Goal: Task Accomplishment & Management: Manage account settings

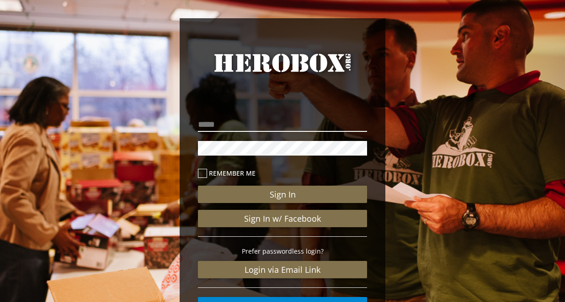
click at [230, 129] on input "email" at bounding box center [282, 124] width 169 height 15
type input "**********"
click at [198, 186] on button "Sign In" at bounding box center [282, 194] width 169 height 17
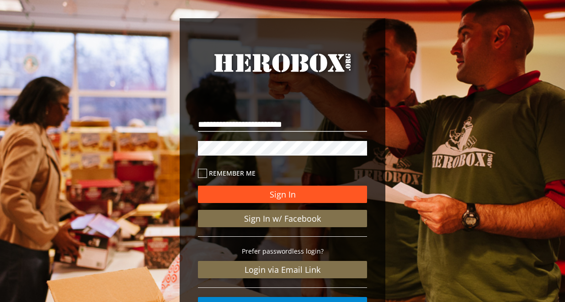
click at [313, 188] on button "Sign In" at bounding box center [282, 194] width 169 height 17
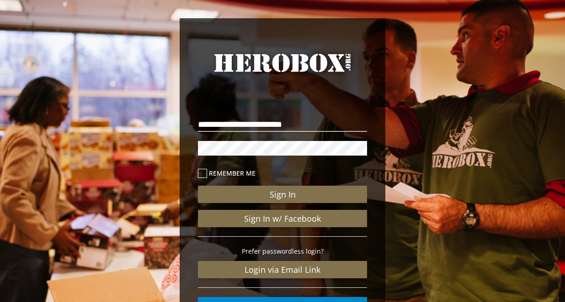
click at [48, 212] on div "**********" at bounding box center [282, 189] width 565 height 378
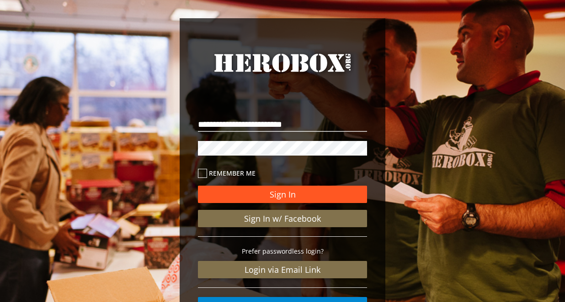
click at [346, 196] on button "Sign In" at bounding box center [282, 194] width 169 height 17
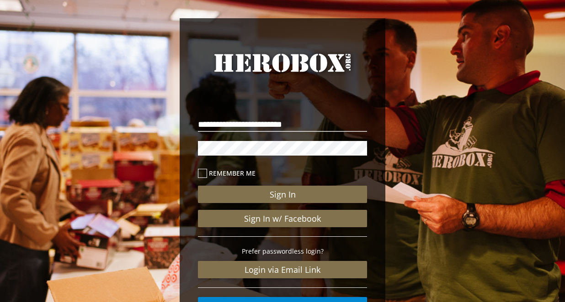
click at [449, 202] on div "**********" at bounding box center [282, 189] width 565 height 378
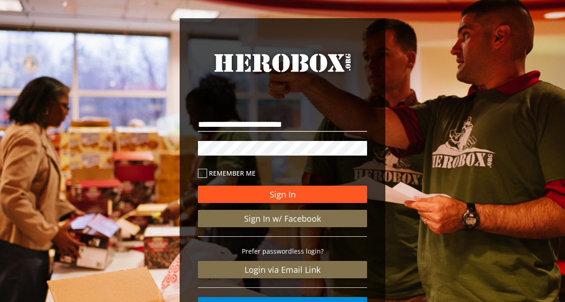
click at [318, 190] on button "Sign In" at bounding box center [282, 194] width 169 height 17
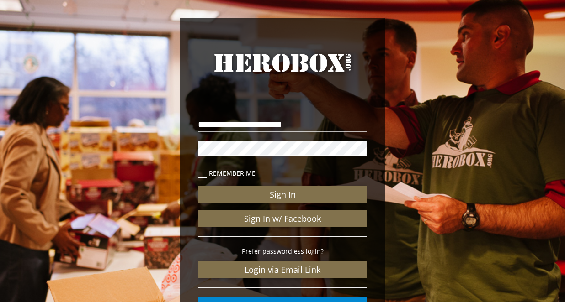
click at [469, 227] on div "**********" at bounding box center [282, 189] width 565 height 378
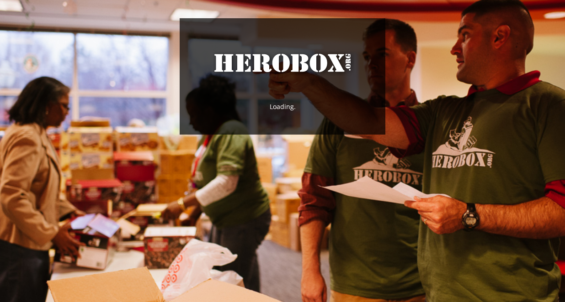
click at [300, 80] on link "HeroBox" at bounding box center [282, 71] width 169 height 42
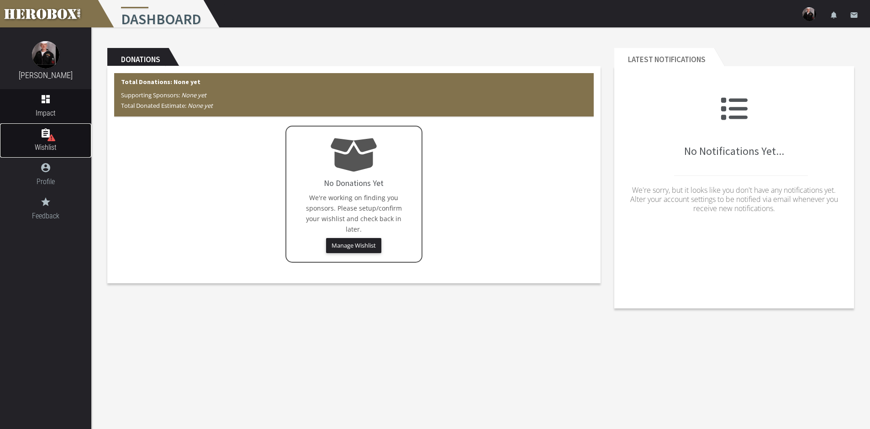
click at [63, 130] on icon "assignment" at bounding box center [45, 133] width 91 height 11
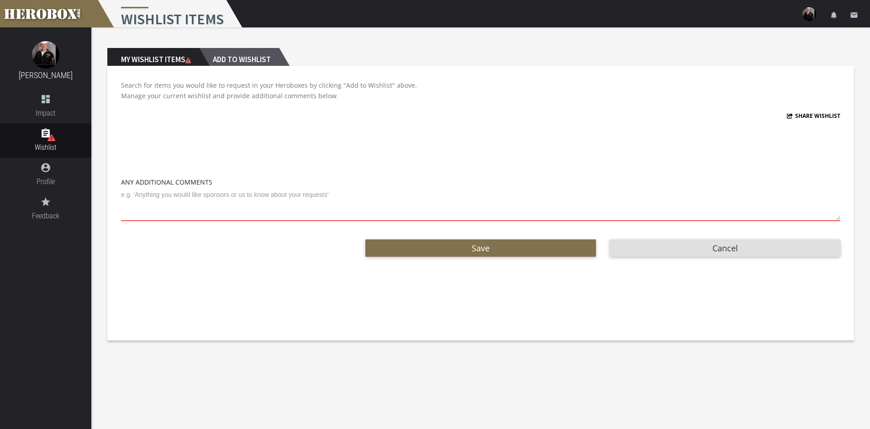
click at [225, 51] on h2 "Add to Wishlist" at bounding box center [239, 57] width 80 height 18
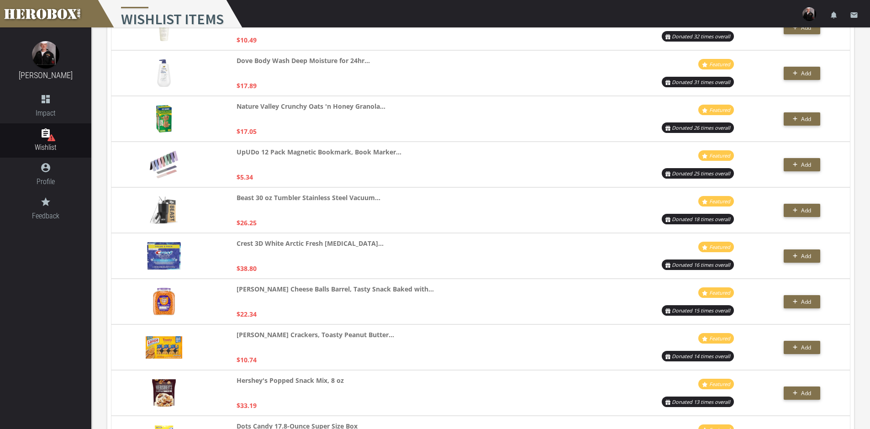
scroll to position [822, 0]
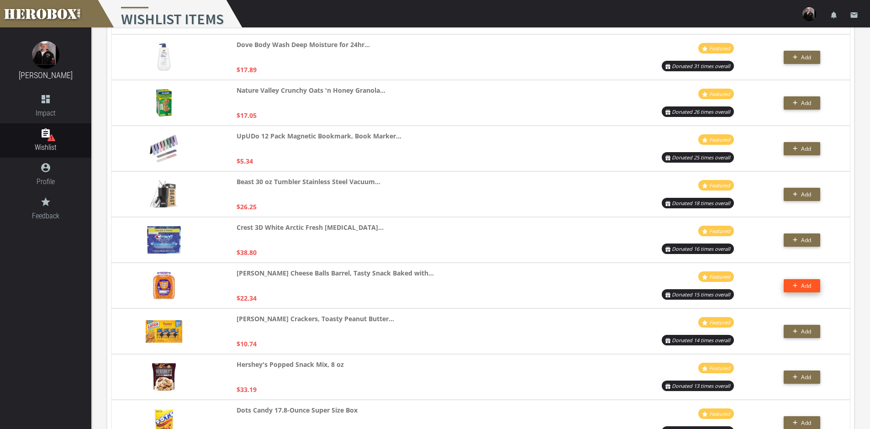
click at [564, 286] on button "Add" at bounding box center [802, 285] width 37 height 13
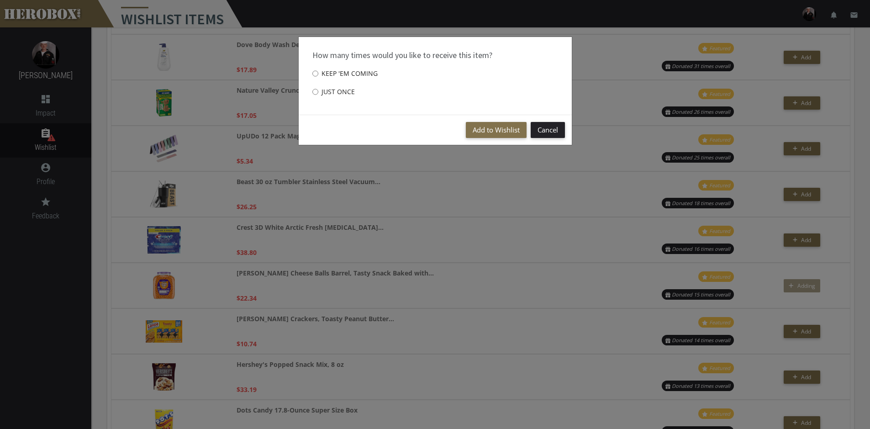
click at [338, 92] on label "Just once" at bounding box center [333, 92] width 42 height 18
click at [318, 92] on input "Just once" at bounding box center [315, 91] width 6 height 15
radio input "****"
click at [520, 130] on button "Add to Wishlist" at bounding box center [496, 130] width 61 height 16
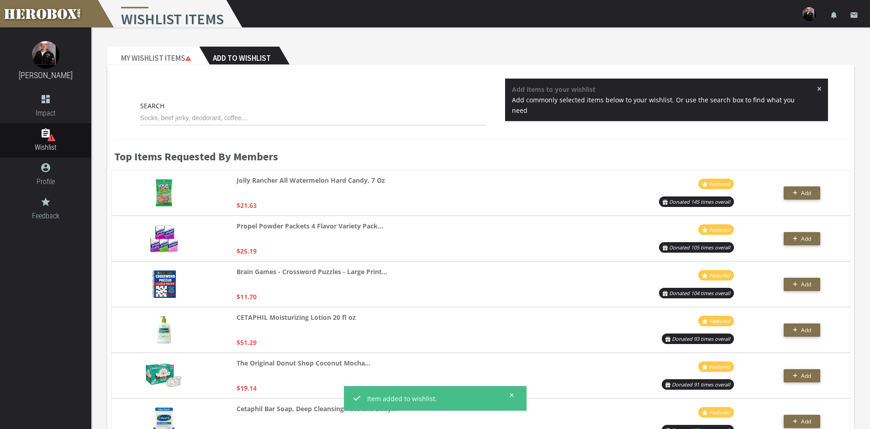
scroll to position [0, 0]
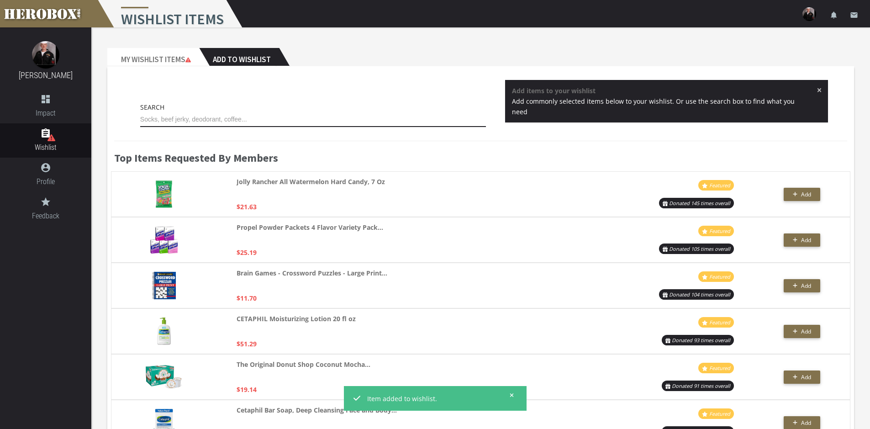
click at [215, 119] on input "text" at bounding box center [313, 119] width 346 height 15
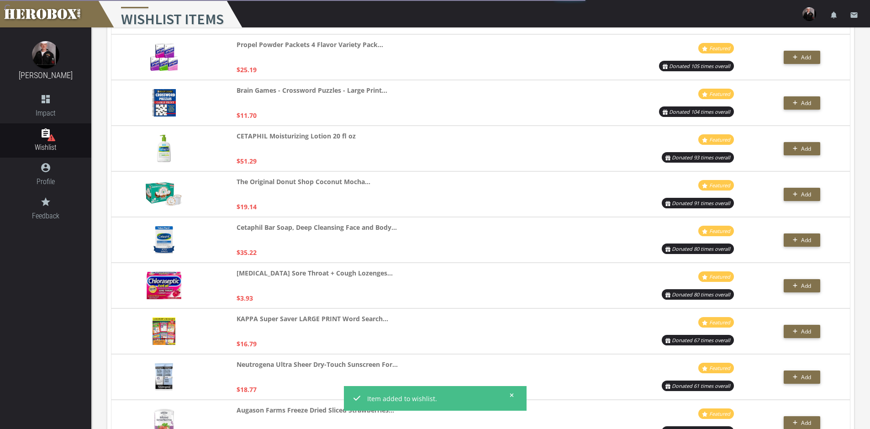
scroll to position [1958, 0]
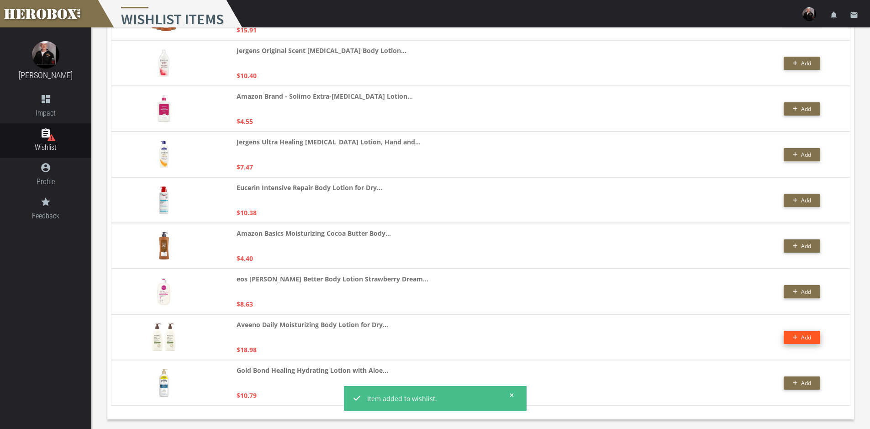
type input "lotion"
click at [564, 302] on button "Add" at bounding box center [802, 337] width 37 height 13
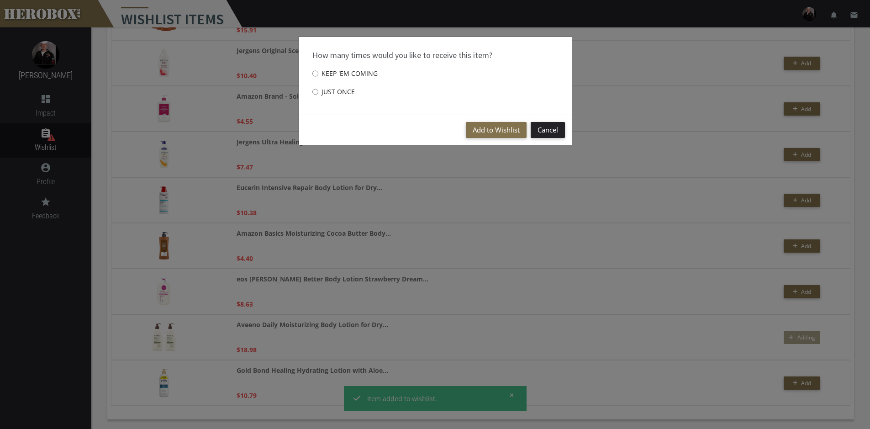
click at [342, 91] on label "Just once" at bounding box center [333, 92] width 42 height 18
click at [318, 91] on input "Just once" at bounding box center [315, 91] width 6 height 15
radio input "****"
click at [494, 129] on button "Add to Wishlist" at bounding box center [496, 130] width 61 height 16
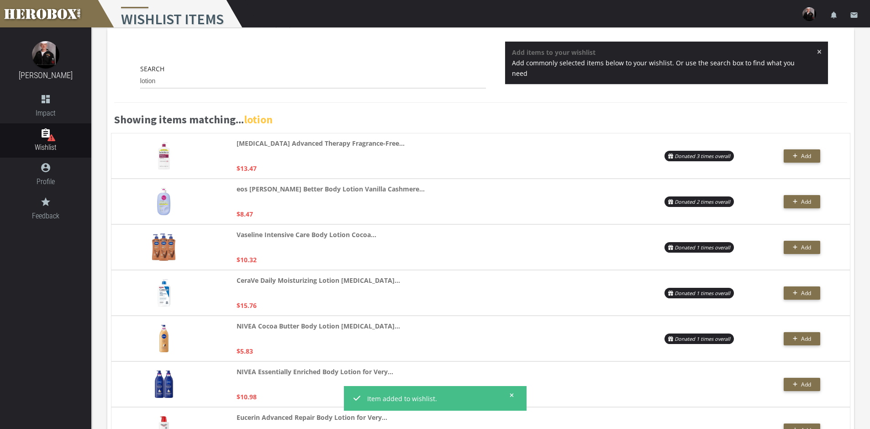
scroll to position [0, 0]
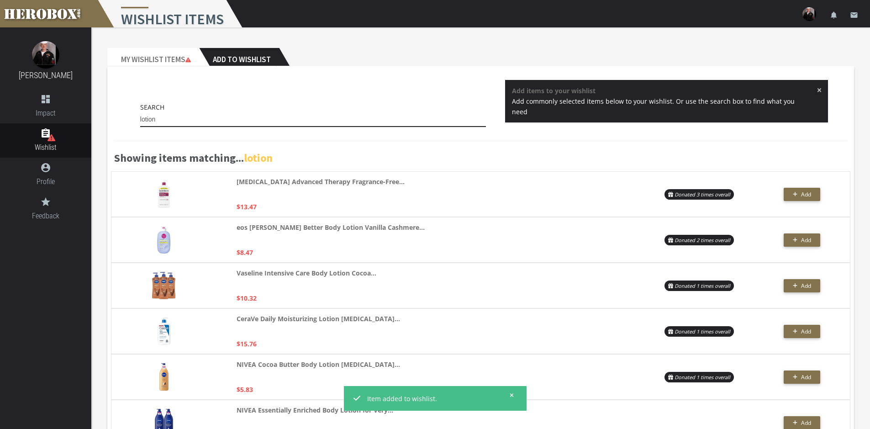
drag, startPoint x: 181, startPoint y: 115, endPoint x: 92, endPoint y: 6, distance: 140.2
click at [114, 110] on div "Search lotion × Add items to your wishlist Add commonly selected items below to…" at bounding box center [480, 106] width 733 height 52
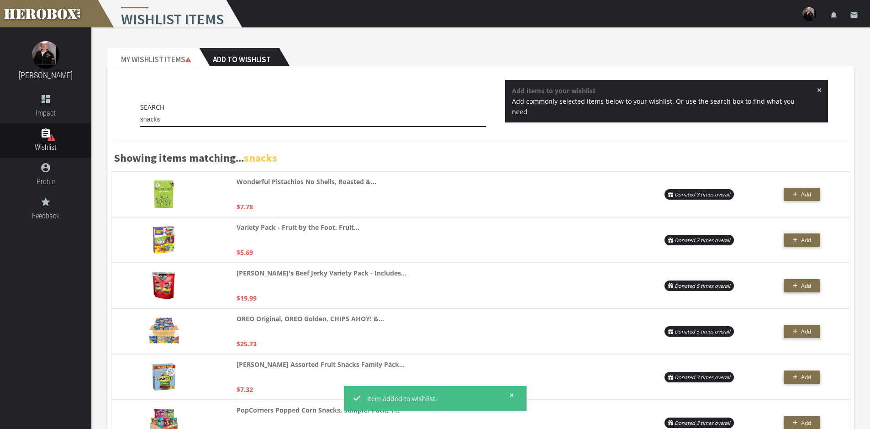
drag, startPoint x: 221, startPoint y: 117, endPoint x: 0, endPoint y: 80, distance: 223.7
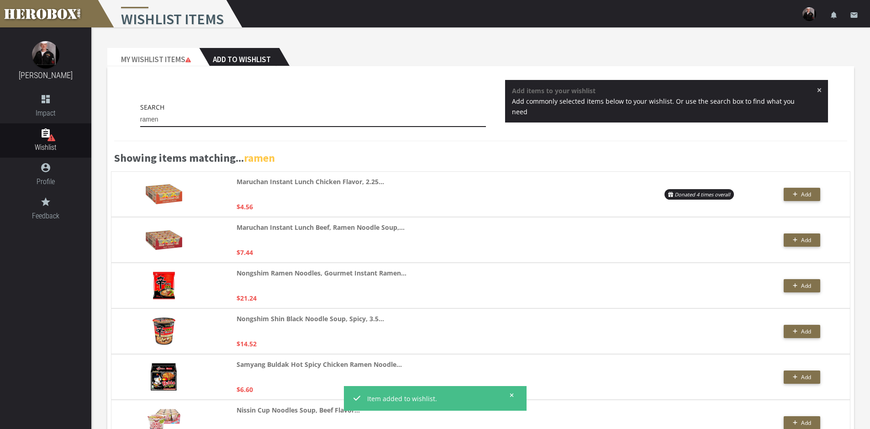
drag, startPoint x: 180, startPoint y: 118, endPoint x: 69, endPoint y: 124, distance: 111.1
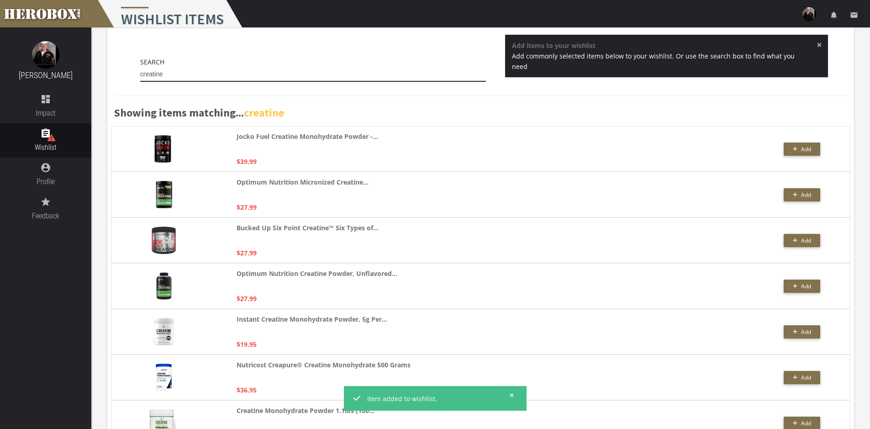
scroll to position [46, 0]
type input "creatine"
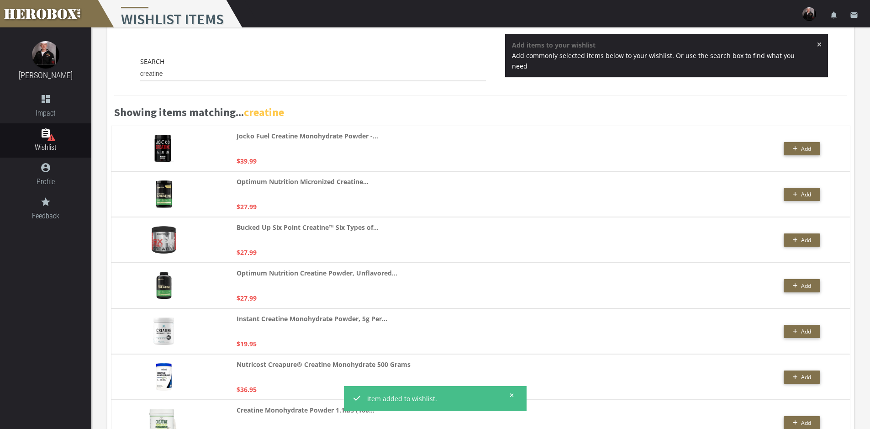
click at [564, 46] on span "×" at bounding box center [819, 44] width 5 height 9
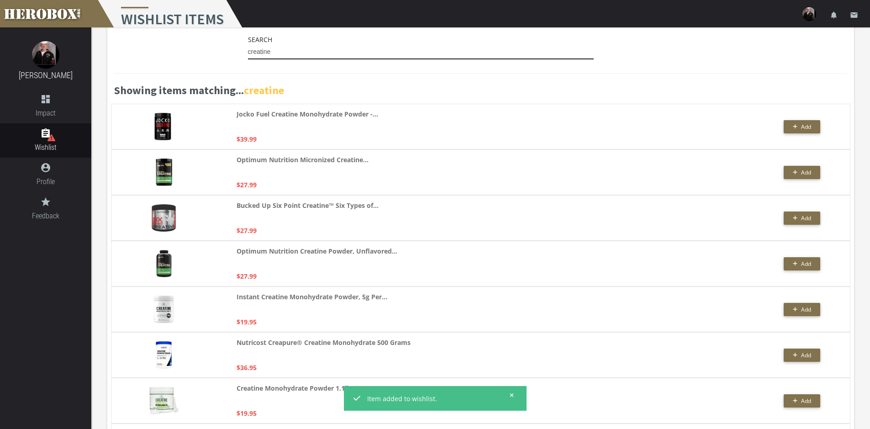
drag, startPoint x: 283, startPoint y: 52, endPoint x: 181, endPoint y: 48, distance: 102.4
click at [182, 48] on div "Search creatine" at bounding box center [480, 49] width 733 height 30
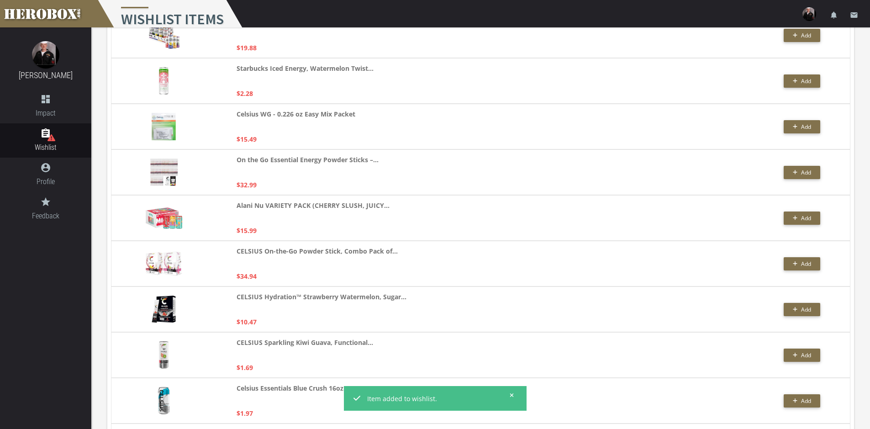
scroll to position [411, 0]
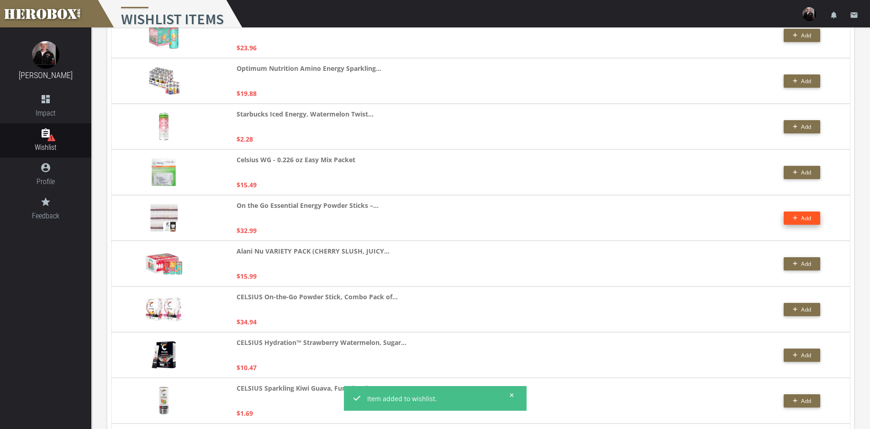
type input "celsius"
click at [564, 216] on button "Add" at bounding box center [802, 217] width 37 height 13
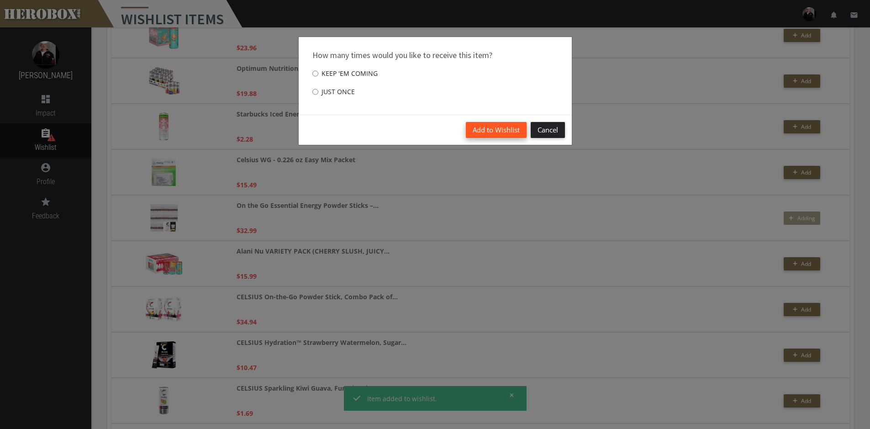
click at [513, 127] on button "Add to Wishlist" at bounding box center [496, 130] width 61 height 16
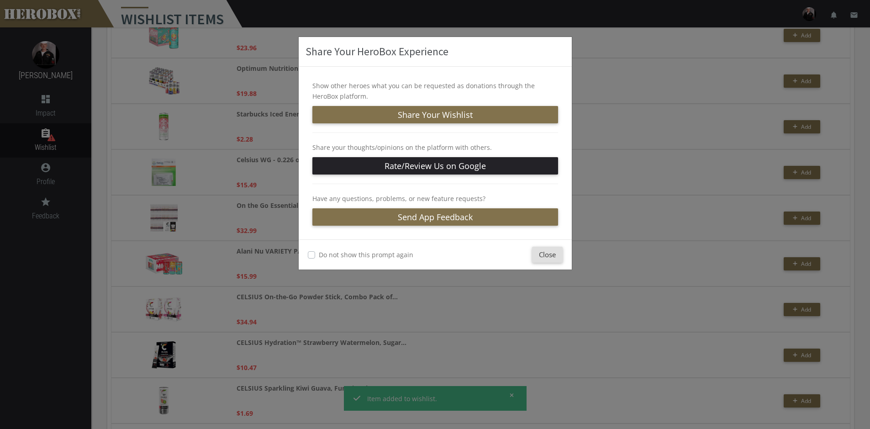
click at [563, 256] on div "Do not show this prompt again Close" at bounding box center [435, 254] width 273 height 30
click at [549, 254] on button "Close" at bounding box center [547, 255] width 31 height 16
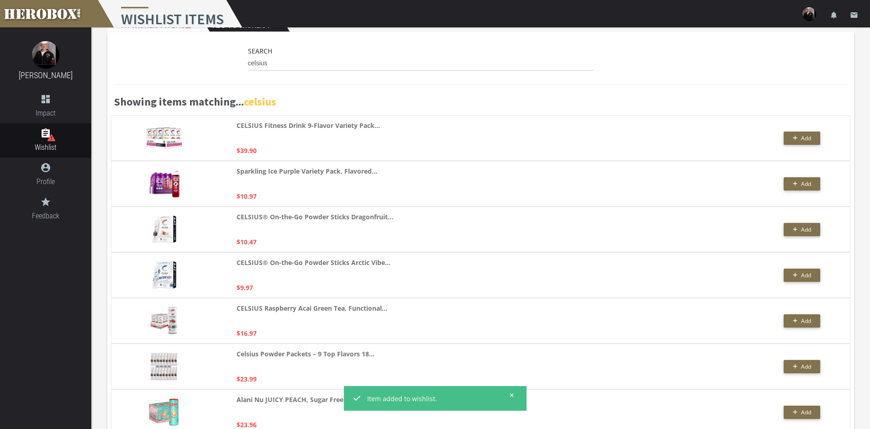
scroll to position [0, 0]
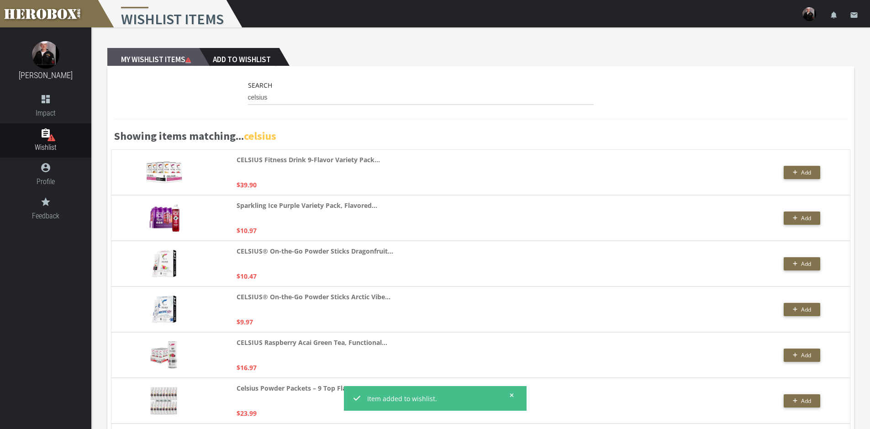
click at [138, 55] on h2 "My Wishlist Items" at bounding box center [153, 57] width 92 height 18
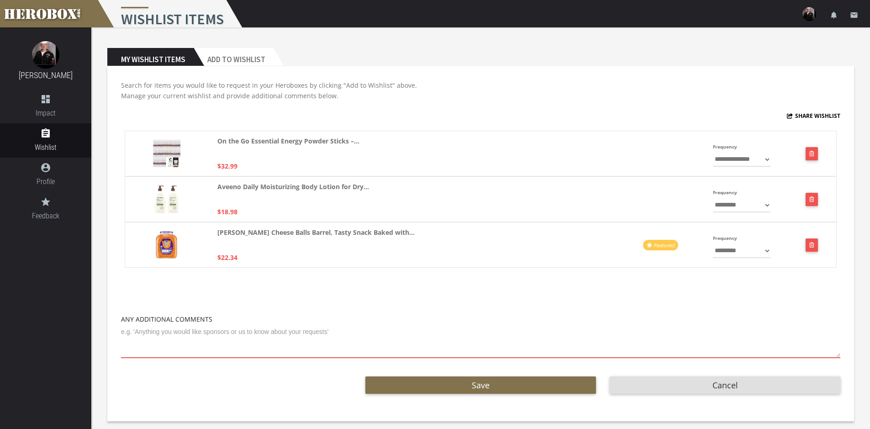
click at [163, 57] on h2 "My Wishlist Items" at bounding box center [150, 57] width 86 height 18
click at [171, 59] on h2 "My Wishlist Items" at bounding box center [150, 57] width 86 height 18
click at [226, 52] on h2 "Add to Wishlist" at bounding box center [234, 57] width 80 height 18
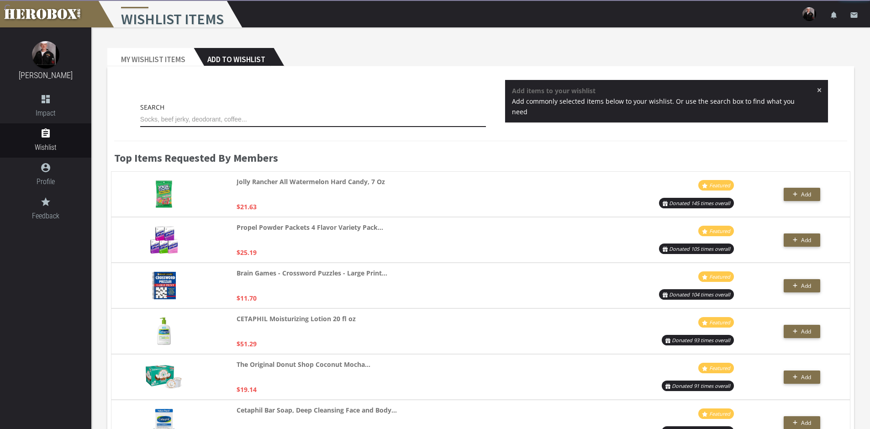
click at [216, 123] on input "text" at bounding box center [313, 119] width 346 height 15
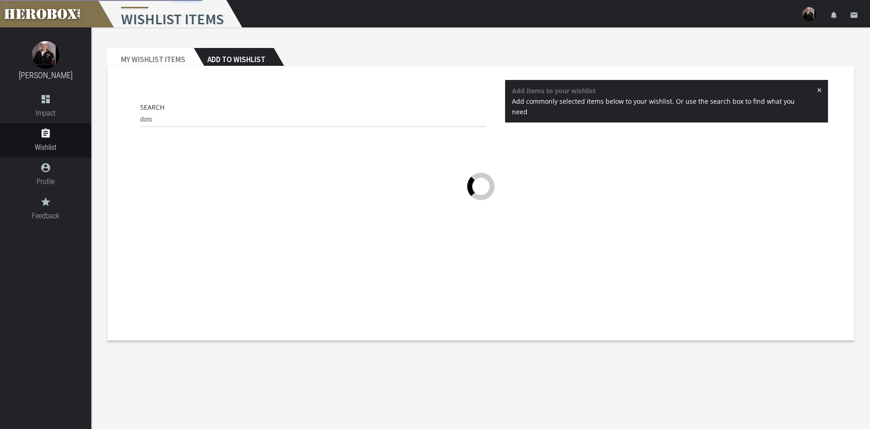
click at [564, 90] on div "× Add items to your wishlist Add commonly selected items below to your wishlist…" at bounding box center [666, 101] width 323 height 42
click at [564, 89] on div "× Add items to your wishlist Add commonly selected items below to your wishlist…" at bounding box center [666, 101] width 323 height 42
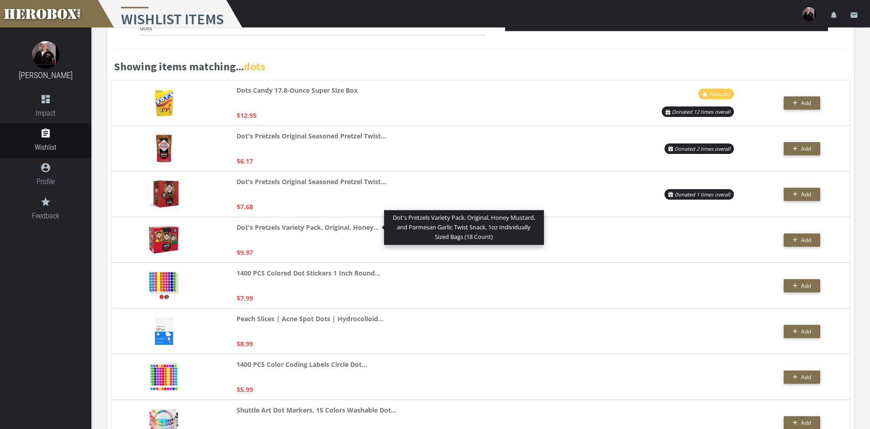
scroll to position [46, 0]
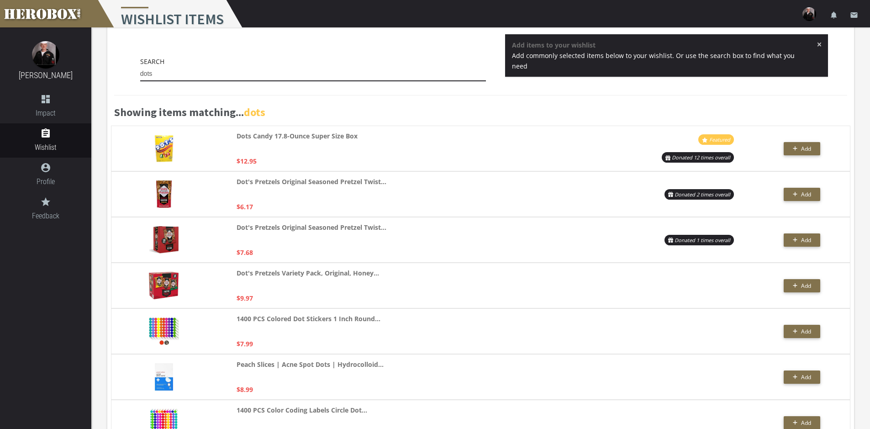
click at [214, 78] on input "dots" at bounding box center [313, 74] width 346 height 15
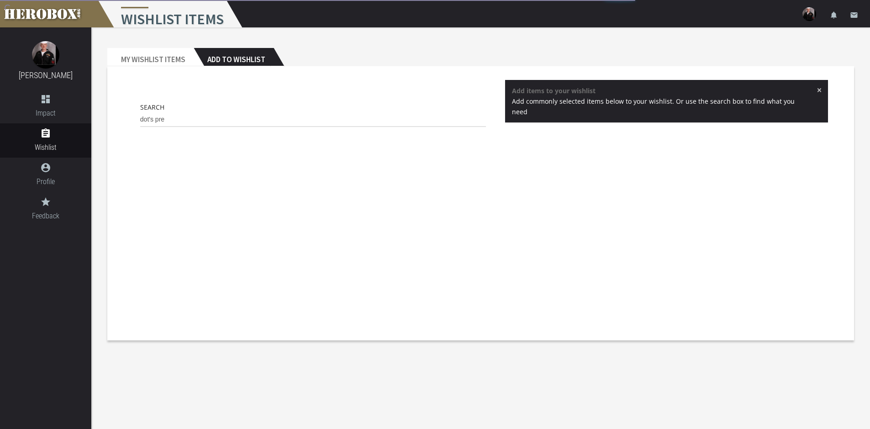
click at [564, 86] on div "× Add items to your wishlist Add commonly selected items below to your wishlist…" at bounding box center [666, 101] width 323 height 42
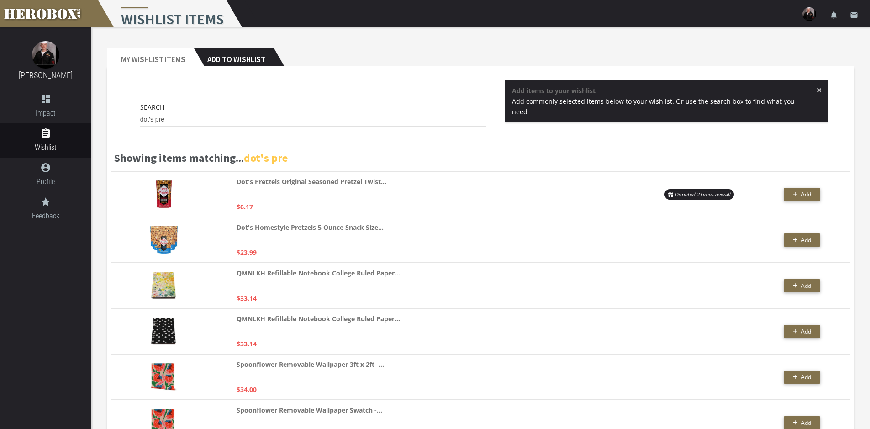
click at [564, 91] on span "×" at bounding box center [819, 89] width 5 height 9
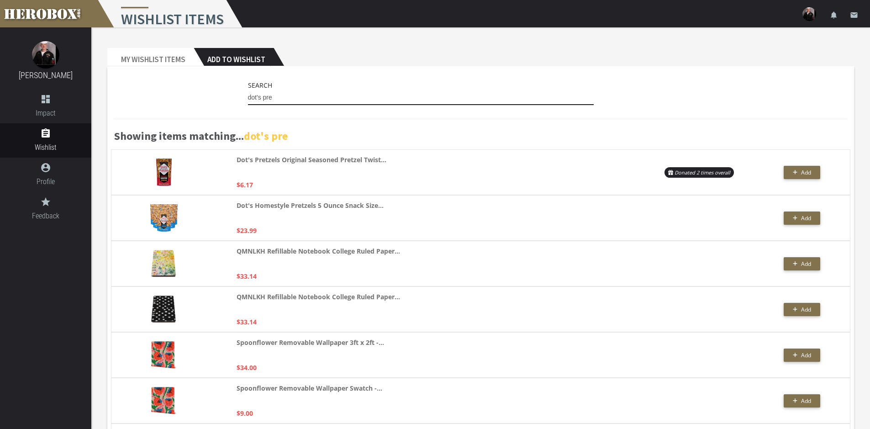
click at [329, 92] on input "dot's pre" at bounding box center [421, 97] width 346 height 15
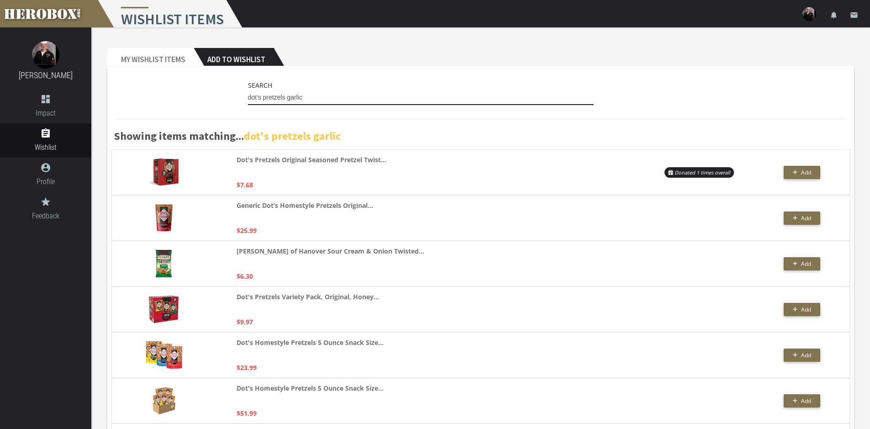
drag, startPoint x: 305, startPoint y: 97, endPoint x: 162, endPoint y: 96, distance: 143.4
click at [163, 97] on div "Search dot's pretzels garlic" at bounding box center [480, 95] width 733 height 30
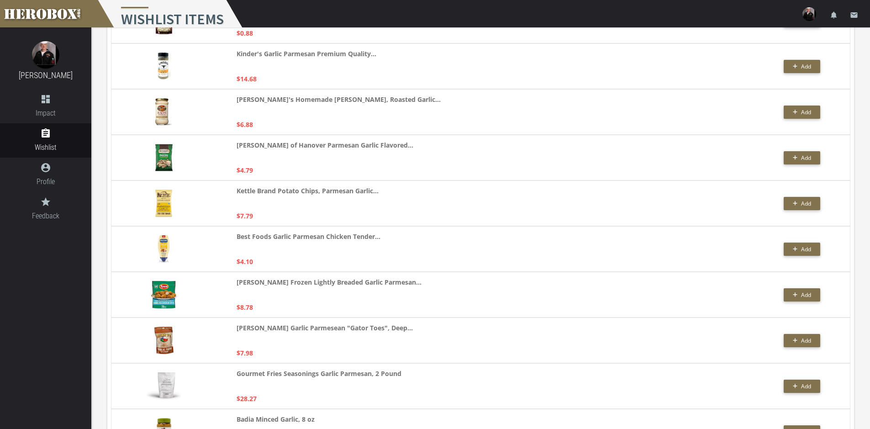
scroll to position [868, 0]
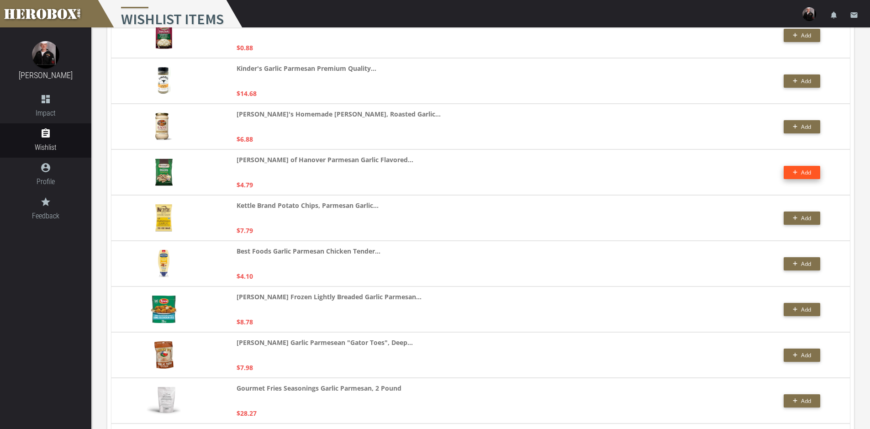
type input "garlic parmesian"
click at [564, 174] on button "Add" at bounding box center [802, 172] width 37 height 13
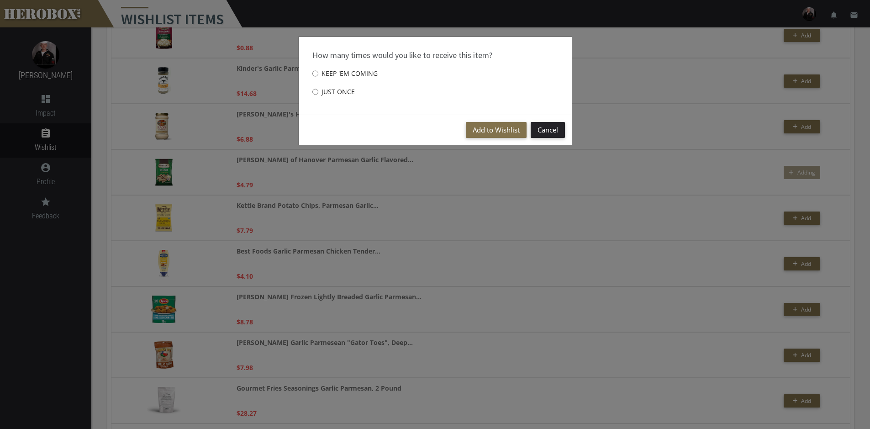
click at [343, 95] on label "Just once" at bounding box center [333, 92] width 42 height 18
click at [318, 95] on input "Just once" at bounding box center [315, 91] width 6 height 15
radio input "****"
click at [490, 132] on button "Add to Wishlist" at bounding box center [496, 130] width 61 height 16
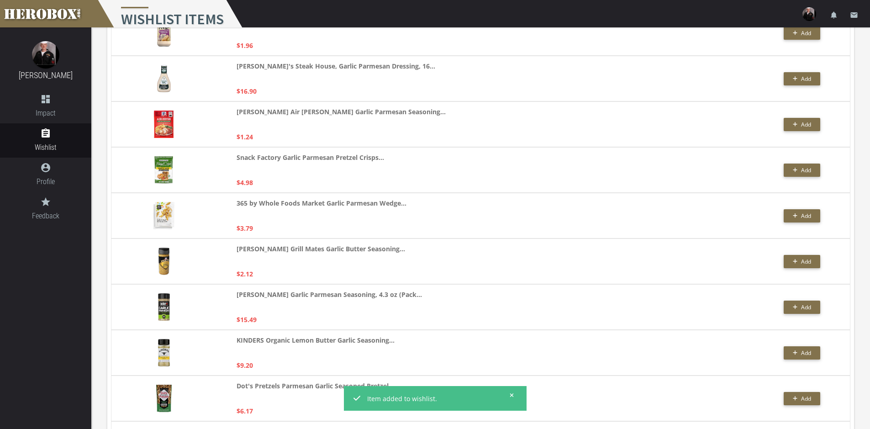
scroll to position [1553, 0]
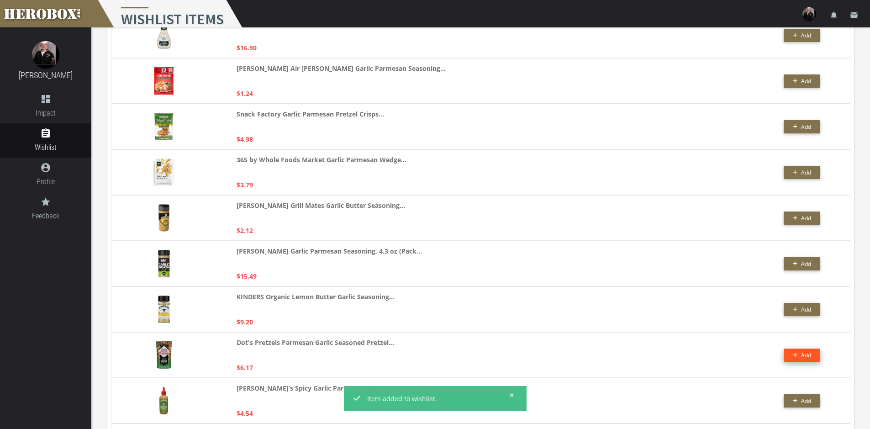
click at [564, 302] on button "Add" at bounding box center [802, 354] width 37 height 13
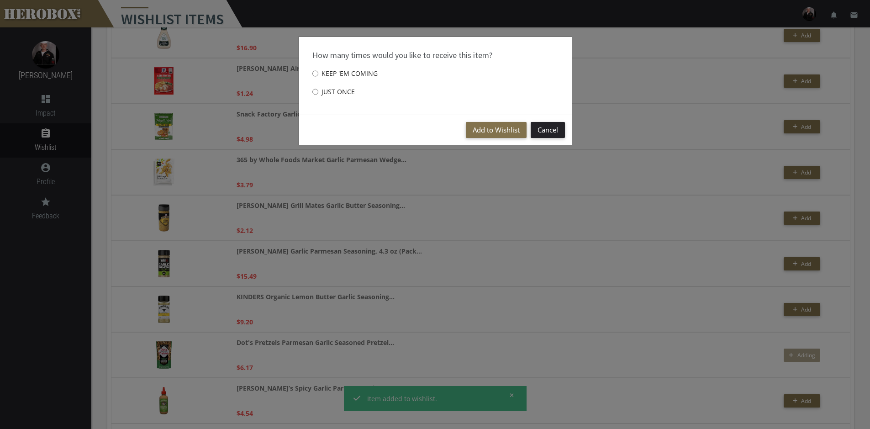
click at [334, 90] on label "Just once" at bounding box center [333, 92] width 42 height 18
click at [318, 90] on input "Just once" at bounding box center [315, 91] width 6 height 15
radio input "****"
click at [336, 74] on label "Keep 'em coming" at bounding box center [344, 73] width 65 height 18
click at [318, 74] on input "Keep 'em coming" at bounding box center [315, 73] width 6 height 15
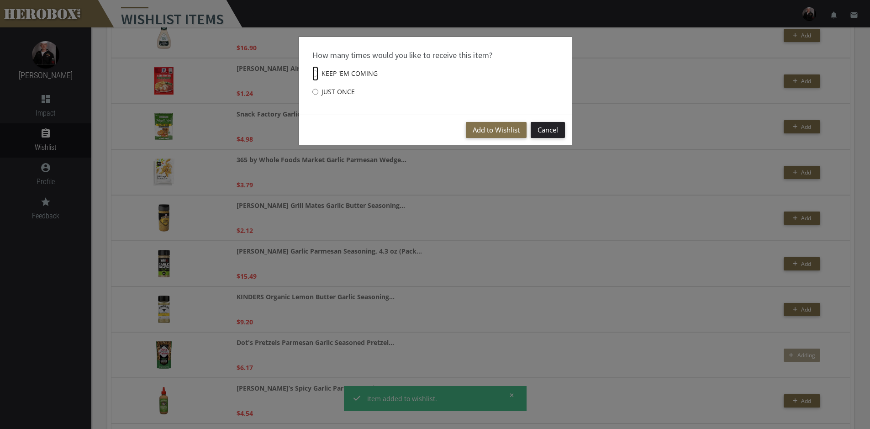
radio input "****"
click at [507, 134] on button "Add to Wishlist" at bounding box center [496, 130] width 61 height 16
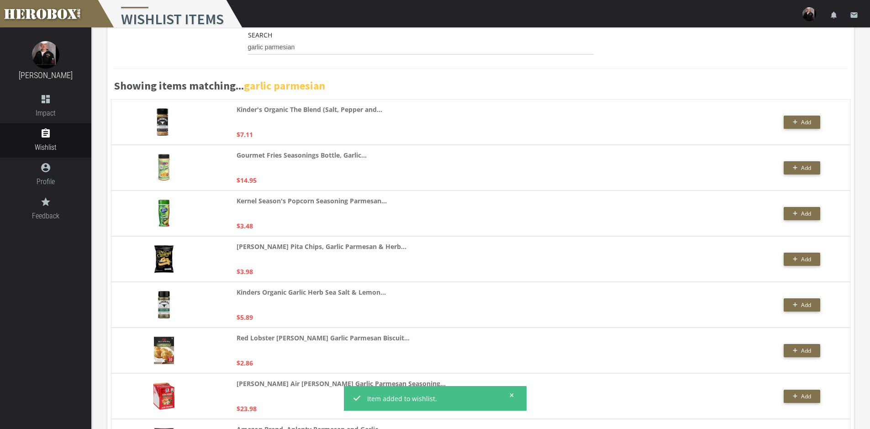
scroll to position [0, 0]
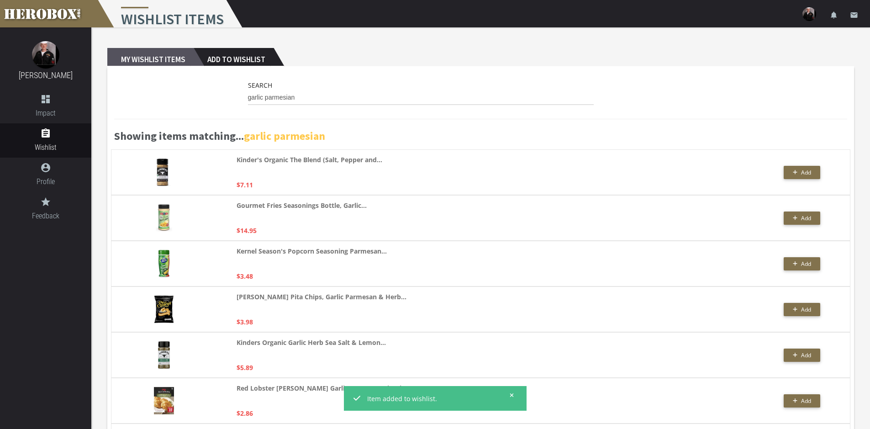
click at [170, 61] on h2 "My Wishlist Items" at bounding box center [150, 57] width 86 height 18
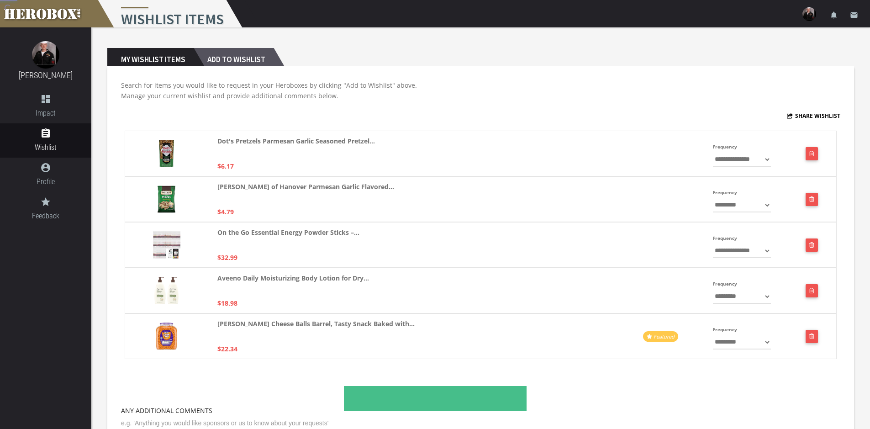
click at [261, 57] on h2 "Add to Wishlist" at bounding box center [234, 57] width 80 height 18
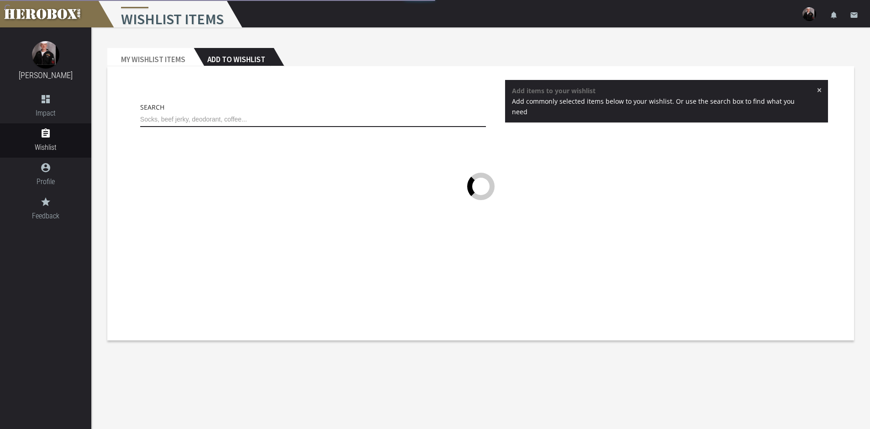
click at [196, 119] on input "text" at bounding box center [313, 119] width 346 height 15
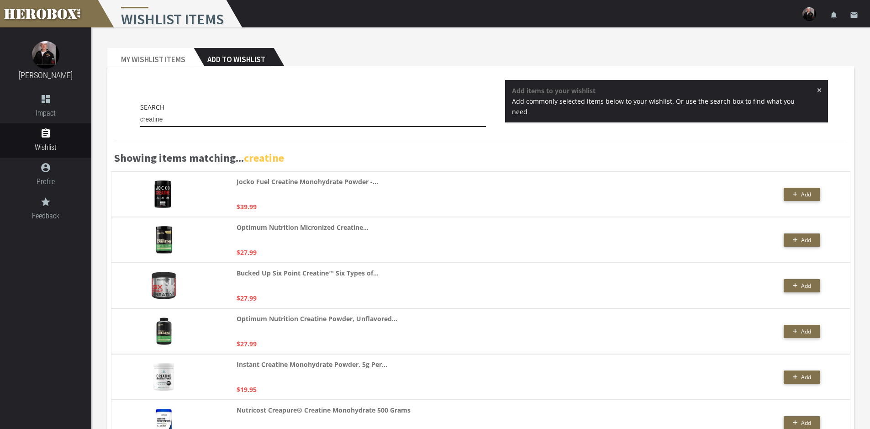
drag, startPoint x: 223, startPoint y: 124, endPoint x: 0, endPoint y: 41, distance: 237.7
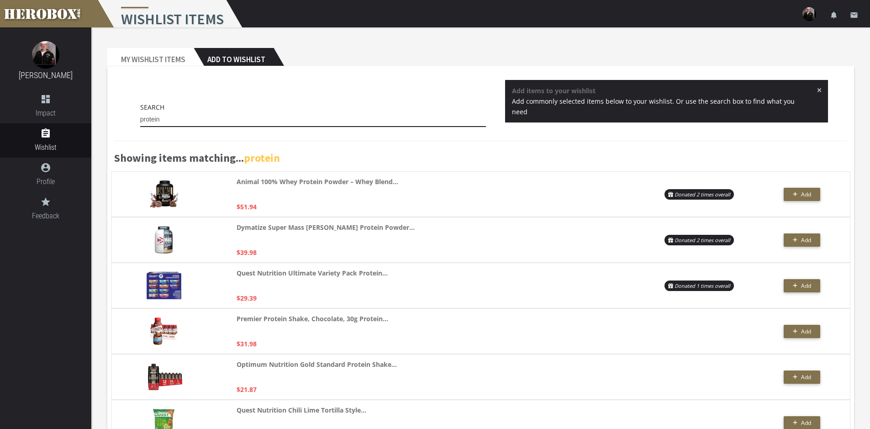
type input "protein"
click at [564, 89] on span "×" at bounding box center [819, 89] width 5 height 9
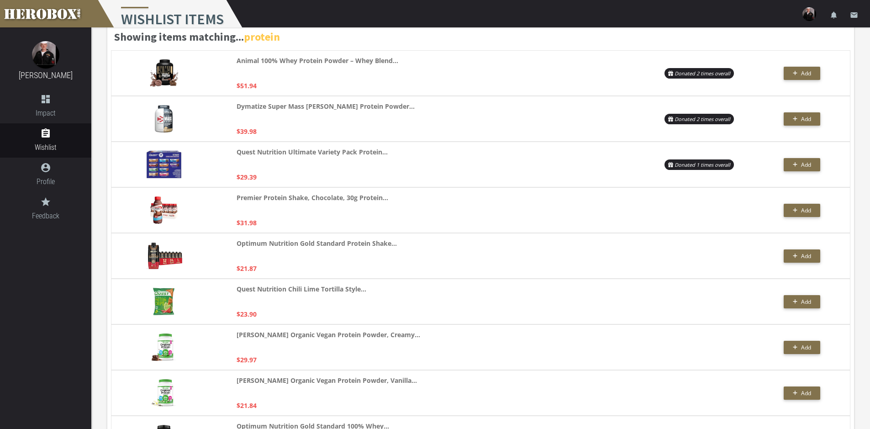
scroll to position [46, 0]
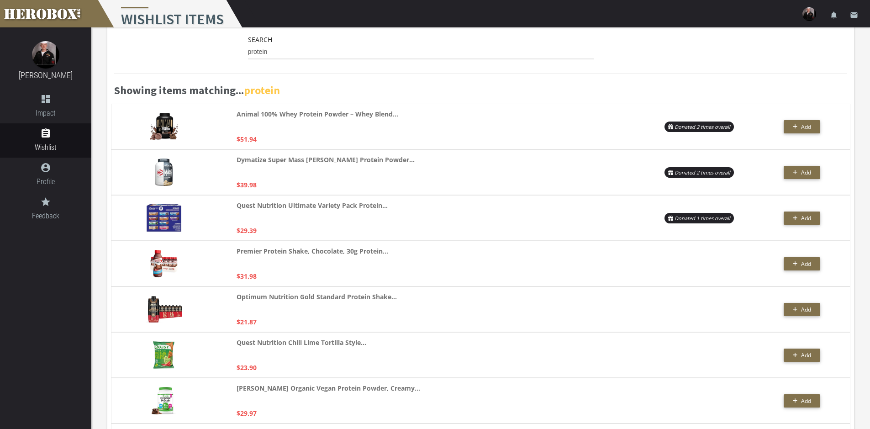
drag, startPoint x: 665, startPoint y: 176, endPoint x: 725, endPoint y: 176, distance: 59.4
click at [564, 176] on p "Donated 2 times overall" at bounding box center [699, 172] width 69 height 11
click at [564, 163] on div "Dymatize Super Mass [PERSON_NAME] Protein Powder... $39.98 Donated 2 times over…" at bounding box center [480, 172] width 739 height 46
click at [564, 167] on button "Add" at bounding box center [802, 172] width 37 height 13
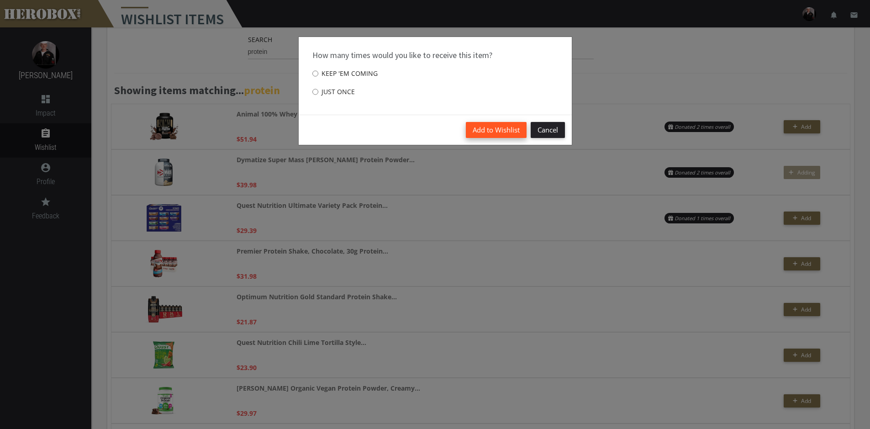
click at [503, 133] on button "Add to Wishlist" at bounding box center [496, 130] width 61 height 16
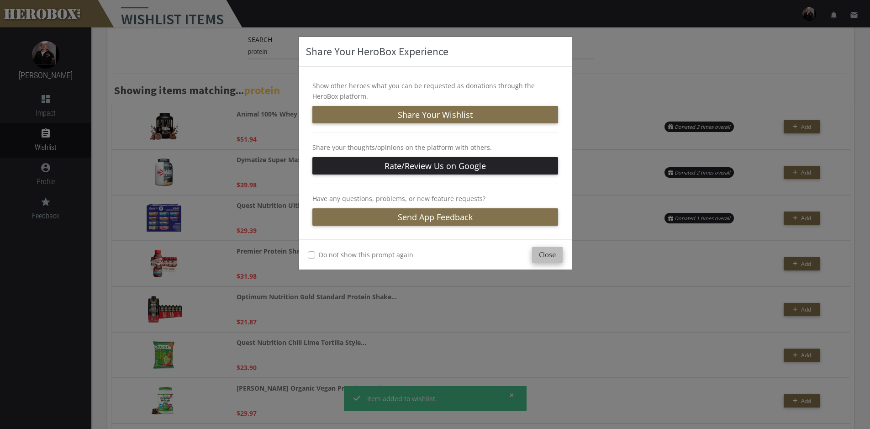
click at [539, 255] on button "Close" at bounding box center [547, 255] width 31 height 16
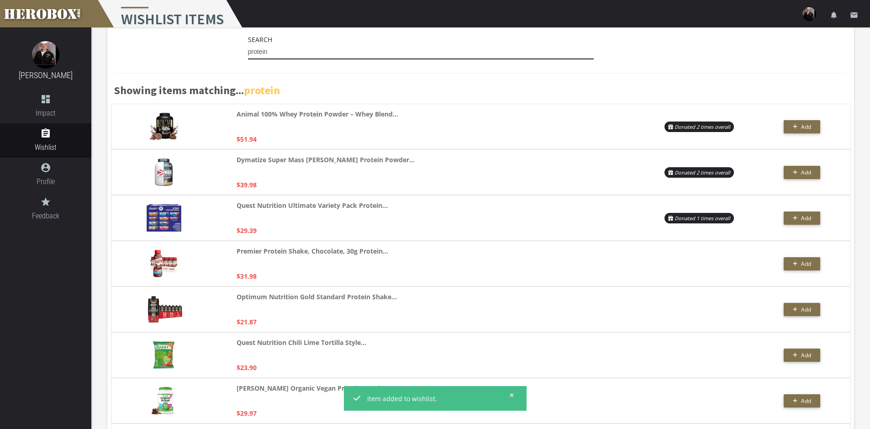
drag, startPoint x: 366, startPoint y: 50, endPoint x: 62, endPoint y: 26, distance: 305.1
click at [57, 110] on span "Impact" at bounding box center [45, 112] width 91 height 11
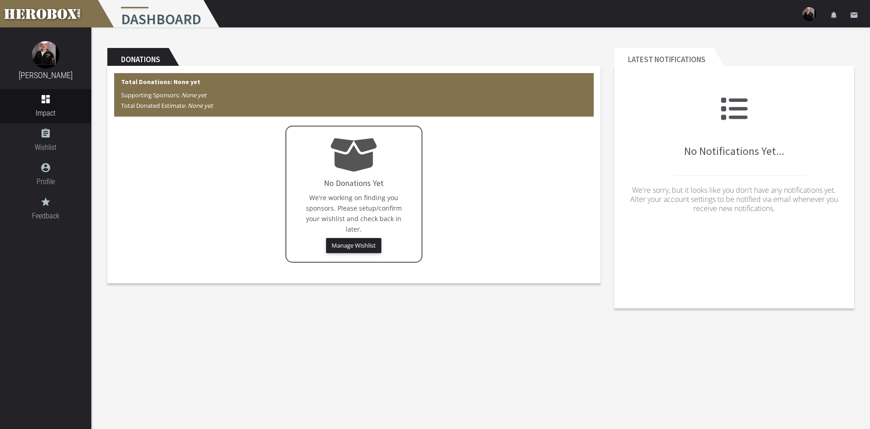
click at [131, 11] on h1 "Dashboard" at bounding box center [159, 13] width 126 height 27
click at [39, 13] on link at bounding box center [45, 13] width 91 height 27
drag, startPoint x: 465, startPoint y: 272, endPoint x: 243, endPoint y: 139, distance: 258.5
click at [356, 199] on div "Donations Total Donations: None yet Supporting Sponsors: None yet Total Donated…" at bounding box center [480, 171] width 779 height 288
click at [72, 155] on link "assignment Wishlist" at bounding box center [45, 140] width 91 height 34
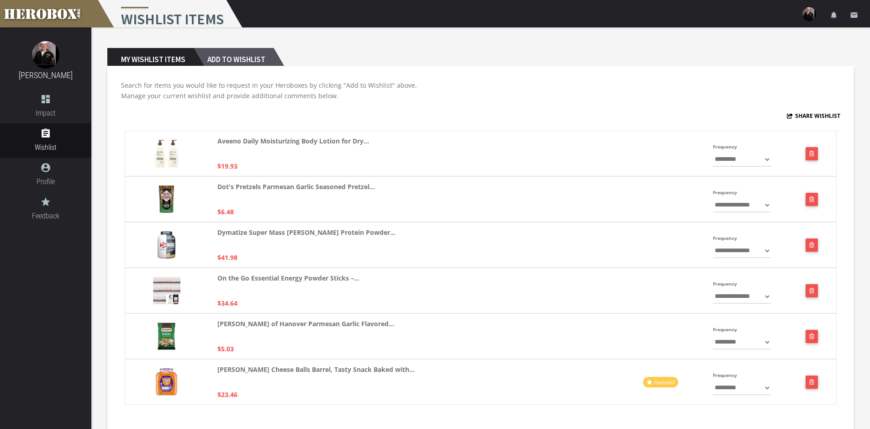
click at [229, 63] on h2 "Add to Wishlist" at bounding box center [234, 57] width 80 height 18
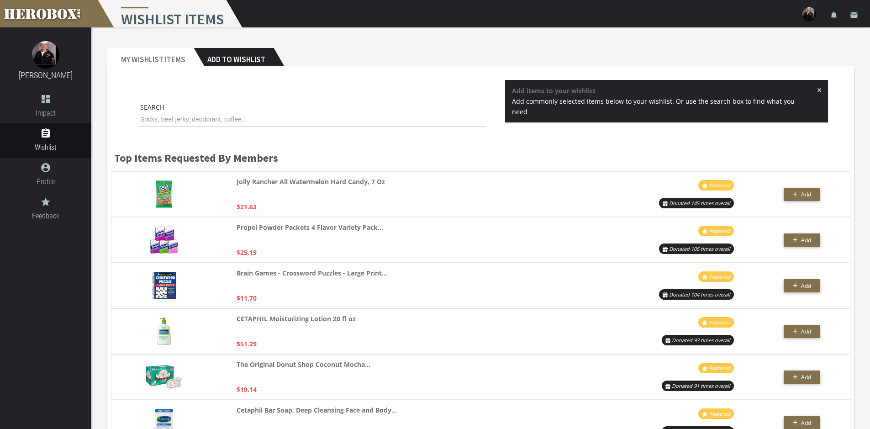
click at [817, 88] on span "×" at bounding box center [819, 89] width 5 height 9
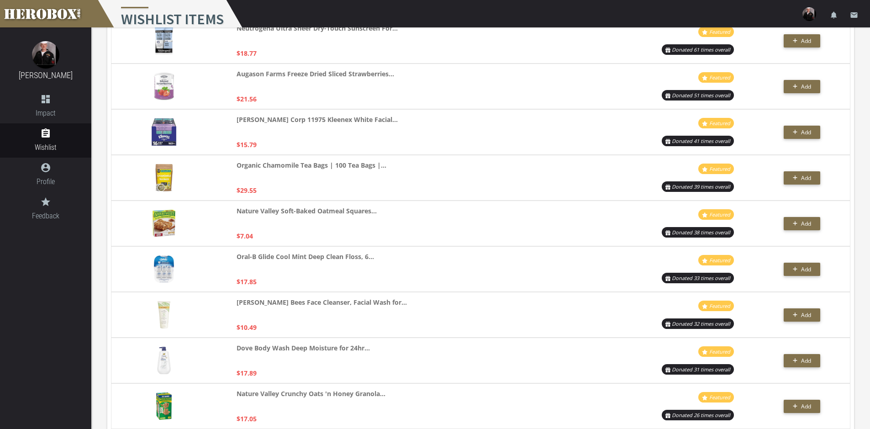
scroll to position [548, 0]
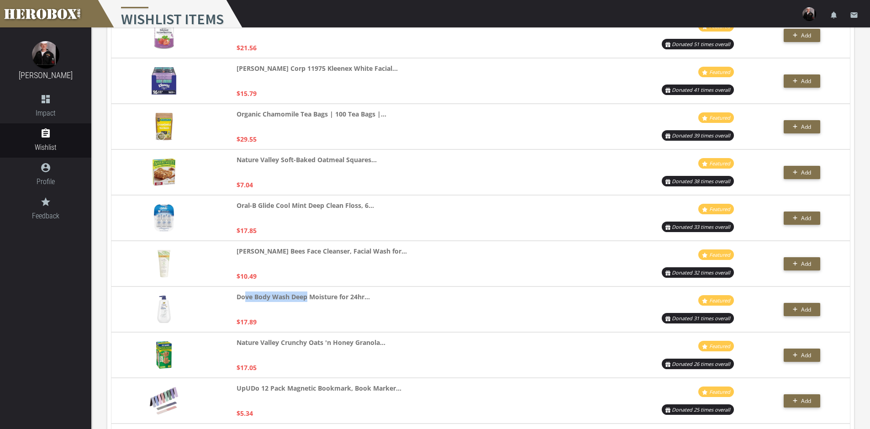
drag, startPoint x: 267, startPoint y: 311, endPoint x: 246, endPoint y: 303, distance: 23.0
click at [246, 303] on div "Dove Body Wash Deep Moisture for 24hr... $17.89" at bounding box center [419, 309] width 365 height 36
click at [246, 303] on p "Dove Body Wash Deep Moisture for 24hr..." at bounding box center [303, 302] width 133 height 22
drag, startPoint x: 232, startPoint y: 299, endPoint x: 283, endPoint y: 331, distance: 60.2
click at [283, 331] on div "Dove Body Wash Deep Moisture for 24hr... $17.89 Featured Donated 31 times overa…" at bounding box center [480, 309] width 739 height 46
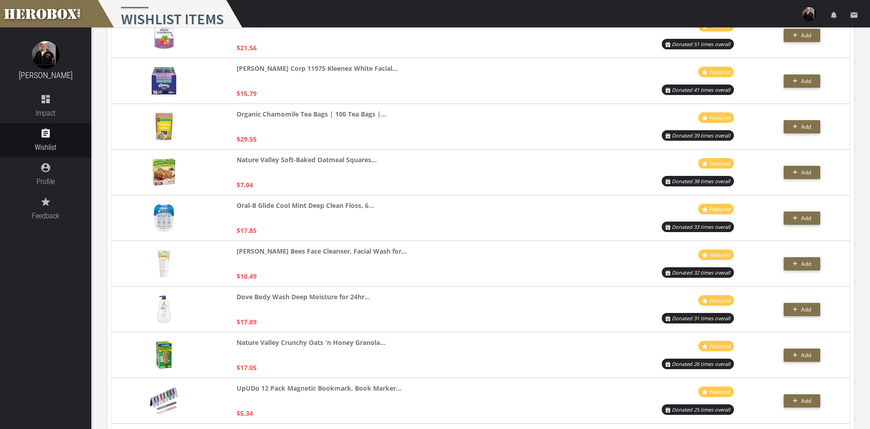
click at [261, 322] on div "Dove Body Wash Deep Moisture for 24hr... $17.89" at bounding box center [419, 309] width 365 height 36
drag, startPoint x: 417, startPoint y: 301, endPoint x: 235, endPoint y: 290, distance: 182.6
click at [235, 290] on div "Dove Body Wash Deep Moisture for 24hr... $17.89 Featured Donated 31 times overa…" at bounding box center [480, 309] width 739 height 46
drag, startPoint x: 235, startPoint y: 298, endPoint x: 343, endPoint y: 311, distance: 109.0
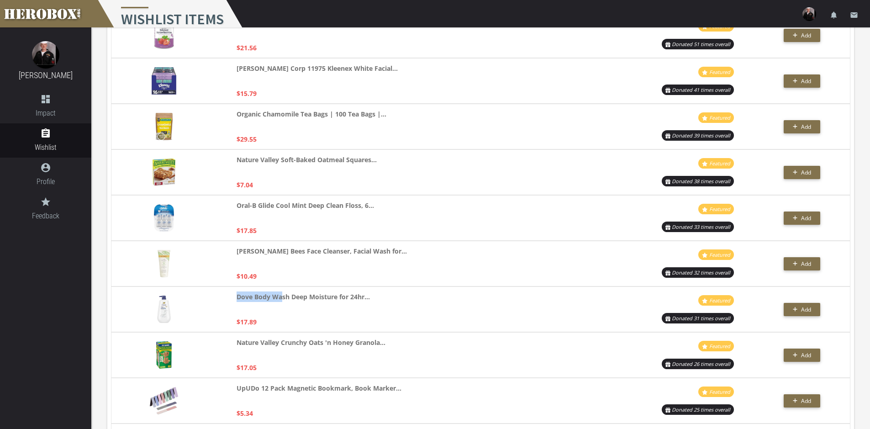
click at [339, 310] on div "Dove Body Wash Deep Moisture for 24hr... $17.89 Featured Donated 31 times overa…" at bounding box center [480, 309] width 739 height 46
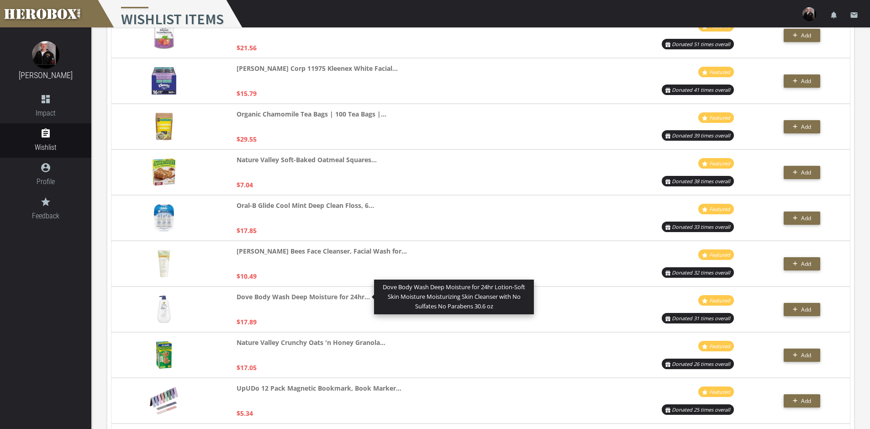
click at [343, 311] on p "Dove Body Wash Deep Moisture for 24hr... Dove Body Wash Deep Moisture for 24hr …" at bounding box center [303, 302] width 133 height 22
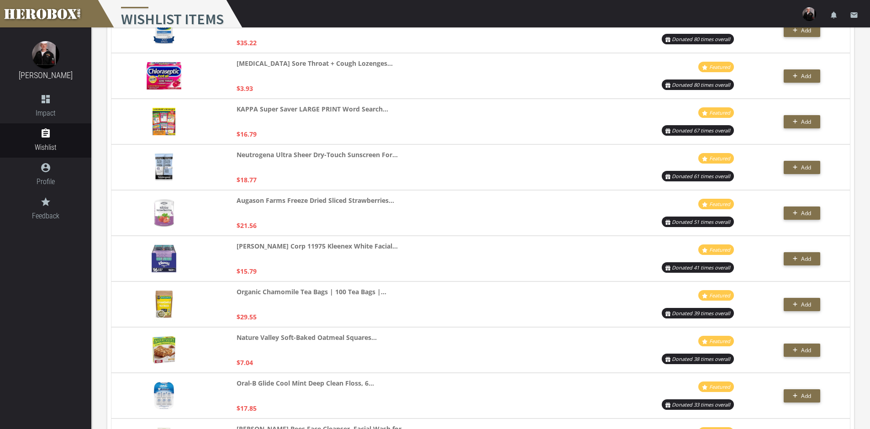
scroll to position [365, 0]
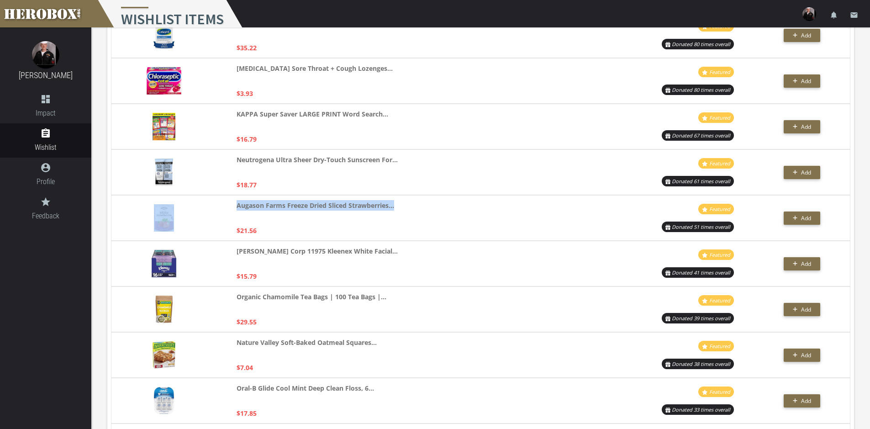
drag, startPoint x: 141, startPoint y: 195, endPoint x: 264, endPoint y: 237, distance: 130.7
click at [264, 237] on div "Augason Farms Freeze Dried Sliced Strawberries... $21.56 Featured Donated 51 ti…" at bounding box center [480, 218] width 739 height 46
click at [214, 233] on div "Augason Farms Freeze Dried Sliced Strawberries... $21.56 Featured Donated 51 ti…" at bounding box center [480, 218] width 739 height 46
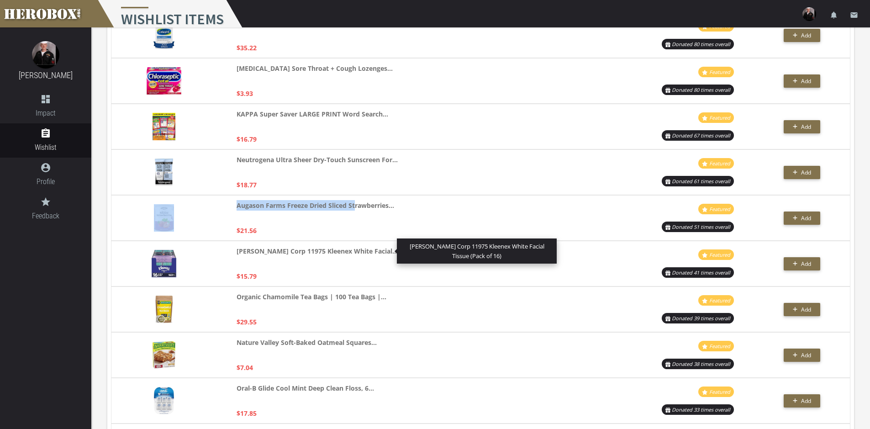
drag, startPoint x: 123, startPoint y: 208, endPoint x: 354, endPoint y: 222, distance: 231.5
click at [354, 222] on div "Augason Farms Freeze Dried Sliced Strawberries... $21.56 Featured Donated 51 ti…" at bounding box center [480, 218] width 739 height 46
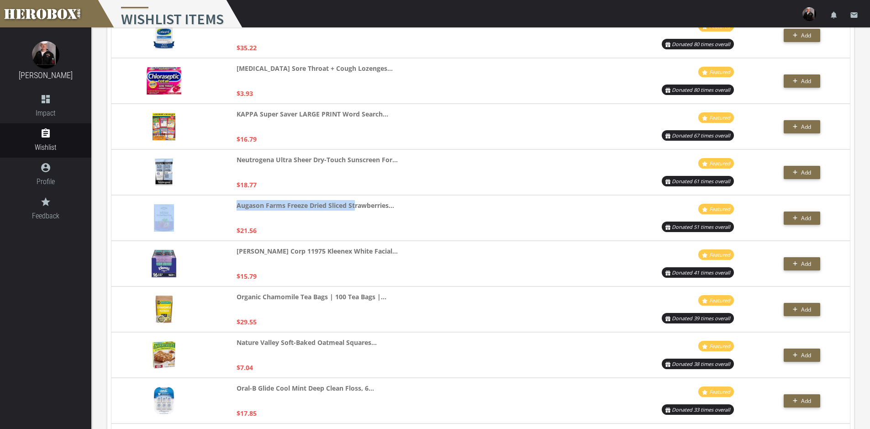
click at [354, 222] on p "Augason Farms Freeze Dried Sliced Strawberries..." at bounding box center [316, 211] width 158 height 22
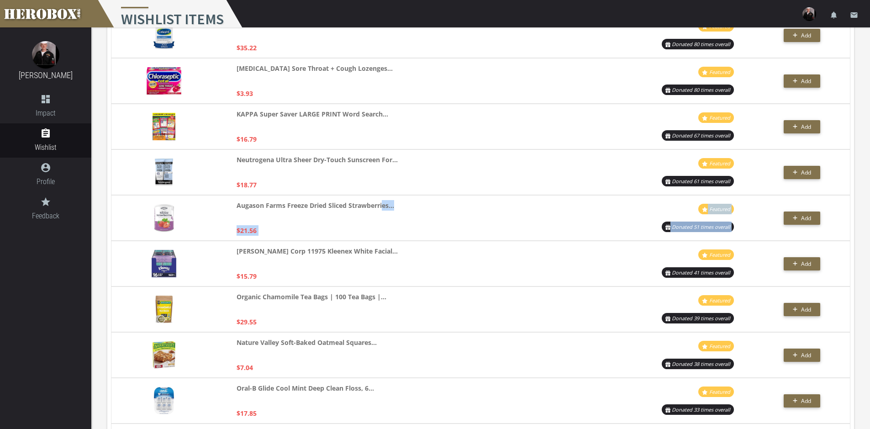
drag, startPoint x: 850, startPoint y: 214, endPoint x: 382, endPoint y: 214, distance: 468.1
click at [382, 214] on div "Augason Farms Freeze Dried Sliced Strawberries... $21.56 Featured Donated 51 ti…" at bounding box center [480, 218] width 747 height 46
click at [382, 214] on p "Augason Farms Freeze Dried Sliced Strawberries..." at bounding box center [316, 211] width 158 height 22
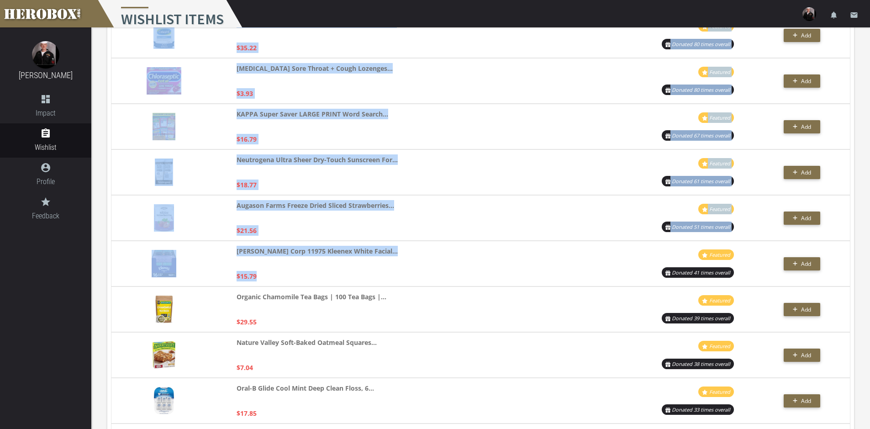
drag, startPoint x: 102, startPoint y: 195, endPoint x: 702, endPoint y: 248, distance: 602.0
click at [427, 209] on div "Augason Farms Freeze Dried Sliced Strawberries... $21.56" at bounding box center [419, 218] width 365 height 36
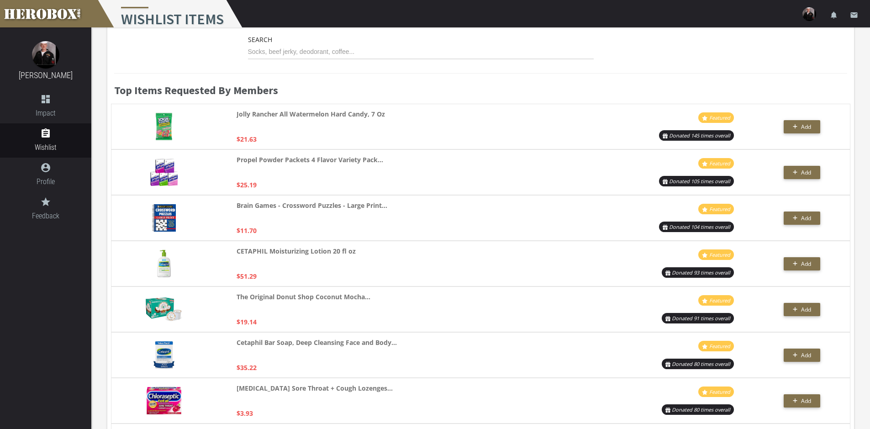
scroll to position [0, 0]
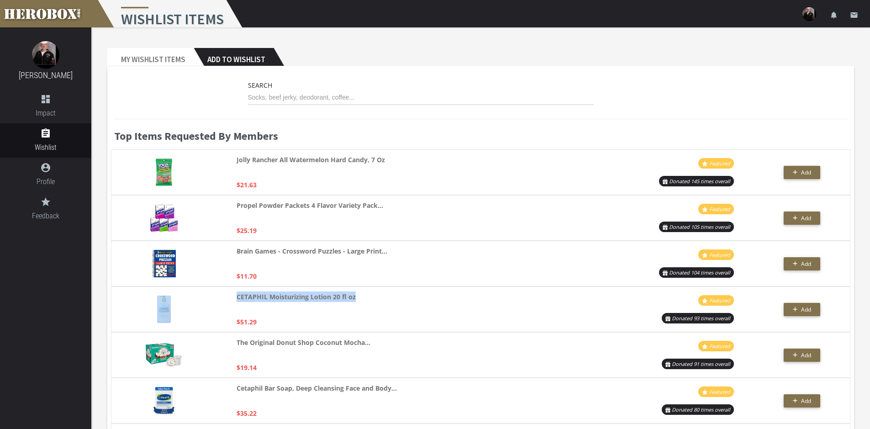
drag, startPoint x: 129, startPoint y: 312, endPoint x: 385, endPoint y: 311, distance: 256.2
click at [385, 311] on div "CETAPHIL Moisturizing Lotion 20 fl oz $51.29 Featured Donated 93 times overall …" at bounding box center [480, 309] width 739 height 46
click at [380, 311] on div "CETAPHIL Moisturizing Lotion 20 fl oz $51.29" at bounding box center [419, 309] width 365 height 36
drag, startPoint x: 335, startPoint y: 327, endPoint x: 114, endPoint y: 290, distance: 223.8
click at [114, 290] on div "CETAPHIL Moisturizing Lotion 20 fl oz $51.29 Featured Donated 93 times overall …" at bounding box center [480, 309] width 739 height 46
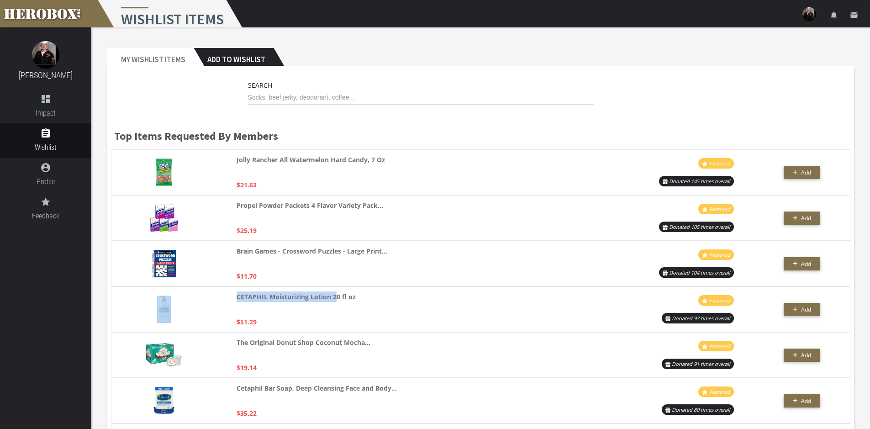
click at [160, 310] on img at bounding box center [163, 309] width 13 height 27
click at [108, 307] on div "CETAPHIL Moisturizing Lotion 20 fl oz $51.29 Featured Donated 93 times overall …" at bounding box center [480, 309] width 747 height 46
drag, startPoint x: 117, startPoint y: 295, endPoint x: 741, endPoint y: 323, distance: 625.0
click at [741, 323] on div "CETAPHIL Moisturizing Lotion 20 fl oz $51.29 Featured Donated 93 times overall …" at bounding box center [480, 309] width 739 height 46
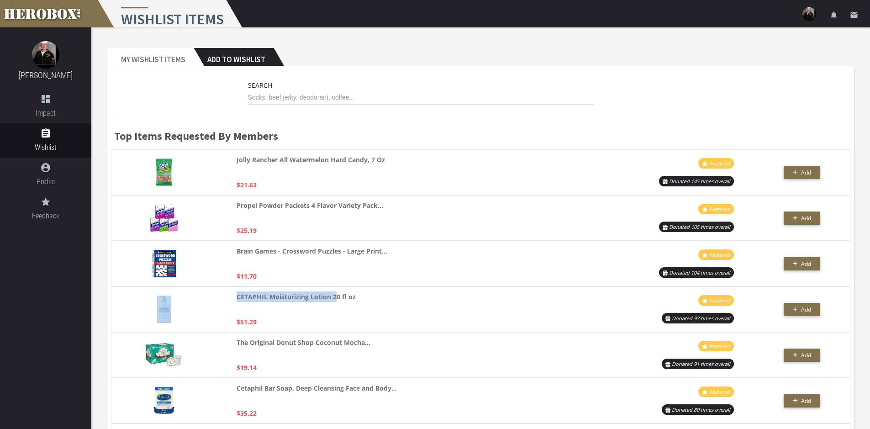
drag, startPoint x: 745, startPoint y: 319, endPoint x: 116, endPoint y: 291, distance: 629.5
click at [116, 291] on div "CETAPHIL Moisturizing Lotion 20 fl oz $51.29 Featured Donated 93 times overall …" at bounding box center [480, 309] width 739 height 46
click at [115, 293] on div "CETAPHIL Moisturizing Lotion 20 fl oz $51.29 Featured Donated 93 times overall …" at bounding box center [480, 309] width 739 height 46
drag, startPoint x: 174, startPoint y: 301, endPoint x: 359, endPoint y: 326, distance: 187.1
click at [359, 326] on div "CETAPHIL Moisturizing Lotion 20 fl oz $51.29 Featured Donated 93 times overall …" at bounding box center [480, 309] width 739 height 46
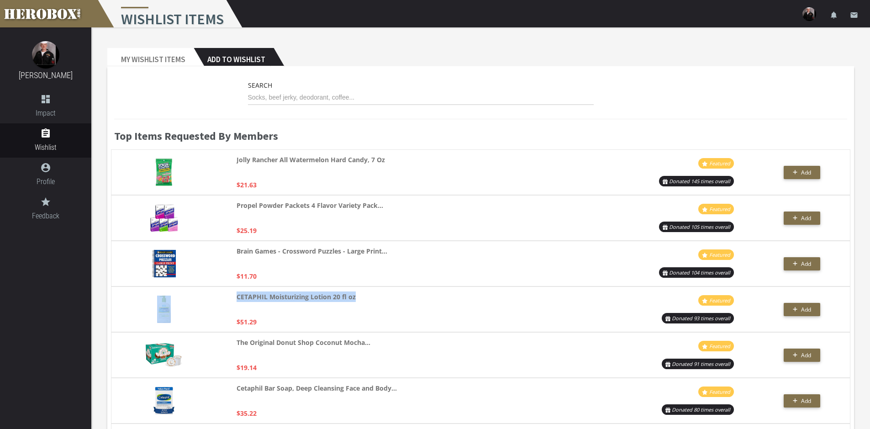
click at [359, 326] on div "CETAPHIL Moisturizing Lotion 20 fl oz $51.29" at bounding box center [419, 309] width 365 height 36
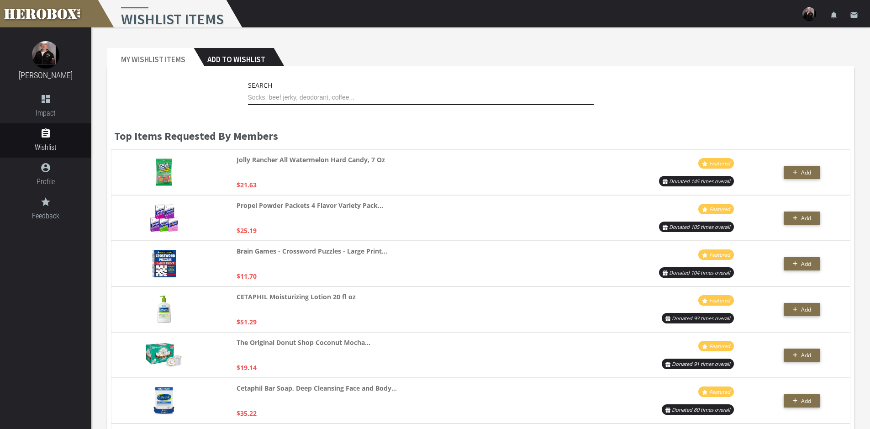
click at [267, 95] on input "text" at bounding box center [421, 97] width 346 height 15
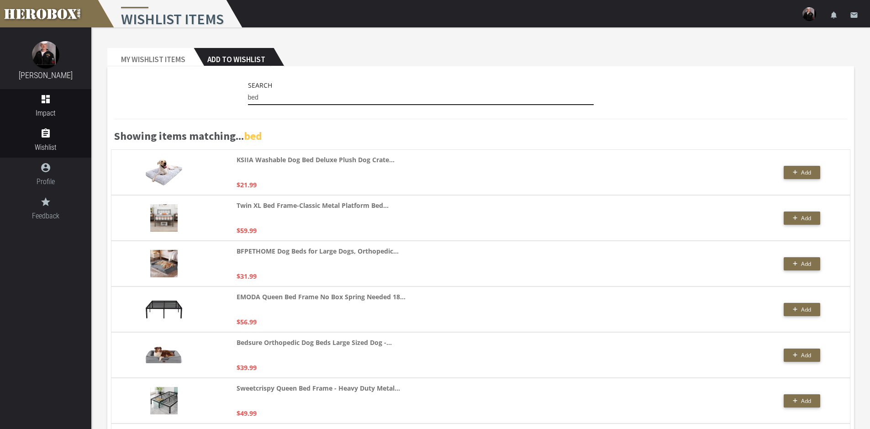
drag, startPoint x: 295, startPoint y: 99, endPoint x: 0, endPoint y: 104, distance: 295.1
click at [74, 110] on div "[PERSON_NAME] dashboard Impact assignment Wishlist account_circle Profile grade…" at bounding box center [435, 360] width 870 height 721
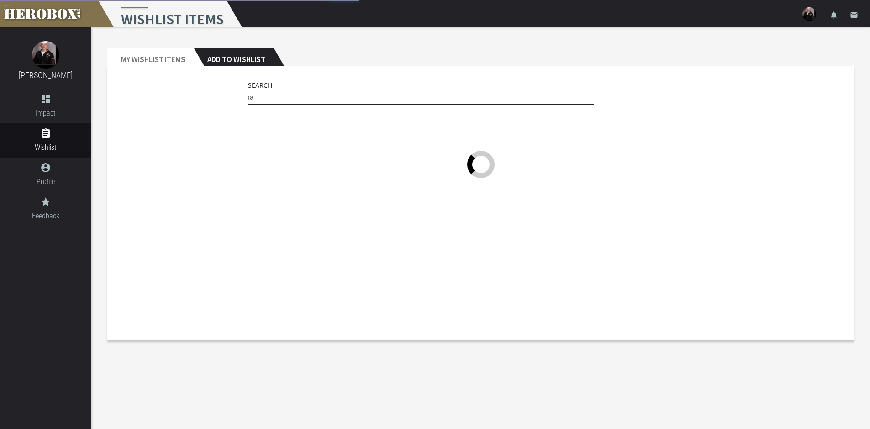
type input "r"
type input "shoes"
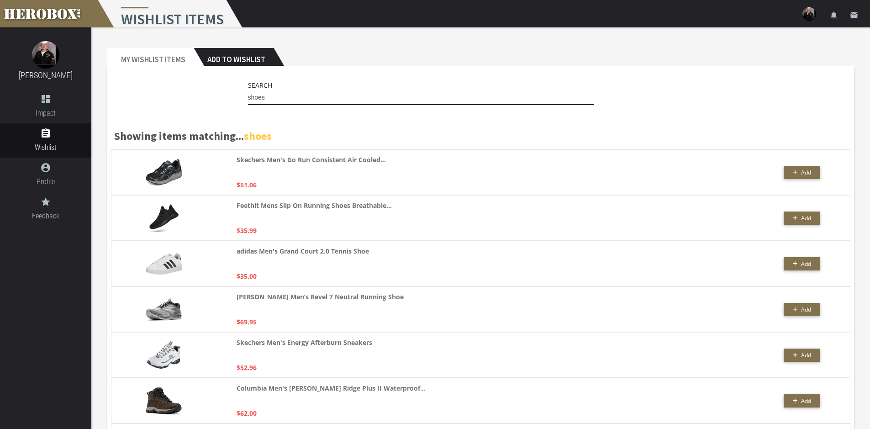
drag, startPoint x: 403, startPoint y: 103, endPoint x: 152, endPoint y: 91, distance: 251.0
click at [152, 91] on div "Search shoes" at bounding box center [480, 95] width 733 height 30
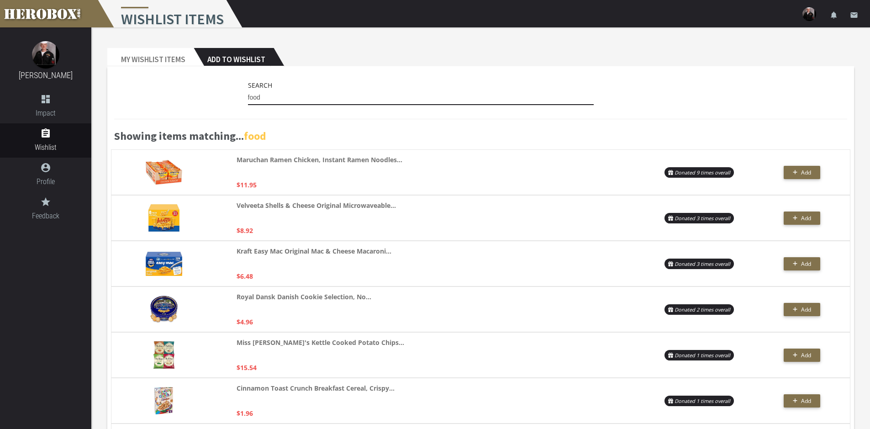
drag, startPoint x: 258, startPoint y: 102, endPoint x: 166, endPoint y: 74, distance: 95.5
click at [179, 88] on div "Search food" at bounding box center [480, 95] width 733 height 30
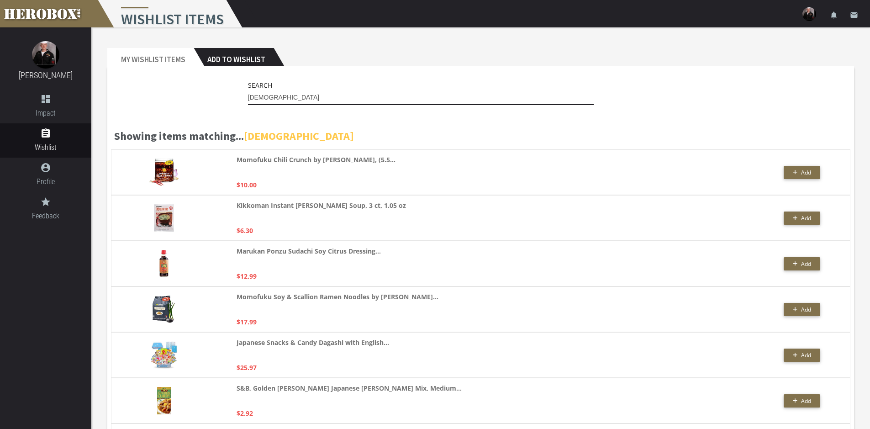
drag, startPoint x: 272, startPoint y: 95, endPoint x: 73, endPoint y: 63, distance: 202.1
click at [126, 83] on div "Search asian" at bounding box center [480, 95] width 733 height 30
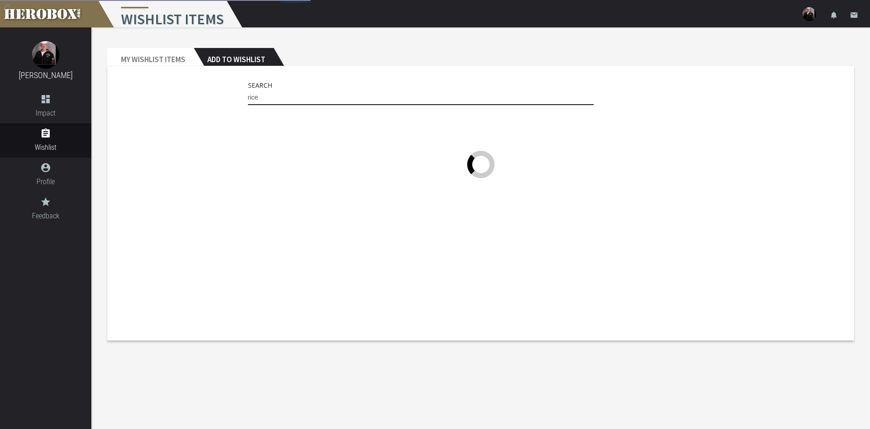
type input "rice"
click at [736, 208] on div "Search rice" at bounding box center [480, 203] width 747 height 274
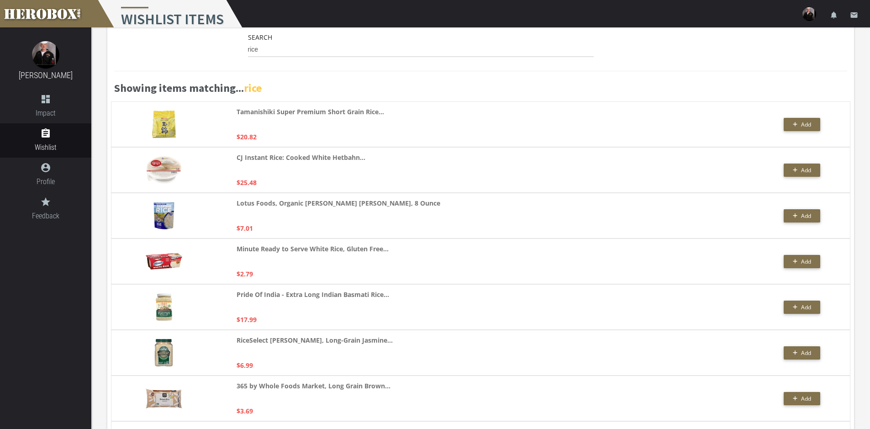
scroll to position [46, 0]
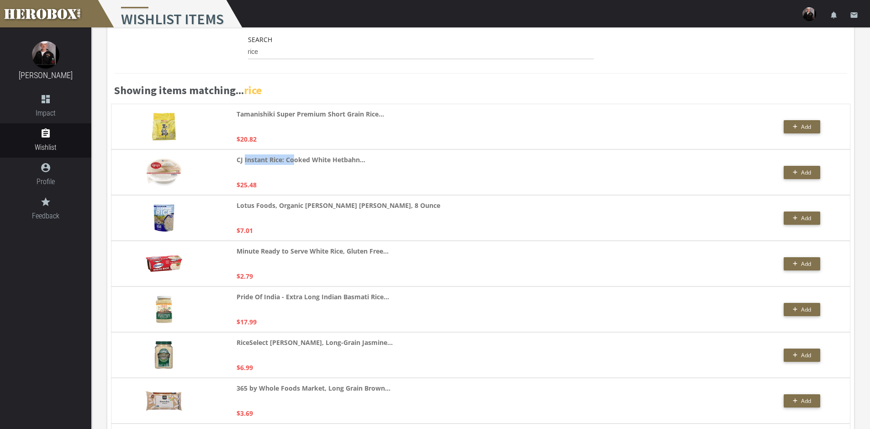
drag, startPoint x: 296, startPoint y: 183, endPoint x: 245, endPoint y: 151, distance: 60.2
click at [245, 151] on div "CJ Instant Rice: Cooked White Hetbahn... $25.48 Add" at bounding box center [480, 172] width 739 height 46
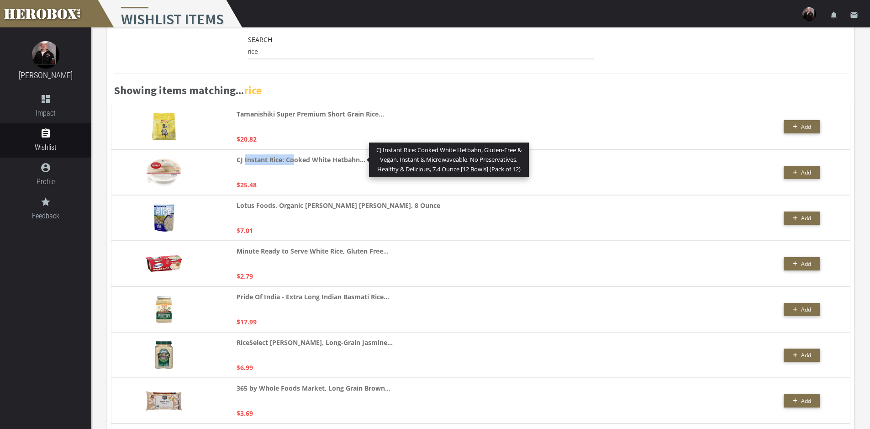
click at [245, 158] on strong "CJ Instant Rice: Cooked White Hetbahn..." at bounding box center [301, 159] width 129 height 11
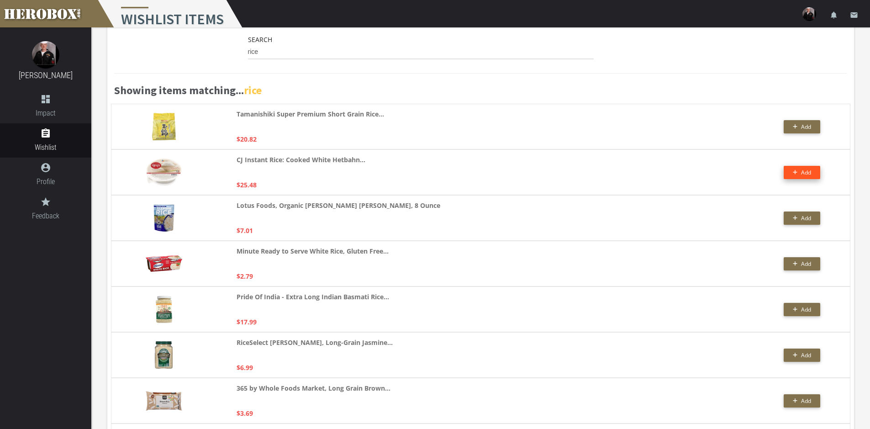
click at [797, 166] on button "Add" at bounding box center [802, 172] width 37 height 13
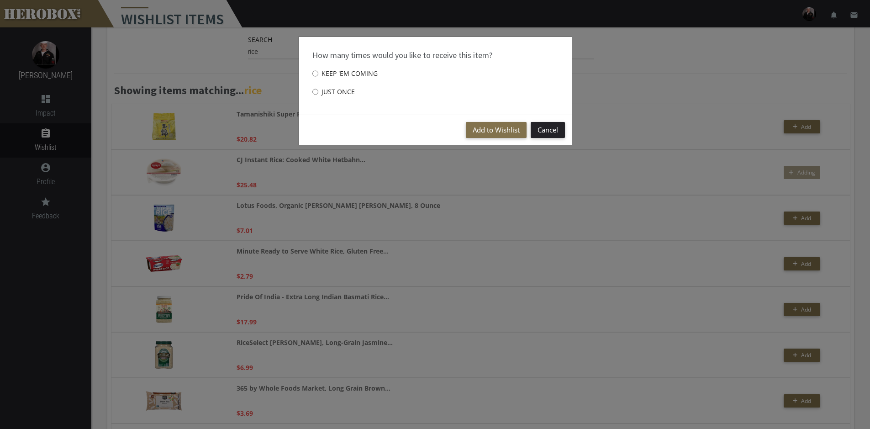
click at [343, 92] on label "Just once" at bounding box center [333, 92] width 42 height 18
click at [318, 92] on input "Just once" at bounding box center [315, 91] width 6 height 15
radio input "****"
click at [486, 124] on button "Add to Wishlist" at bounding box center [496, 130] width 61 height 16
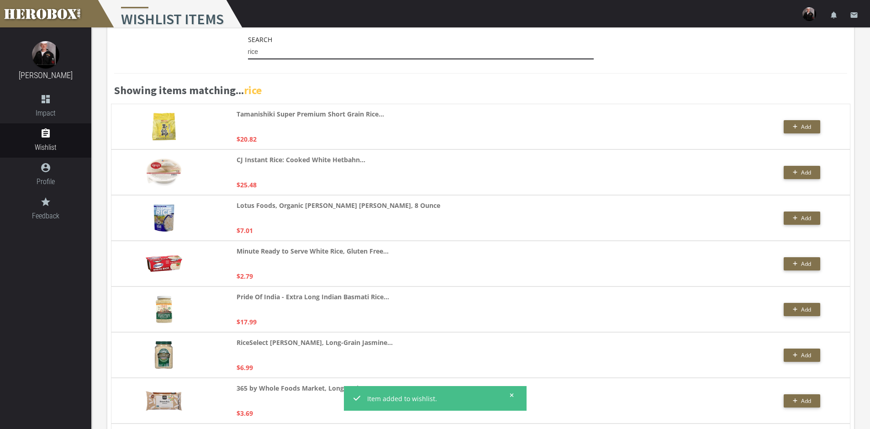
drag, startPoint x: 289, startPoint y: 57, endPoint x: 59, endPoint y: 39, distance: 230.4
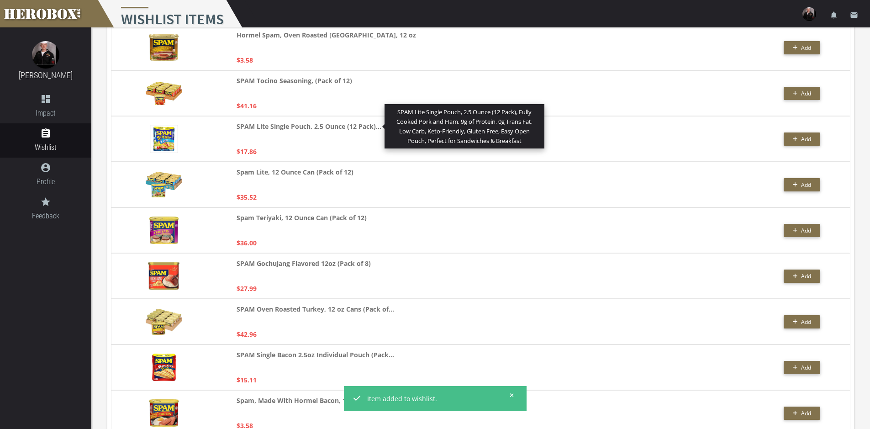
scroll to position [1096, 0]
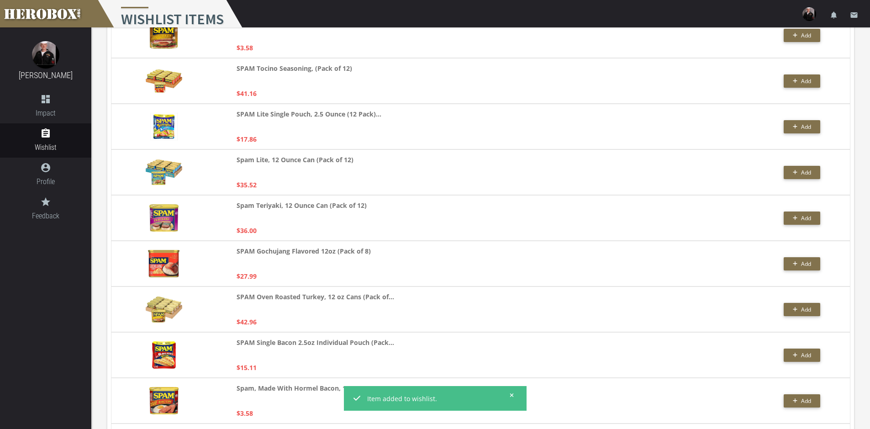
type input "spam"
drag, startPoint x: 256, startPoint y: 248, endPoint x: 285, endPoint y: 247, distance: 28.8
click at [285, 247] on strong "SPAM Gochujang Flavored 12oz (Pack of 8)" at bounding box center [304, 251] width 134 height 11
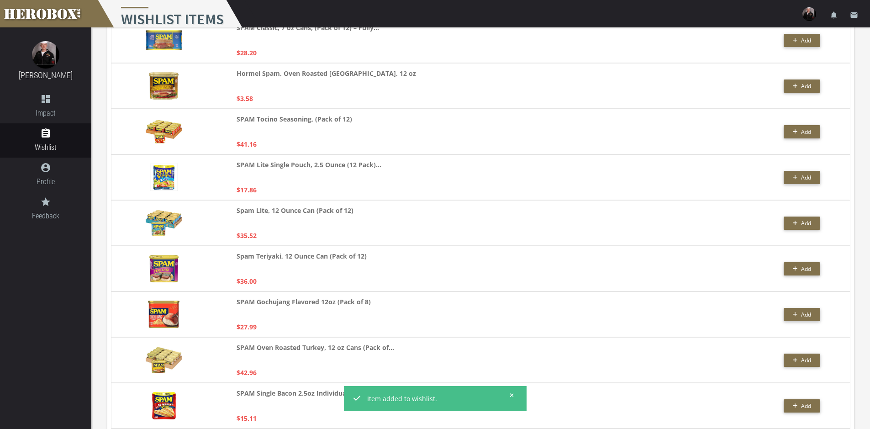
scroll to position [1050, 0]
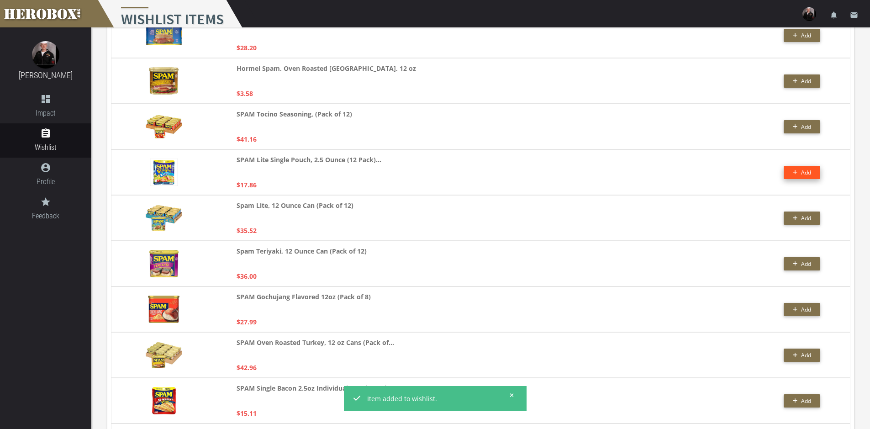
click at [790, 174] on button "Add" at bounding box center [802, 172] width 37 height 13
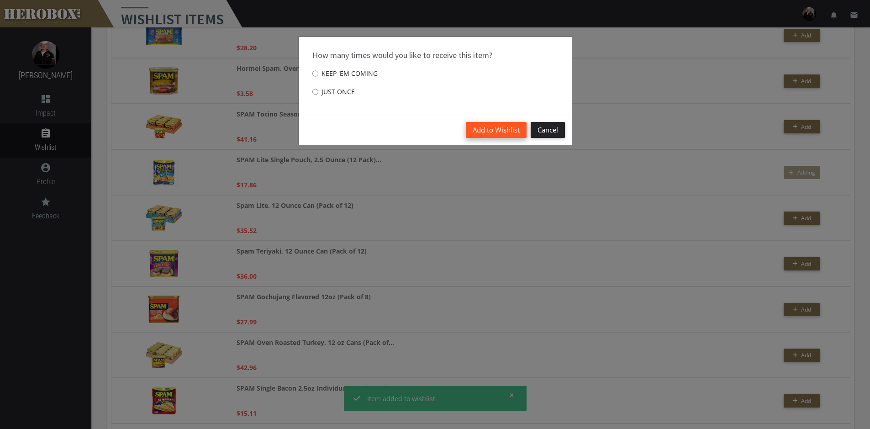
click at [488, 134] on button "Add to Wishlist" at bounding box center [496, 130] width 61 height 16
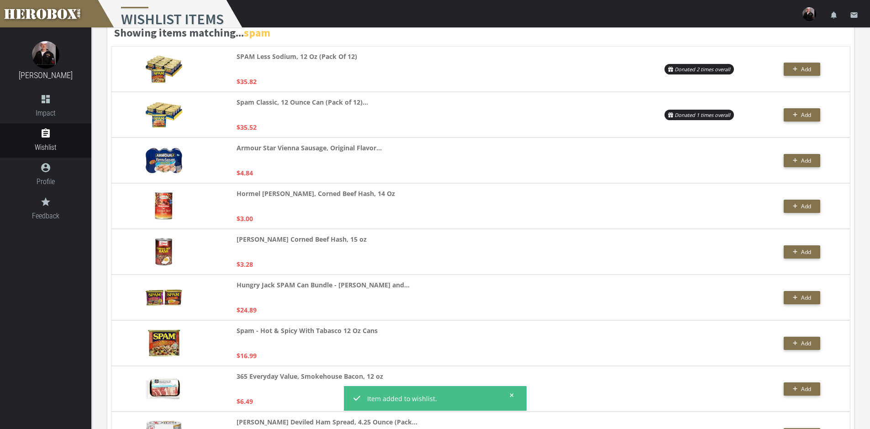
scroll to position [0, 0]
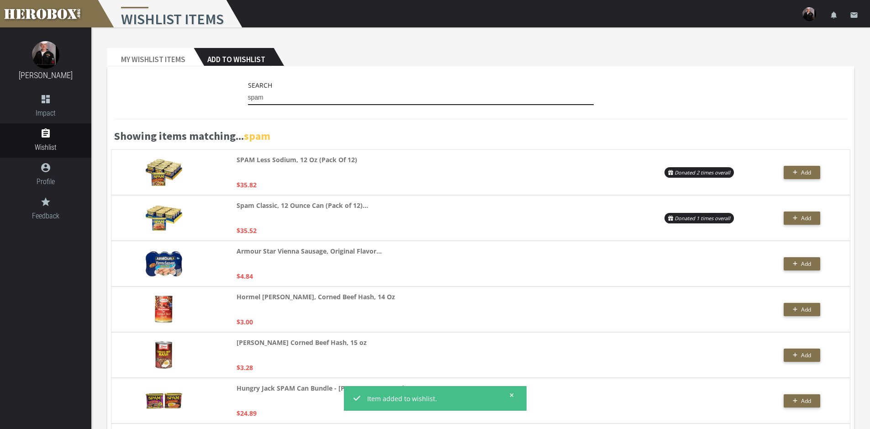
drag, startPoint x: 280, startPoint y: 94, endPoint x: 183, endPoint y: 88, distance: 97.9
click at [185, 88] on div "Search spam" at bounding box center [480, 95] width 733 height 30
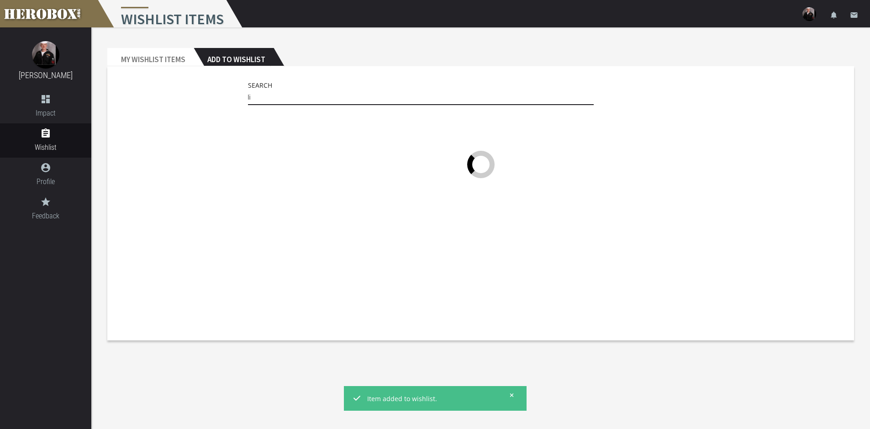
type input "l"
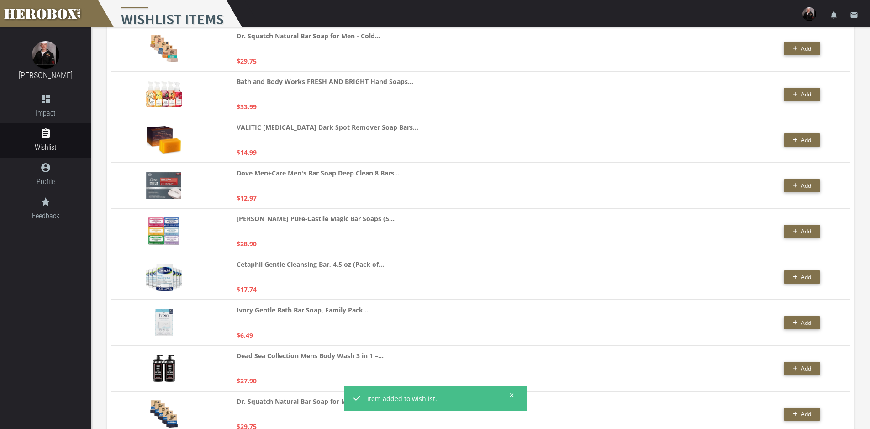
scroll to position [46, 0]
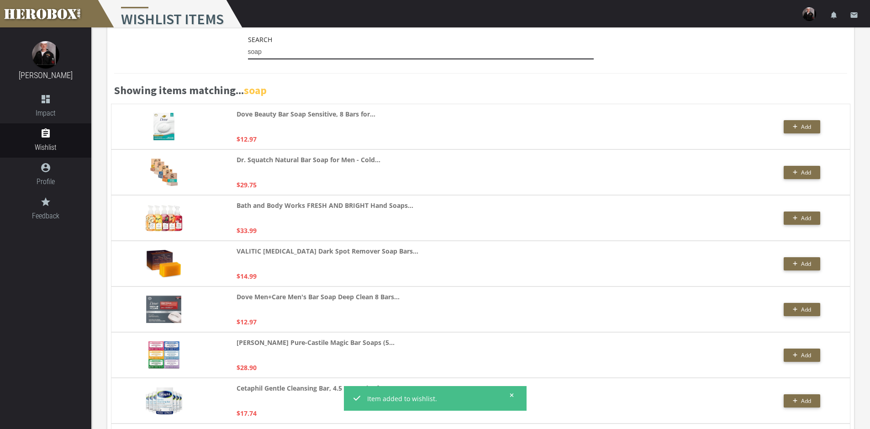
drag, startPoint x: 286, startPoint y: 55, endPoint x: 158, endPoint y: 40, distance: 128.8
click at [166, 42] on div "Search soap" at bounding box center [480, 49] width 733 height 30
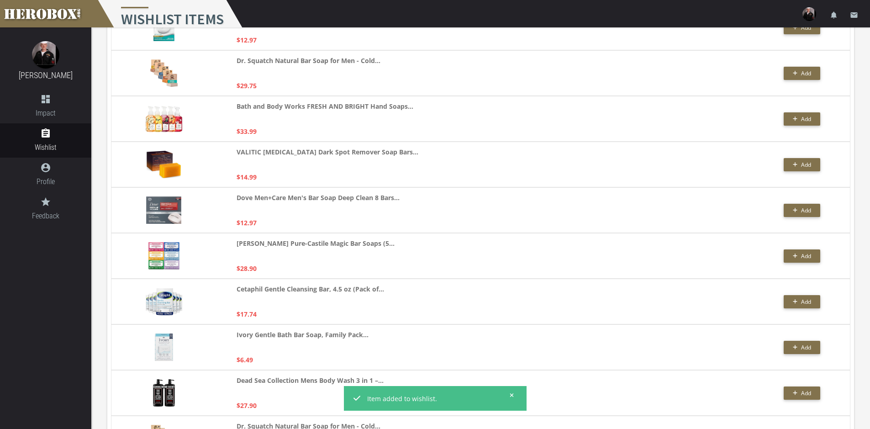
scroll to position [0, 0]
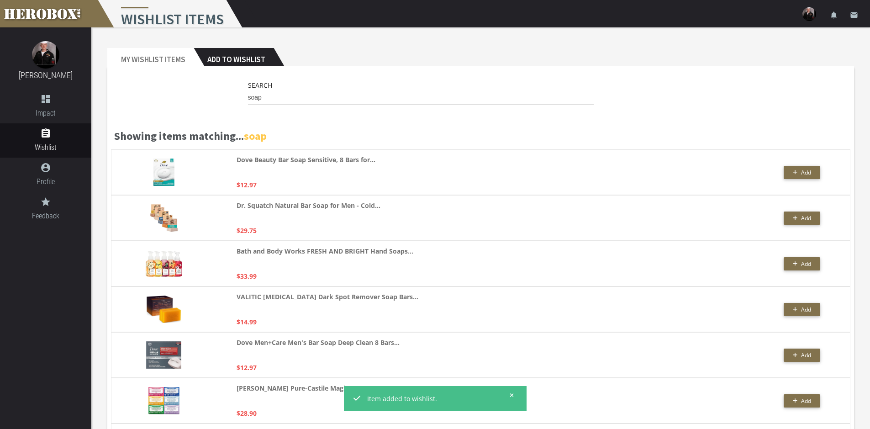
click at [222, 93] on div "Search soap" at bounding box center [480, 95] width 733 height 30
click at [254, 103] on input "soap" at bounding box center [421, 97] width 346 height 15
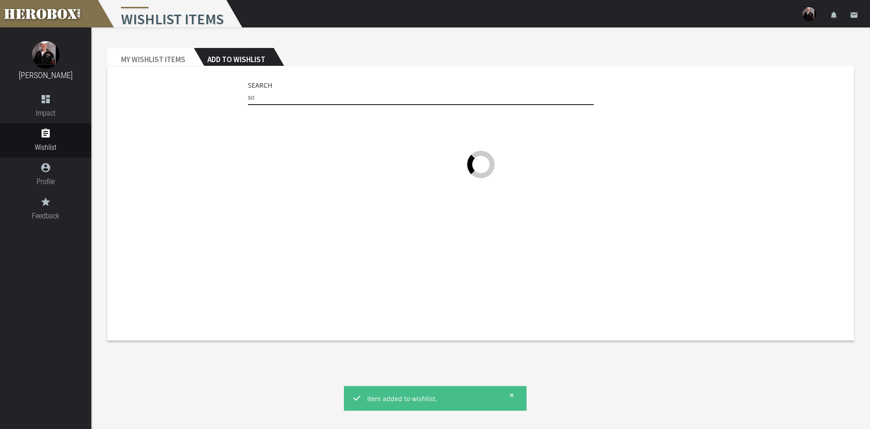
type input "s"
click at [387, 58] on header "My Wishlist Items Add to Wishlist" at bounding box center [480, 57] width 747 height 18
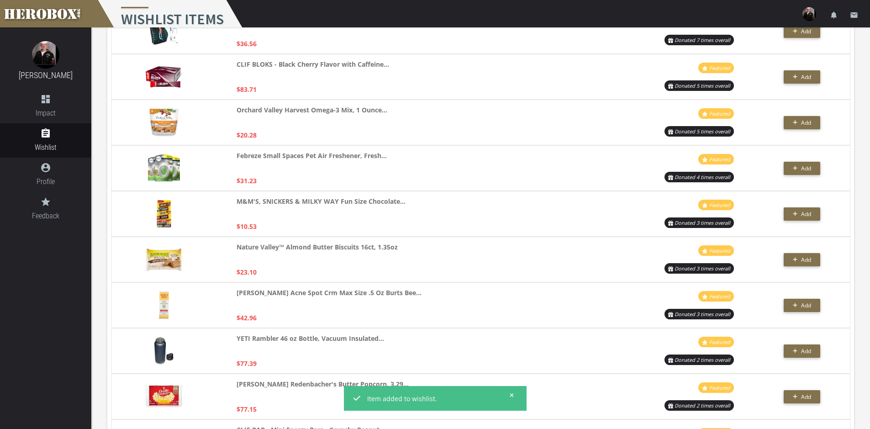
scroll to position [1553, 0]
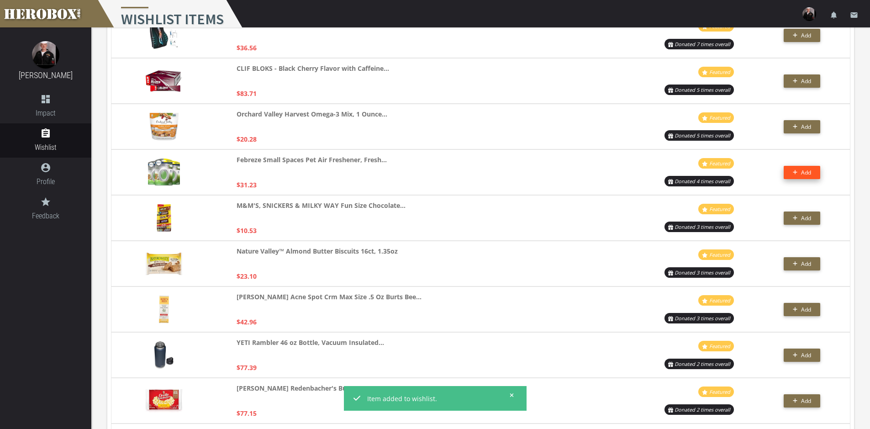
click at [795, 171] on icon "button" at bounding box center [795, 172] width 5 height 5
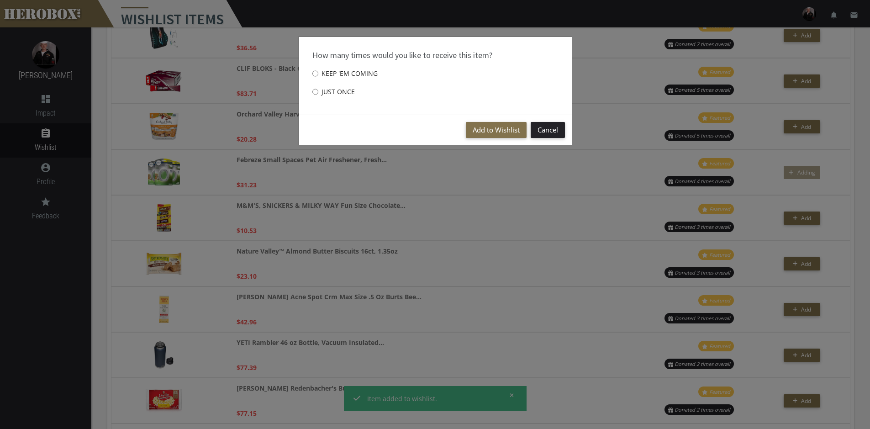
click at [348, 87] on label "Just once" at bounding box center [333, 92] width 42 height 18
click at [318, 87] on input "Just once" at bounding box center [315, 91] width 6 height 15
radio input "****"
click at [519, 133] on button "Add to Wishlist" at bounding box center [496, 130] width 61 height 16
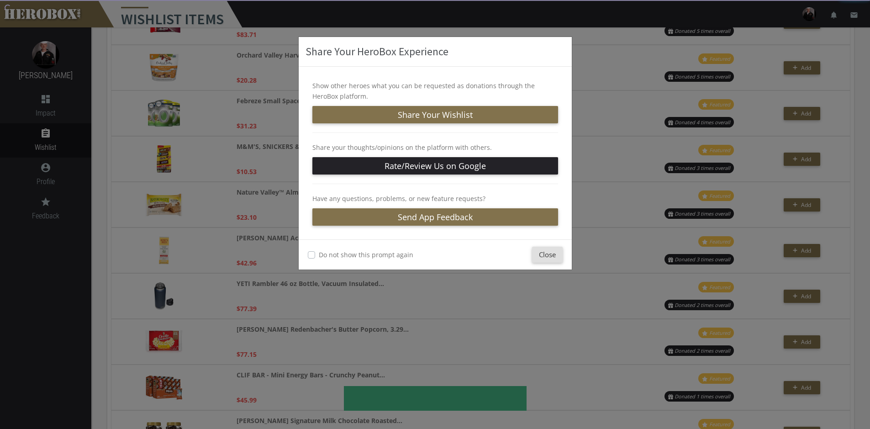
scroll to position [1736, 0]
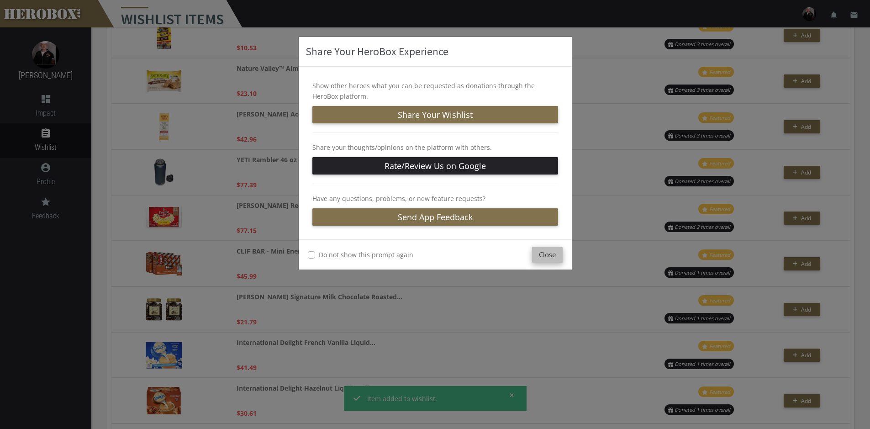
click at [534, 255] on button "Close" at bounding box center [547, 255] width 31 height 16
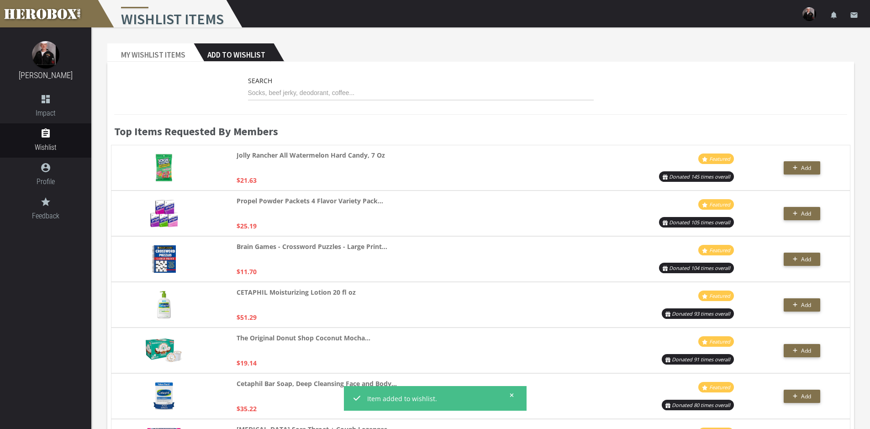
scroll to position [0, 0]
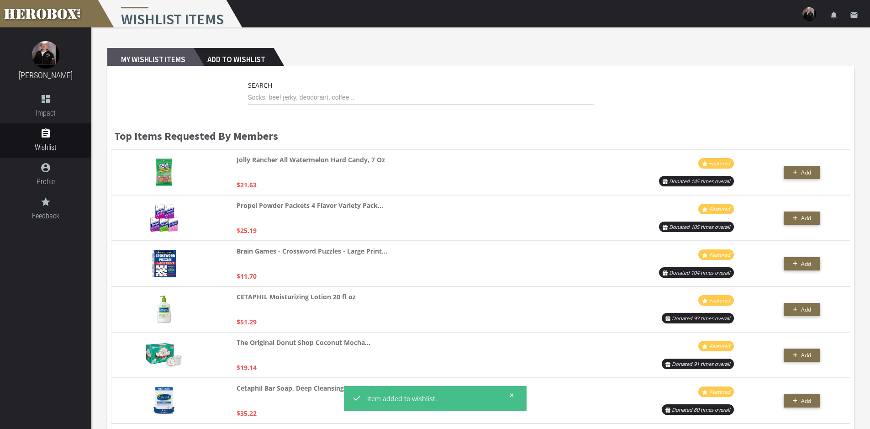
click at [168, 58] on h2 "My Wishlist Items" at bounding box center [150, 57] width 86 height 18
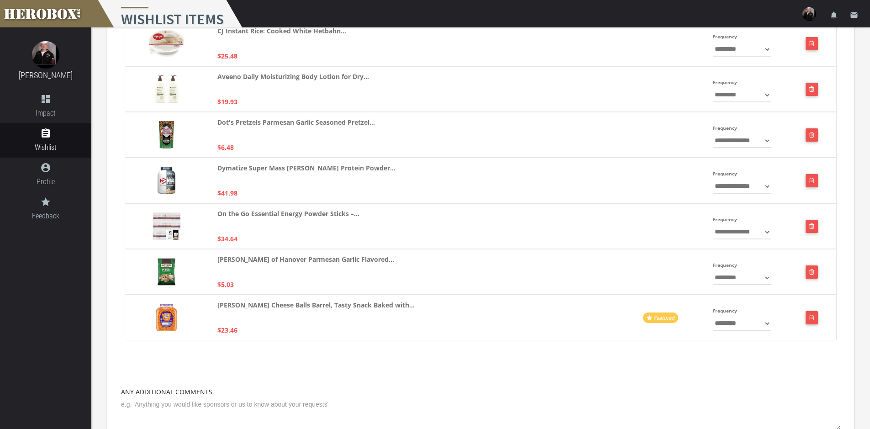
scroll to position [46, 0]
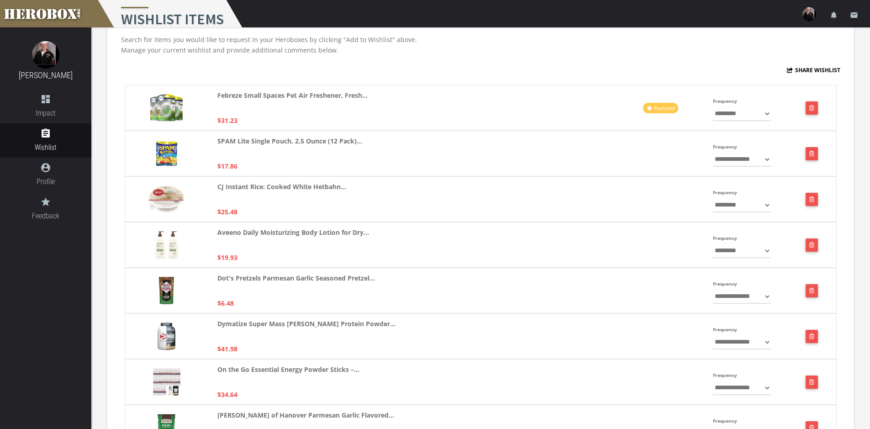
click at [732, 154] on select "**********" at bounding box center [742, 159] width 58 height 15
select select "**********"
click at [713, 152] on select "**********" at bounding box center [742, 159] width 58 height 15
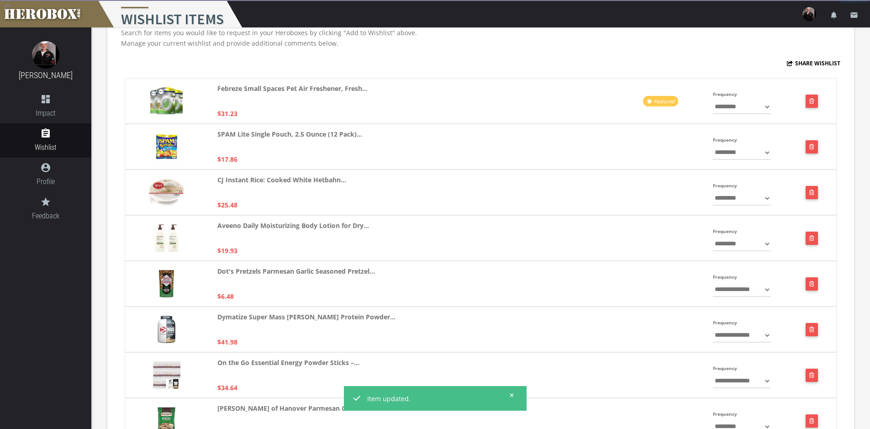
scroll to position [91, 0]
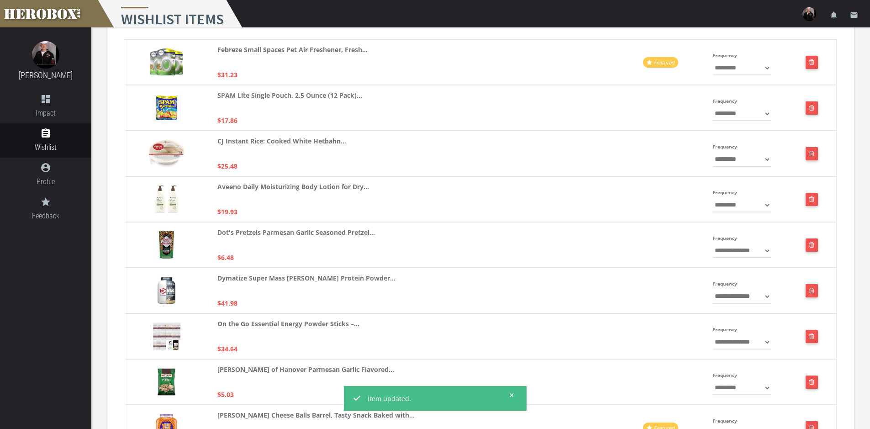
click at [723, 246] on select "**********" at bounding box center [742, 250] width 58 height 15
select select "**********"
click at [713, 243] on select "**********" at bounding box center [742, 250] width 58 height 15
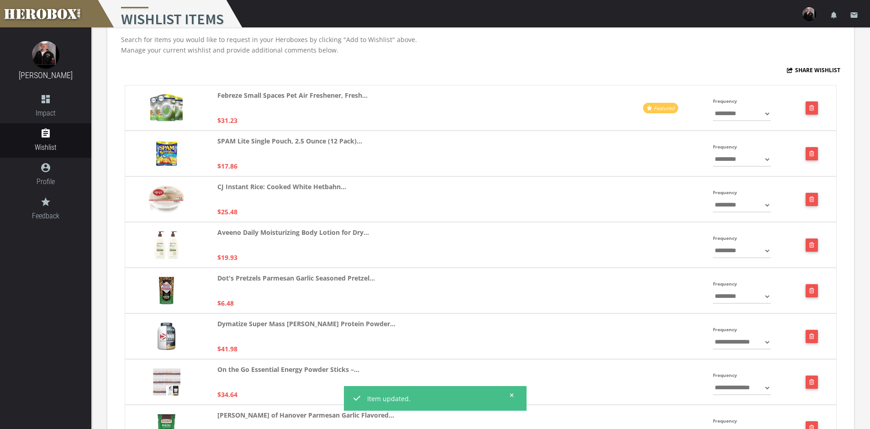
scroll to position [0, 0]
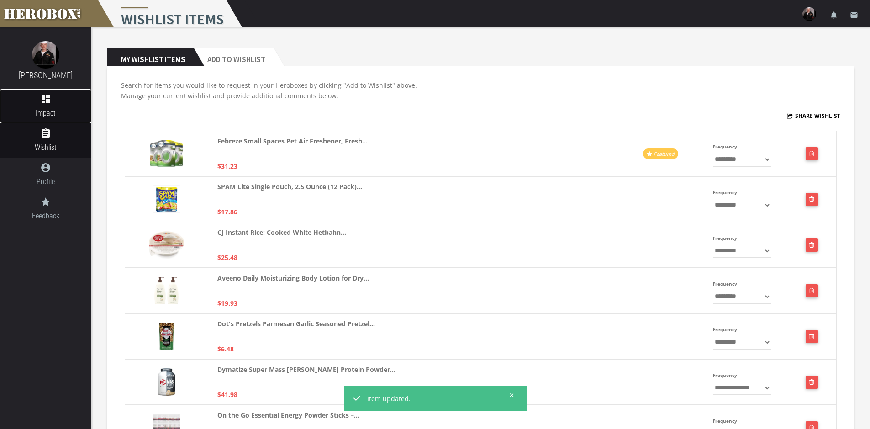
click at [69, 94] on icon "dashboard" at bounding box center [45, 99] width 91 height 11
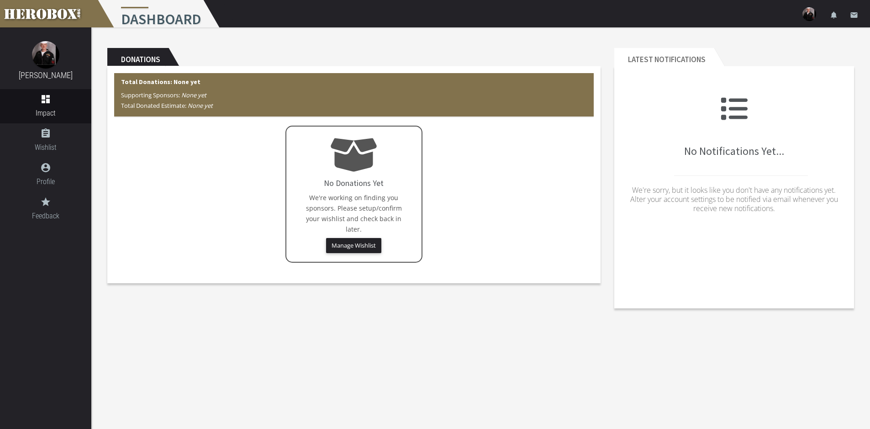
drag, startPoint x: 304, startPoint y: 198, endPoint x: 395, endPoint y: 229, distance: 96.0
click at [395, 229] on p "We're working on finding you sponsors. Please setup/confirm your wishlist and c…" at bounding box center [354, 213] width 117 height 42
drag, startPoint x: 350, startPoint y: 221, endPoint x: 288, endPoint y: 192, distance: 68.0
click at [288, 192] on div "No Donations Yet We're working on finding you sponsors. Please setup/confirm yo…" at bounding box center [353, 194] width 137 height 137
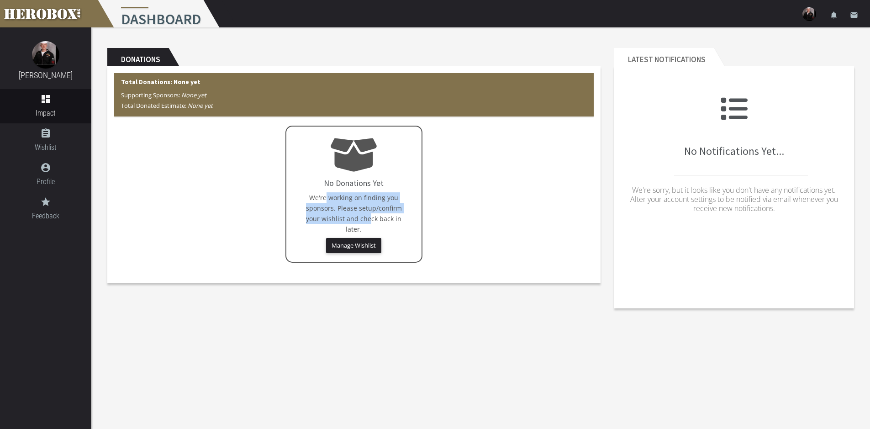
click at [288, 192] on div "No Donations Yet We're working on finding you sponsors. Please setup/confirm yo…" at bounding box center [353, 194] width 137 height 137
click at [37, 149] on span "Wishlist" at bounding box center [45, 147] width 91 height 11
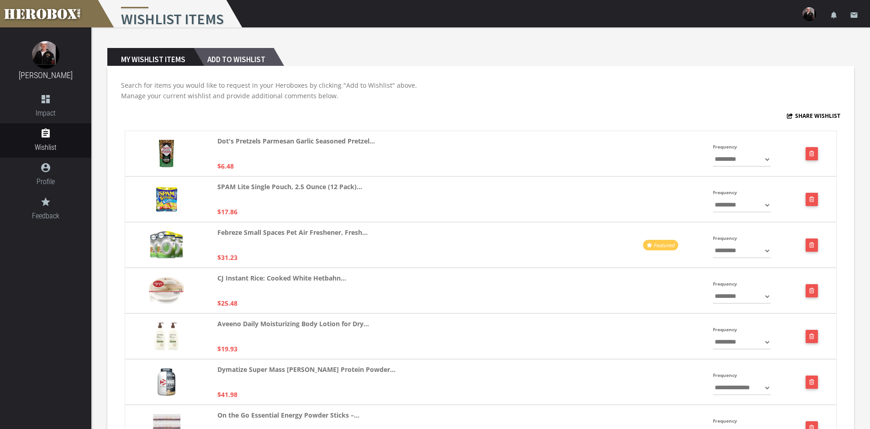
click at [237, 54] on h2 "Add to Wishlist" at bounding box center [234, 57] width 80 height 18
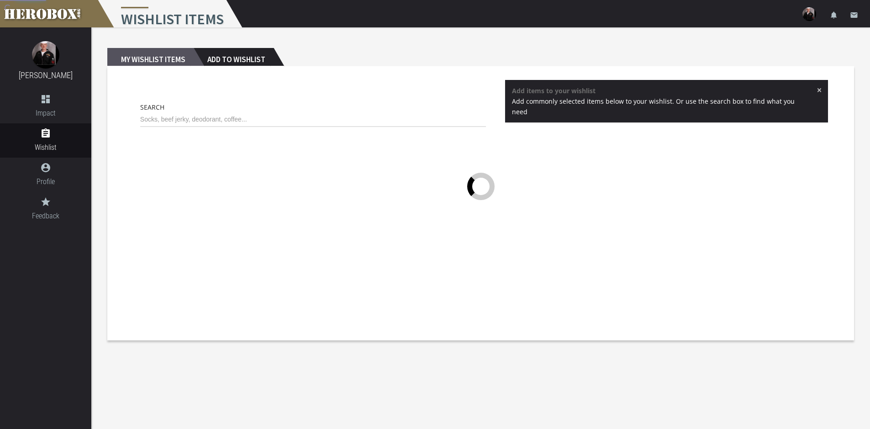
click at [168, 51] on h2 "My Wishlist Items" at bounding box center [150, 57] width 86 height 18
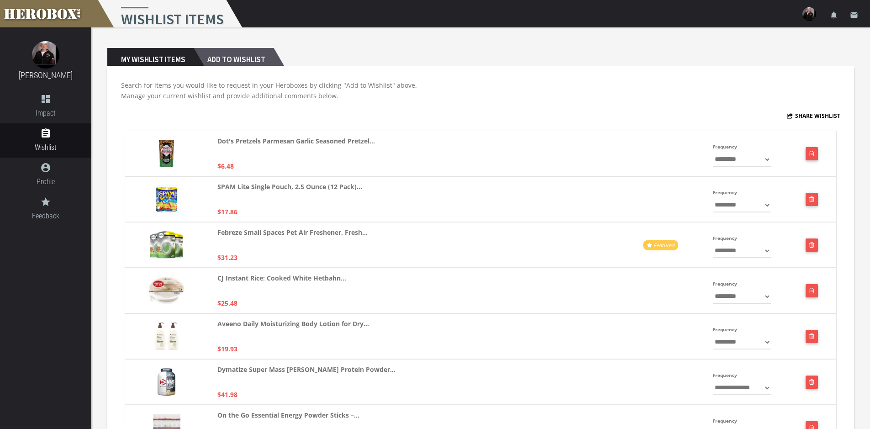
click at [210, 65] on h2 "Add to Wishlist" at bounding box center [234, 57] width 80 height 18
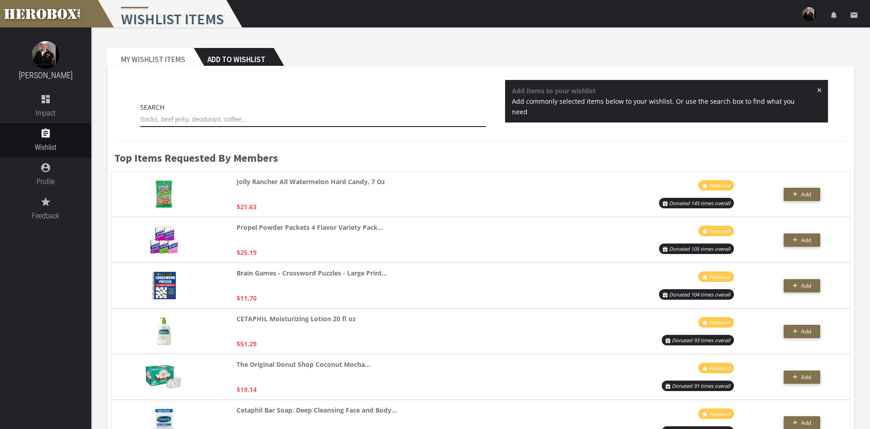
click at [209, 116] on input "text" at bounding box center [313, 119] width 346 height 15
type input "m"
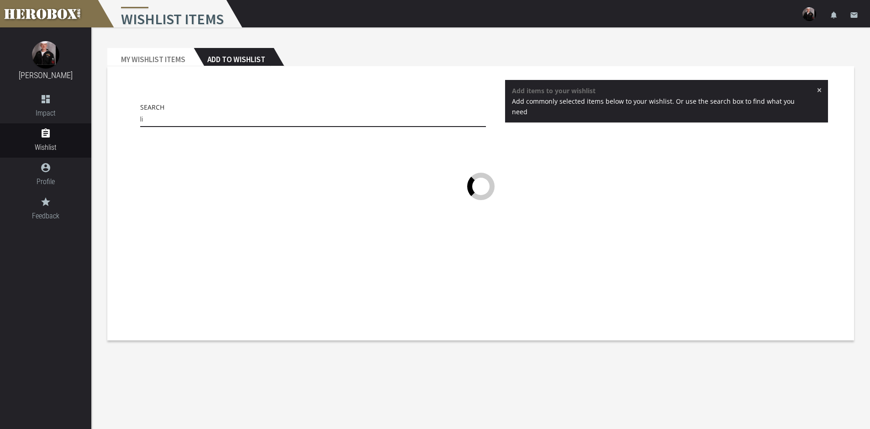
type input "l"
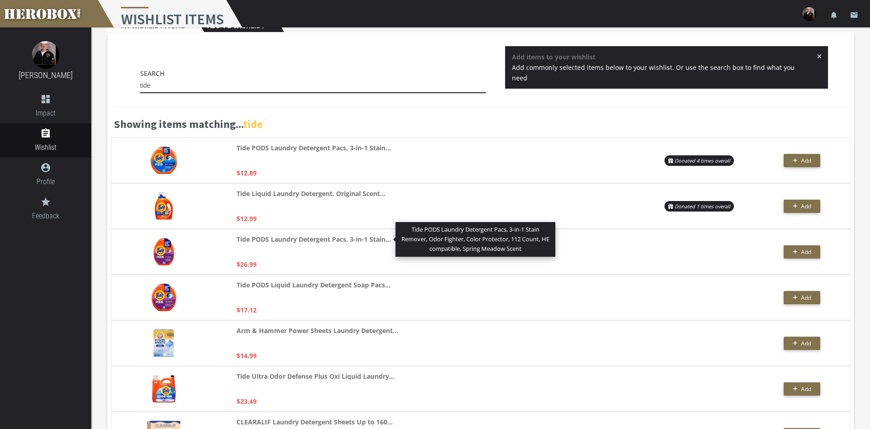
scroll to position [91, 0]
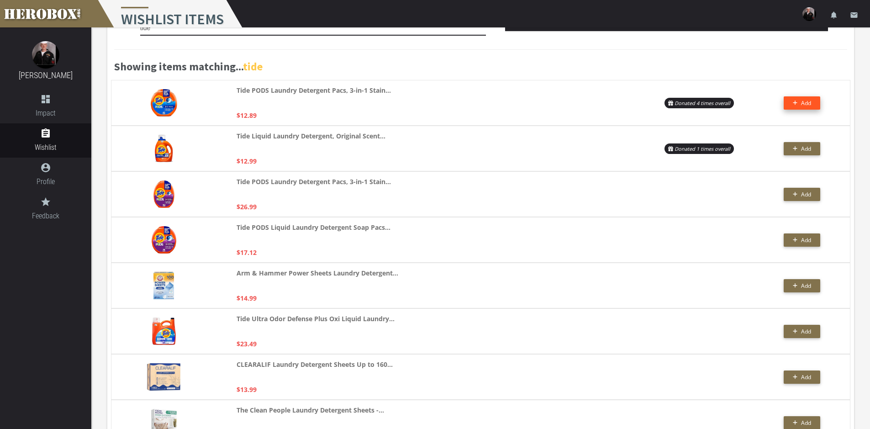
type input "tide"
click at [810, 99] on span "Add" at bounding box center [806, 103] width 10 height 8
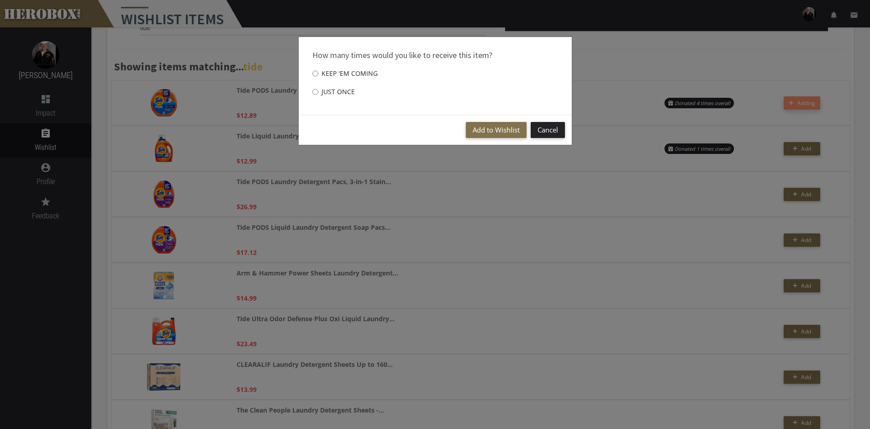
click at [326, 90] on label "Just once" at bounding box center [333, 92] width 42 height 18
click at [318, 90] on input "Just once" at bounding box center [315, 91] width 6 height 15
radio input "****"
click at [507, 127] on button "Add to Wishlist" at bounding box center [496, 130] width 61 height 16
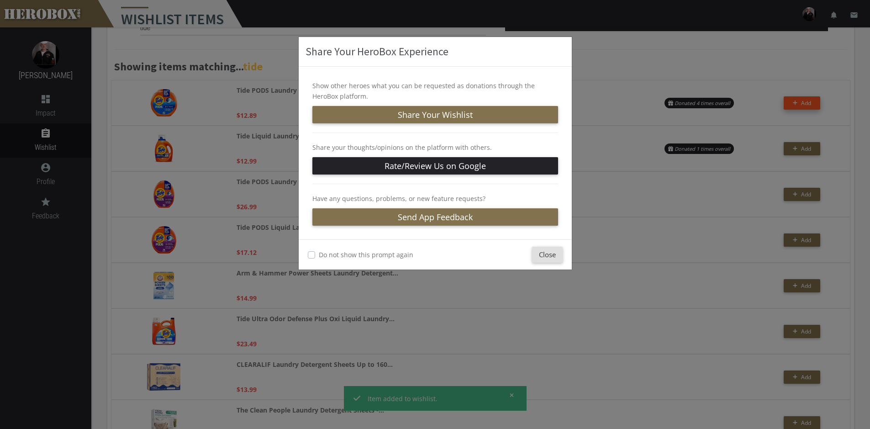
click at [545, 263] on div "Do not show this prompt again Close" at bounding box center [435, 254] width 273 height 30
click at [549, 251] on button "Close" at bounding box center [547, 255] width 31 height 16
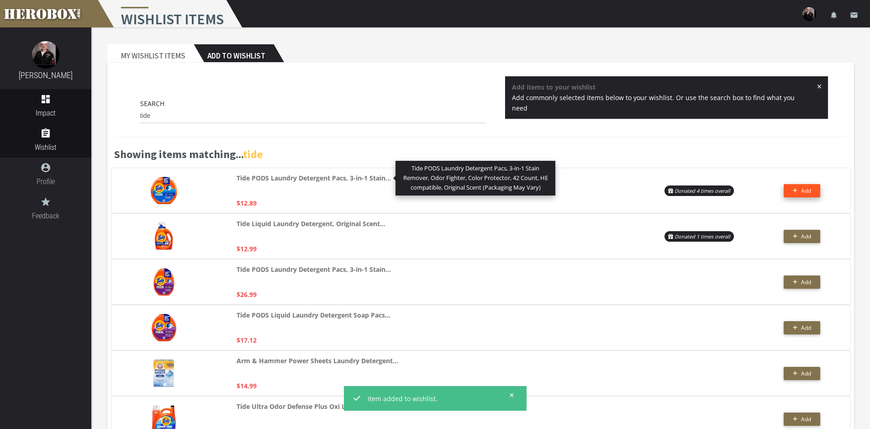
scroll to position [0, 0]
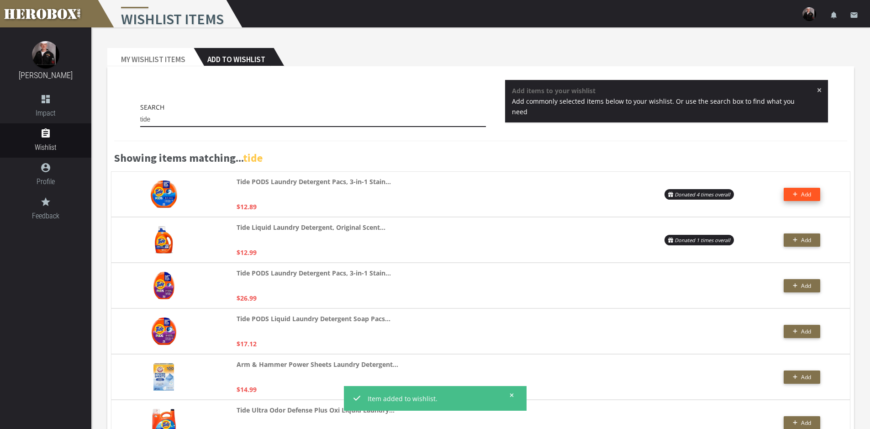
drag, startPoint x: 238, startPoint y: 123, endPoint x: 0, endPoint y: 85, distance: 240.9
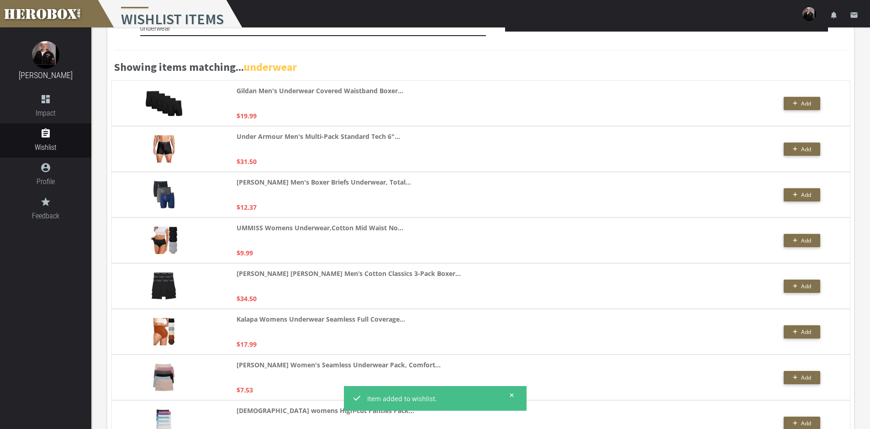
scroll to position [91, 0]
type input "underwear"
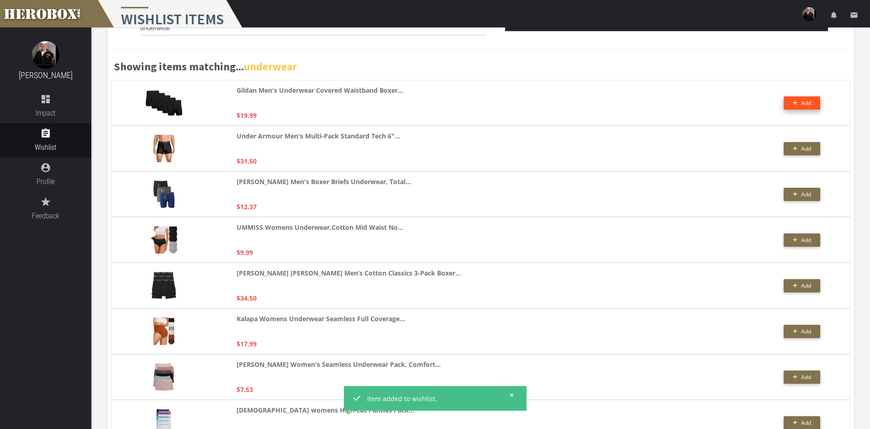
click at [796, 104] on button "Add" at bounding box center [802, 102] width 37 height 13
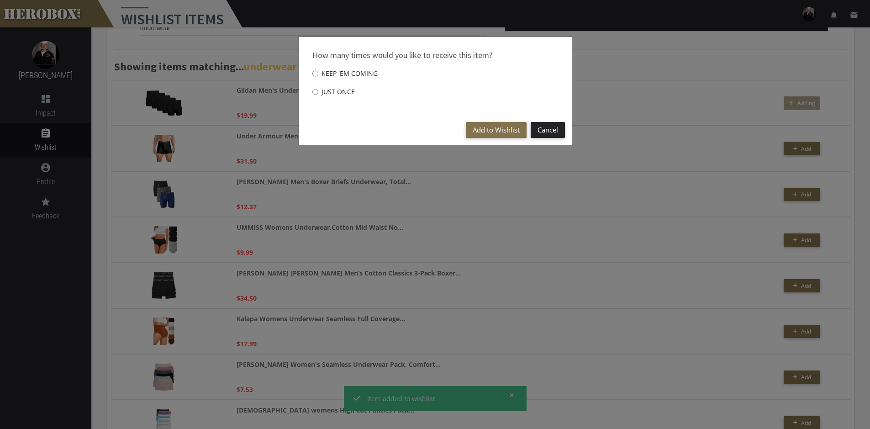
click at [353, 95] on label "Just once" at bounding box center [333, 92] width 42 height 18
click at [318, 95] on input "Just once" at bounding box center [315, 91] width 6 height 15
radio input "****"
click at [517, 131] on button "Add to Wishlist" at bounding box center [496, 130] width 61 height 16
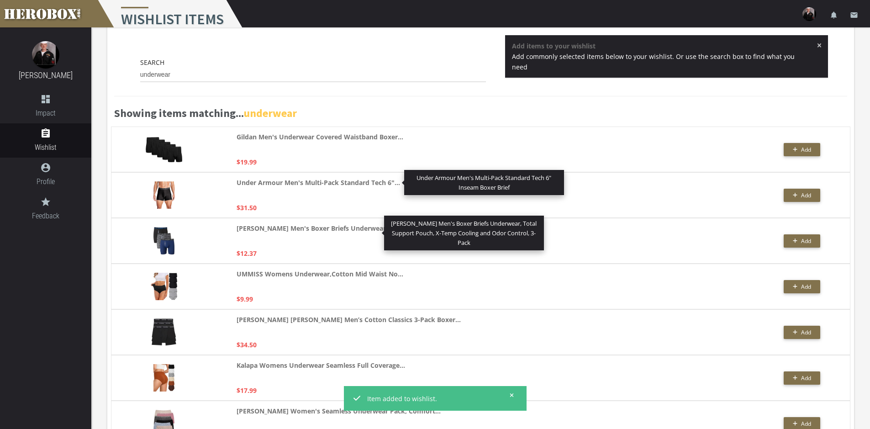
scroll to position [0, 0]
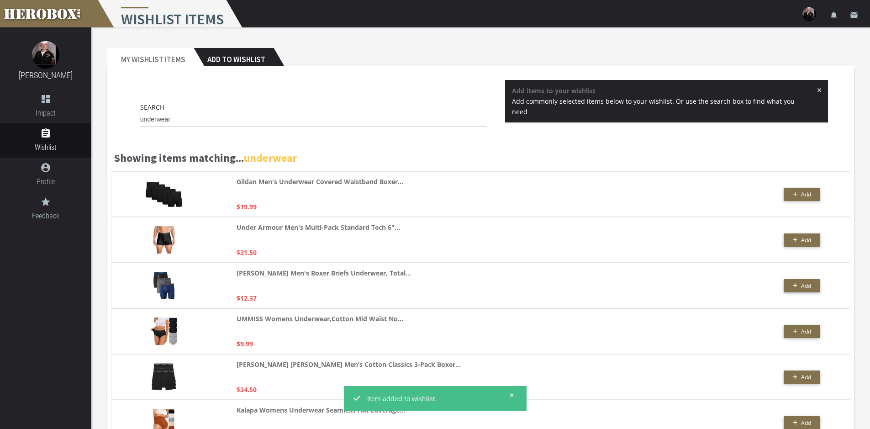
click at [210, 58] on h2 "Add to Wishlist" at bounding box center [234, 57] width 80 height 18
click at [162, 61] on h2 "My Wishlist Items" at bounding box center [150, 57] width 86 height 18
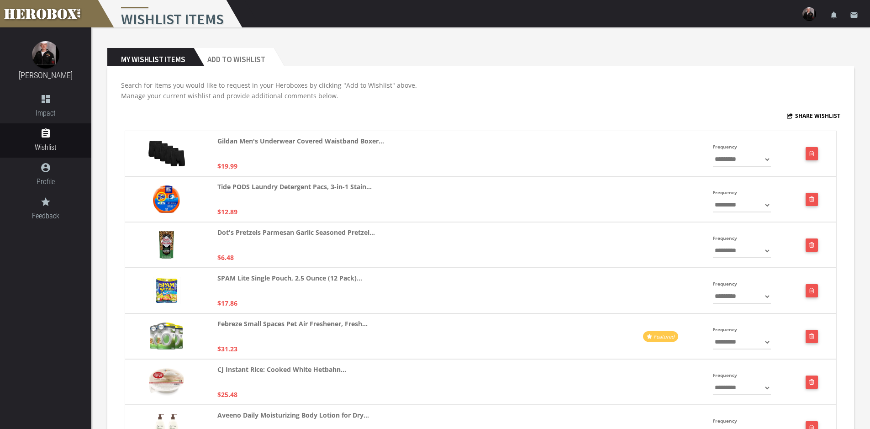
click at [175, 56] on h2 "My Wishlist Items" at bounding box center [150, 57] width 86 height 18
click at [240, 60] on h2 "Add to Wishlist" at bounding box center [234, 57] width 80 height 18
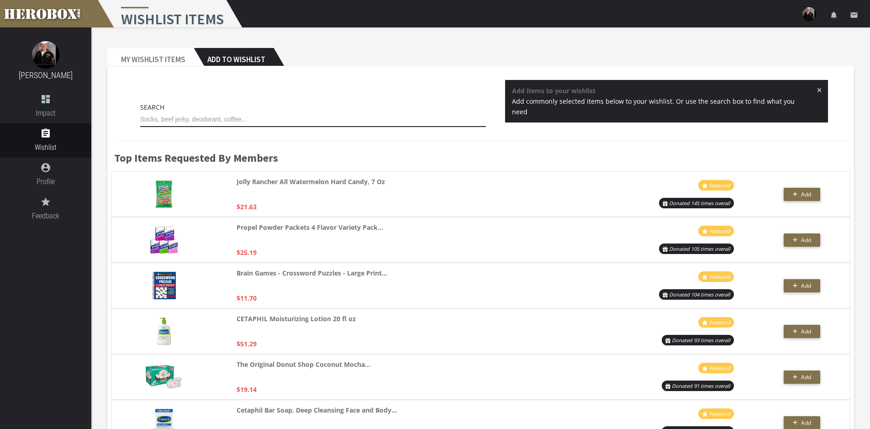
click at [243, 119] on input "text" at bounding box center [313, 119] width 346 height 15
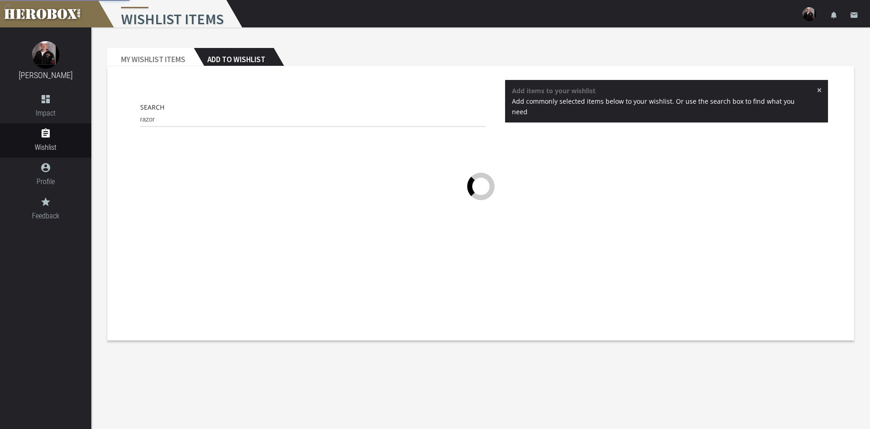
click at [812, 89] on div "× Add items to your wishlist Add commonly selected items below to your wishlist…" at bounding box center [666, 101] width 323 height 42
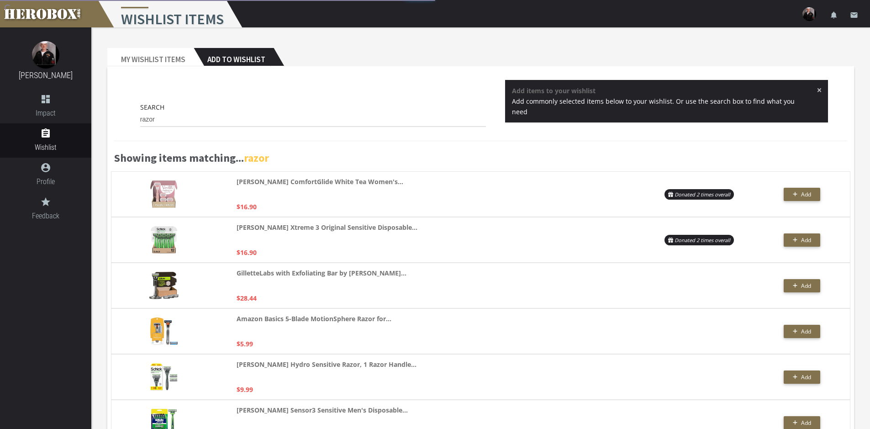
click at [817, 89] on span "×" at bounding box center [819, 89] width 5 height 9
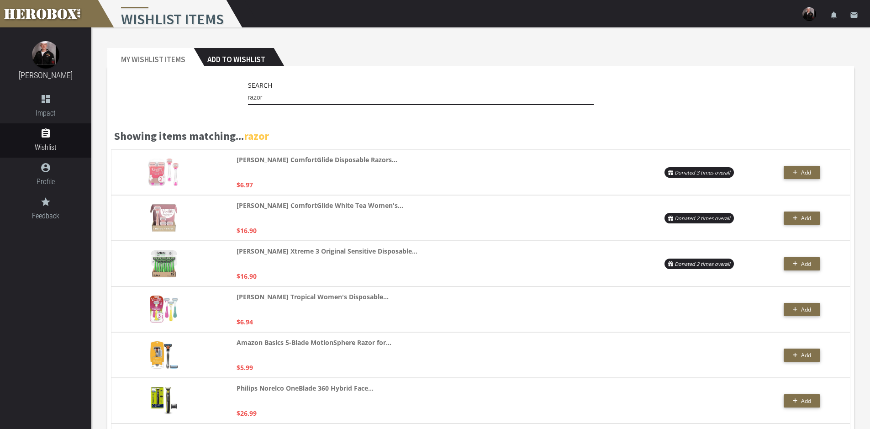
drag, startPoint x: 279, startPoint y: 95, endPoint x: 201, endPoint y: 86, distance: 79.0
click at [203, 86] on div "Search razor" at bounding box center [480, 95] width 733 height 30
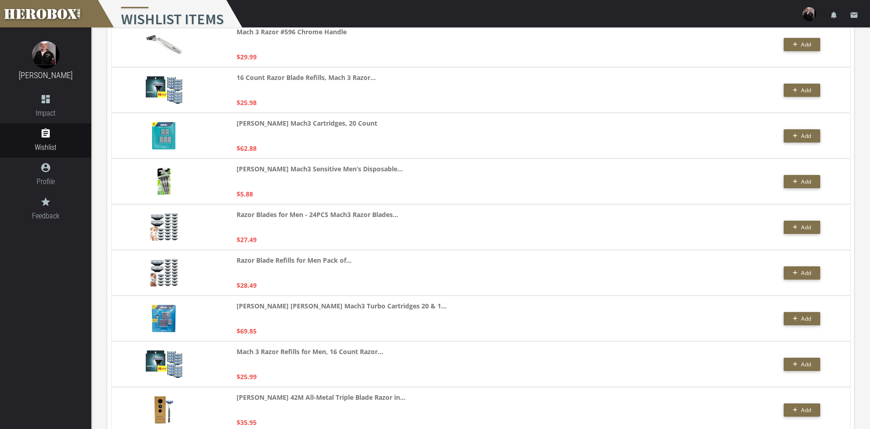
scroll to position [594, 0]
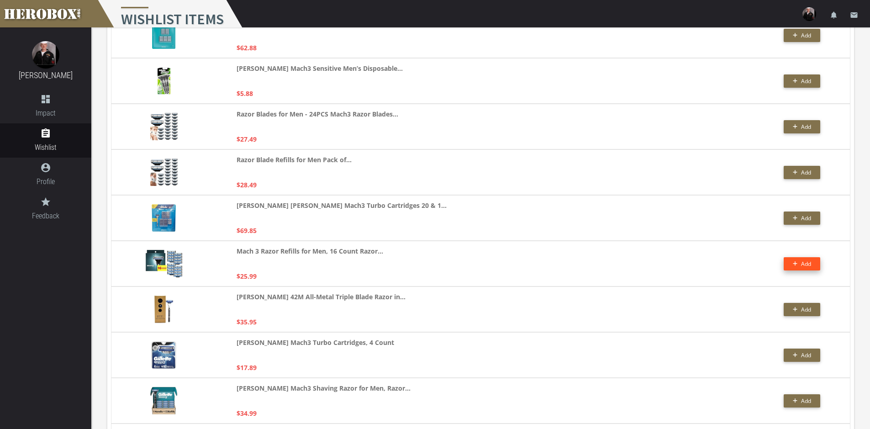
click at [790, 262] on button "Add" at bounding box center [802, 263] width 37 height 13
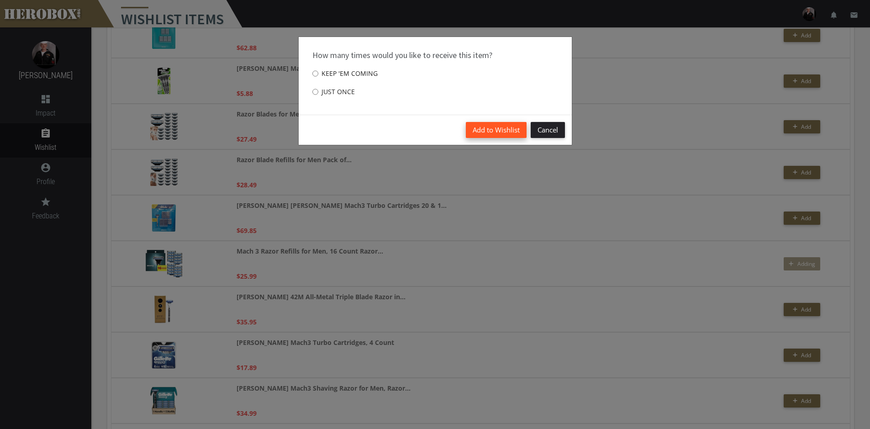
click at [491, 131] on button "Add to Wishlist" at bounding box center [496, 130] width 61 height 16
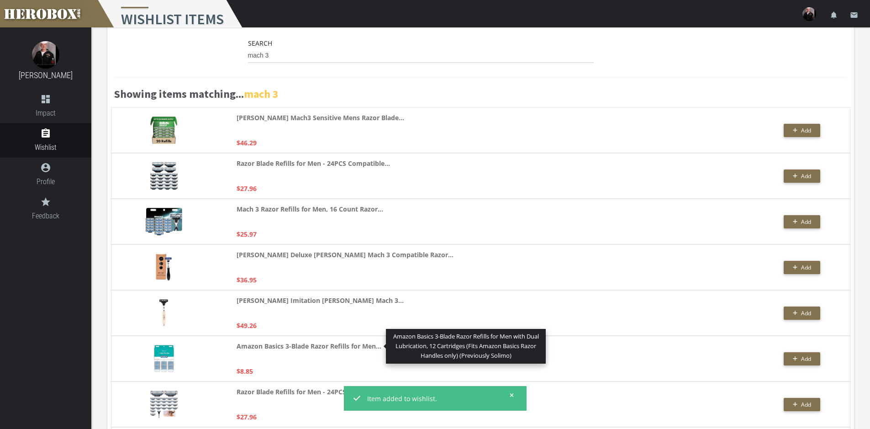
scroll to position [0, 0]
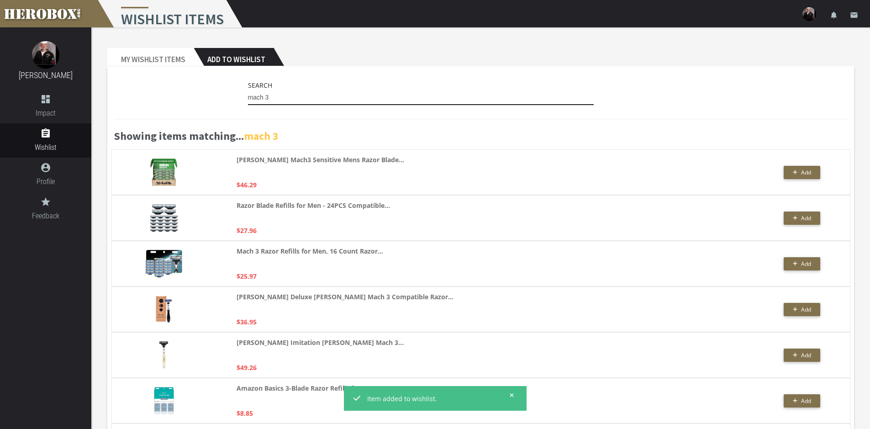
drag, startPoint x: 274, startPoint y: 97, endPoint x: 267, endPoint y: 96, distance: 7.8
click at [267, 96] on input "mach 3" at bounding box center [421, 97] width 346 height 15
type input "mach 4"
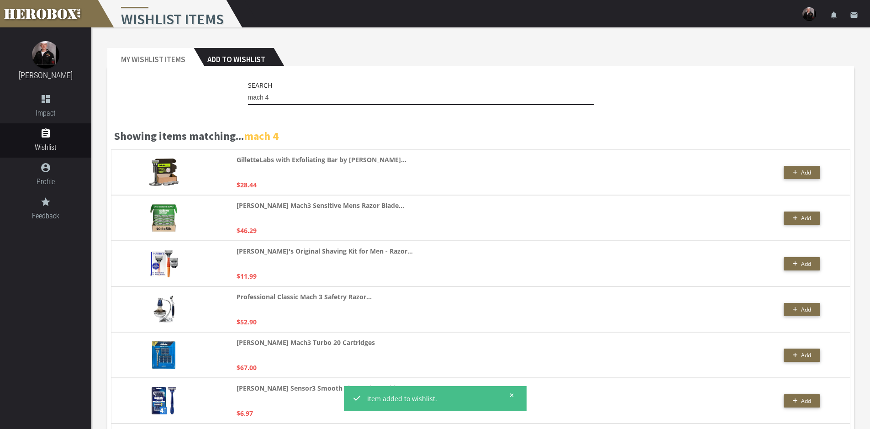
drag, startPoint x: 300, startPoint y: 98, endPoint x: 177, endPoint y: 90, distance: 123.6
click at [177, 90] on div "Search mach 4" at bounding box center [480, 95] width 733 height 30
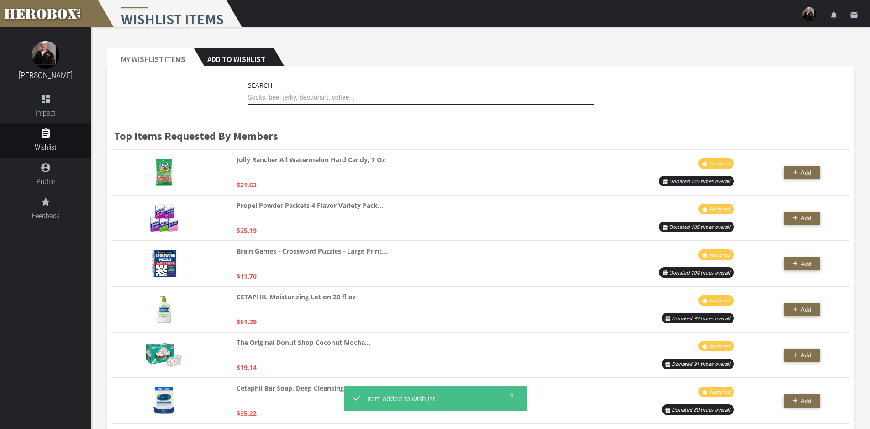
click at [259, 93] on input "text" at bounding box center [421, 97] width 346 height 15
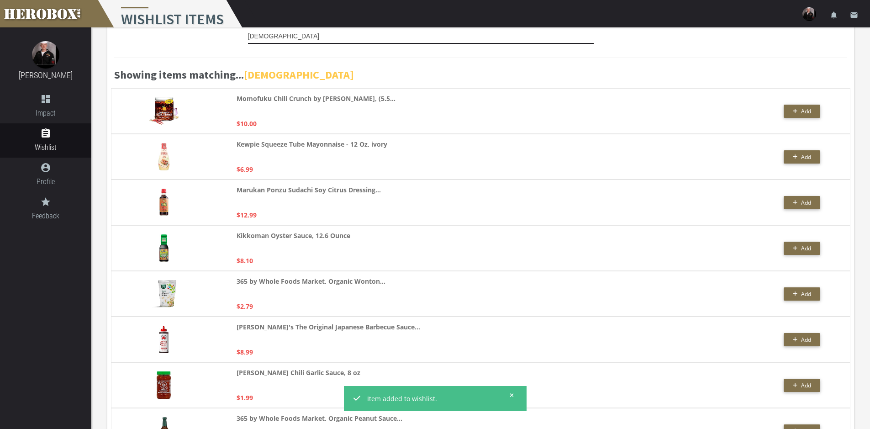
scroll to position [46, 0]
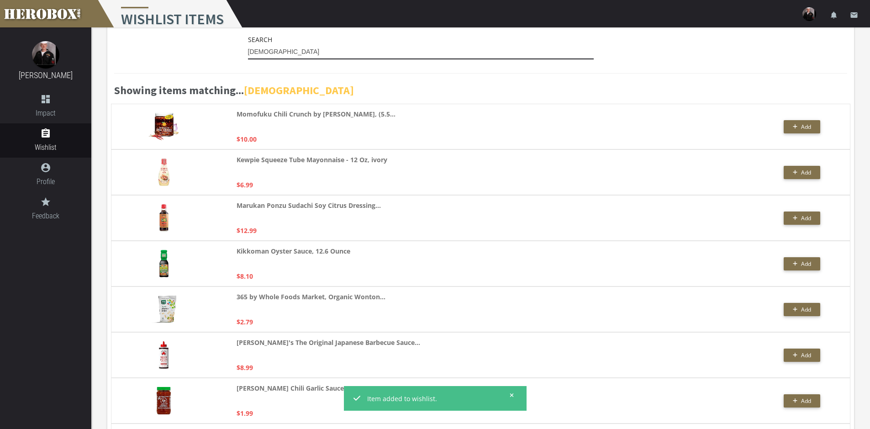
drag, startPoint x: 278, startPoint y: 52, endPoint x: 53, endPoint y: 49, distance: 224.3
click at [79, 50] on div "[PERSON_NAME] dashboard Impact assignment Wishlist account_circle Profile grade…" at bounding box center [435, 360] width 870 height 812
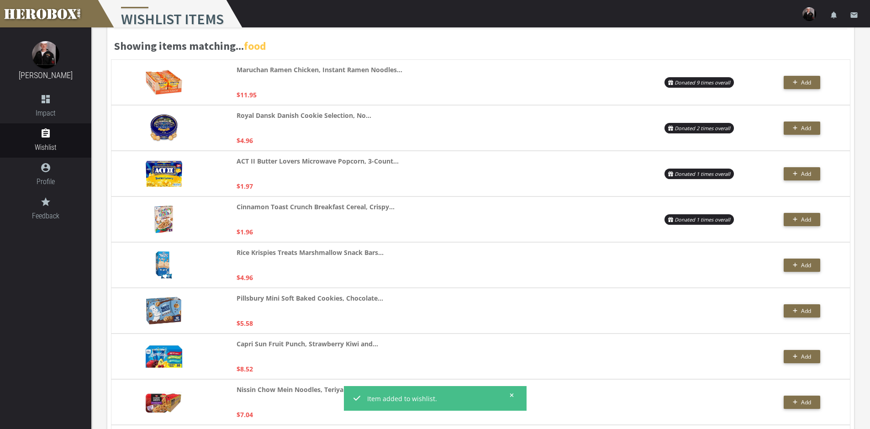
scroll to position [0, 0]
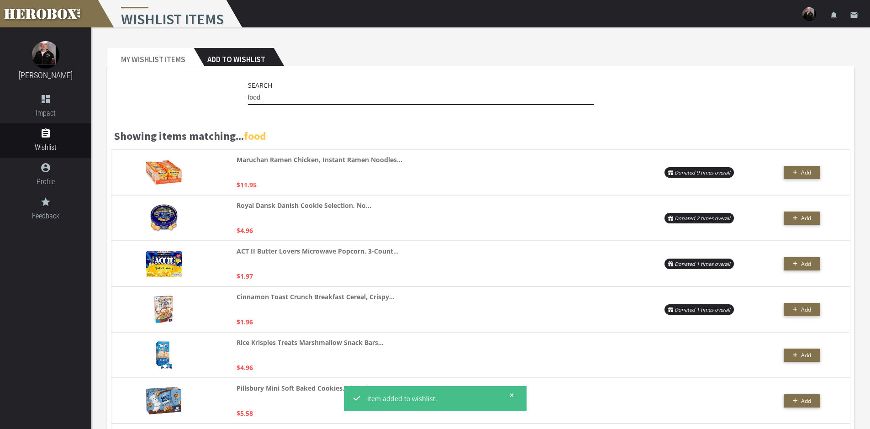
click at [295, 102] on input "food" at bounding box center [421, 97] width 346 height 15
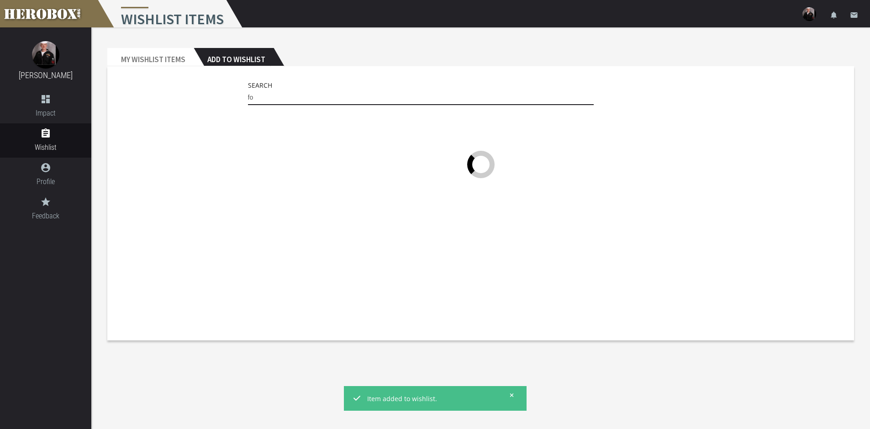
type input "f"
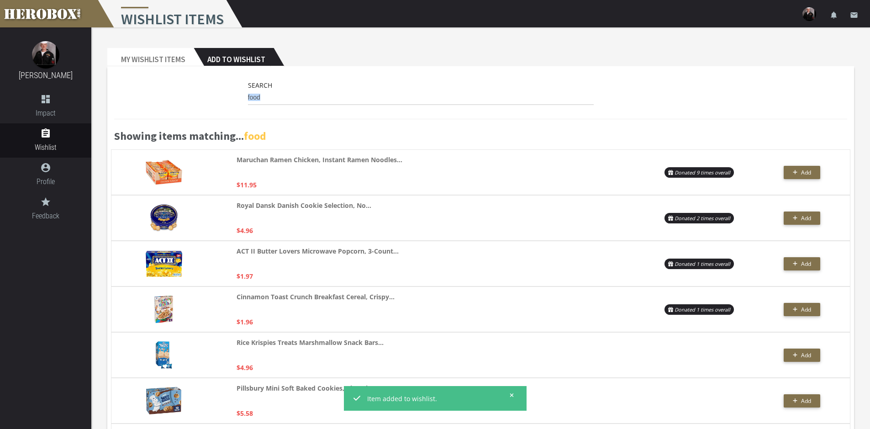
drag, startPoint x: 300, startPoint y: 110, endPoint x: 299, endPoint y: 103, distance: 6.9
drag, startPoint x: 299, startPoint y: 103, endPoint x: 161, endPoint y: 97, distance: 138.0
click at [162, 97] on div "Search food" at bounding box center [480, 95] width 733 height 30
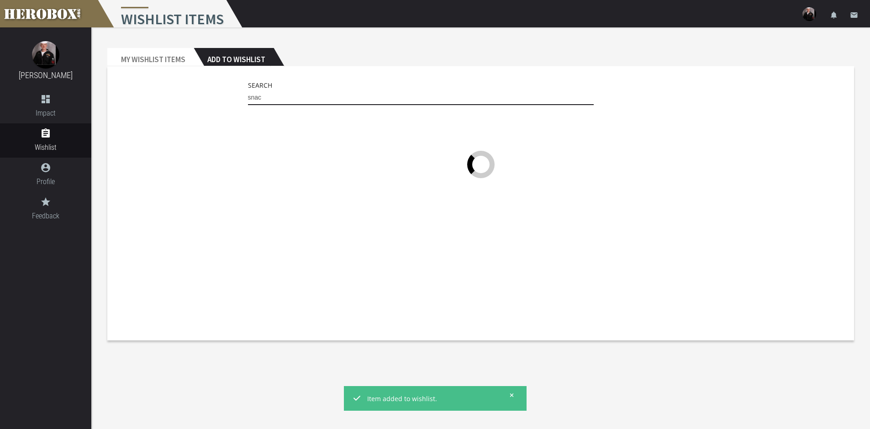
type input "snack"
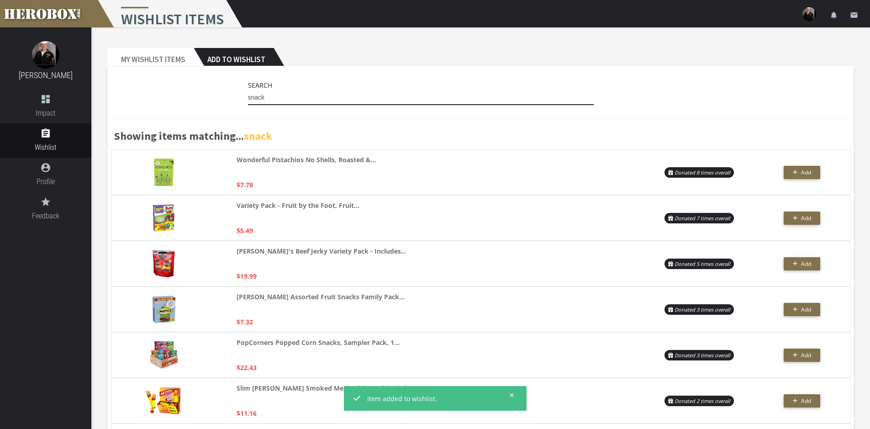
drag, startPoint x: 320, startPoint y: 93, endPoint x: 100, endPoint y: 96, distance: 219.7
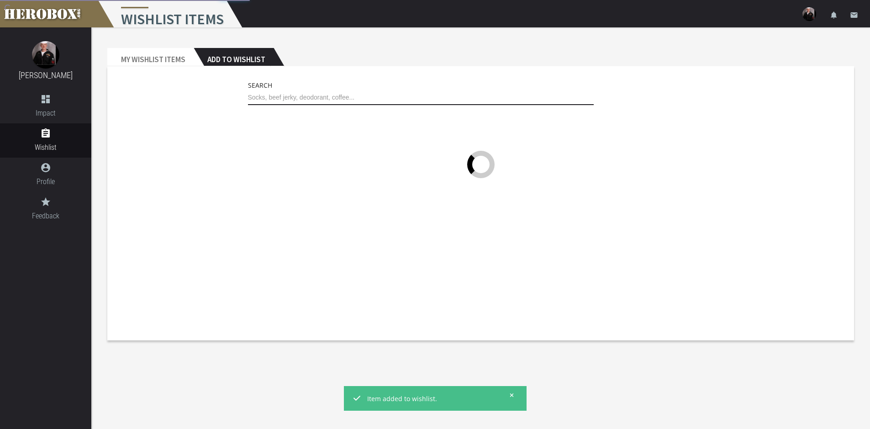
type input "o"
type input "socks"
click at [429, 78] on div "Search socks" at bounding box center [480, 203] width 747 height 274
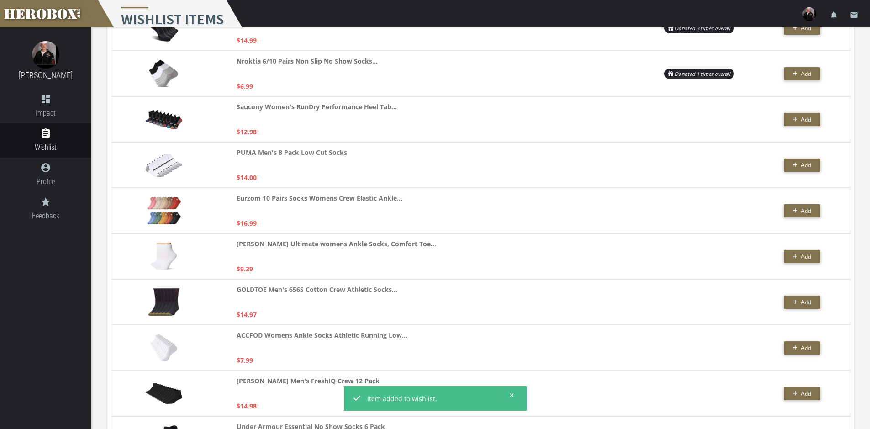
scroll to position [274, 0]
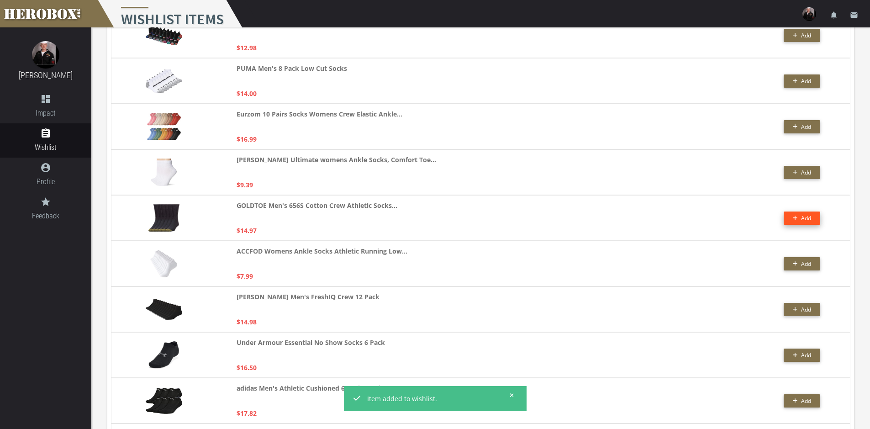
click at [800, 223] on button "Add" at bounding box center [802, 217] width 37 height 13
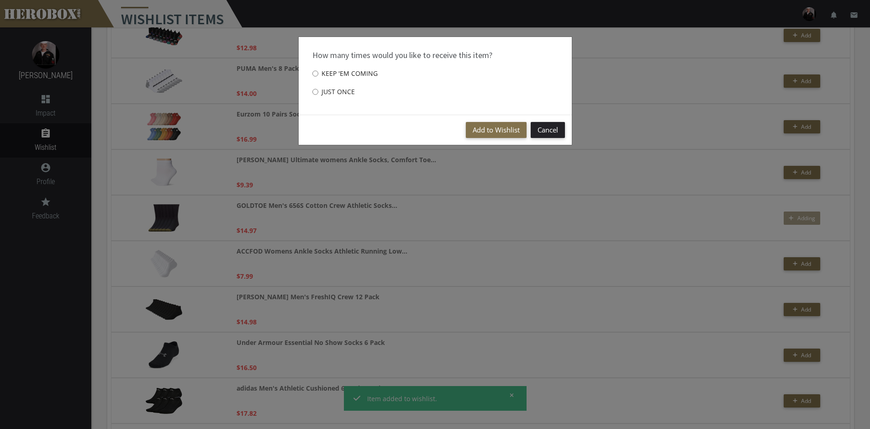
click at [328, 91] on label "Just once" at bounding box center [333, 92] width 42 height 18
click at [318, 91] on input "Just once" at bounding box center [315, 91] width 6 height 15
radio input "****"
click at [509, 126] on button "Add to Wishlist" at bounding box center [496, 130] width 61 height 16
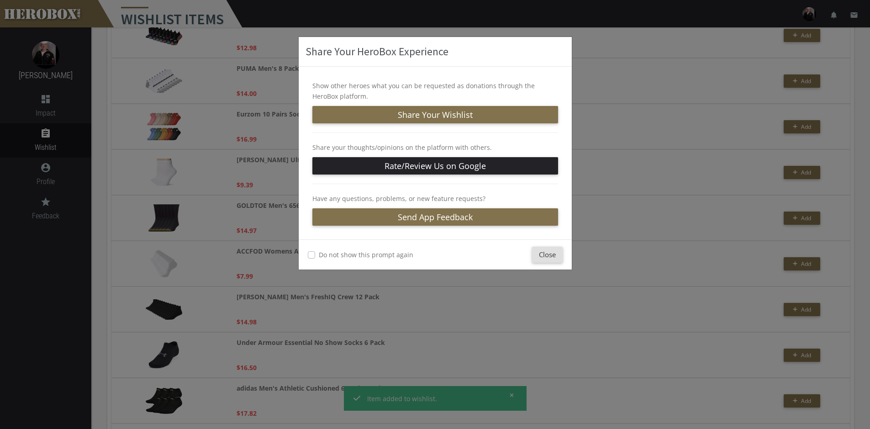
click at [561, 265] on div "Do not show this prompt again Close" at bounding box center [435, 254] width 273 height 30
click at [545, 252] on button "Close" at bounding box center [547, 255] width 31 height 16
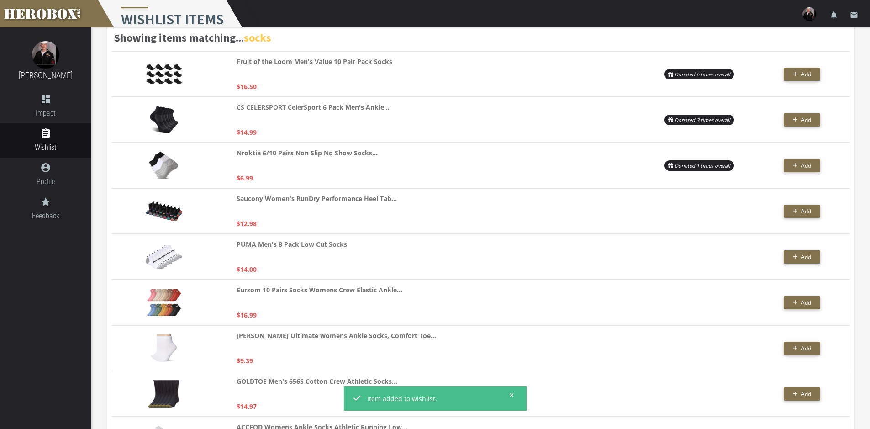
scroll to position [0, 0]
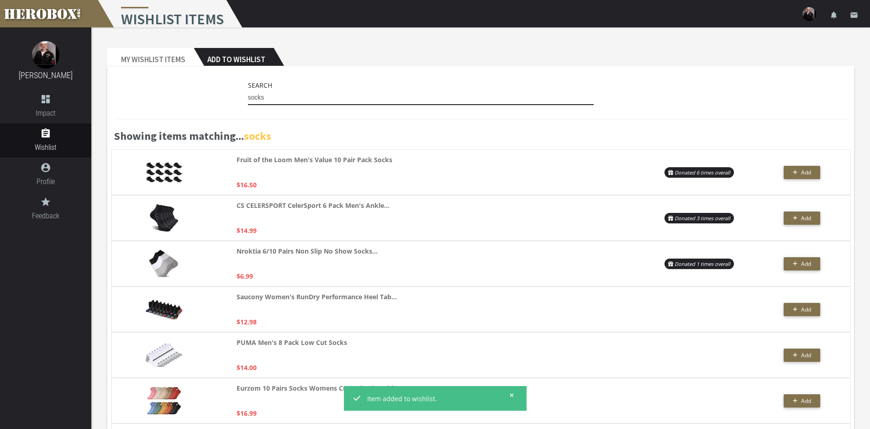
drag, startPoint x: 291, startPoint y: 91, endPoint x: 134, endPoint y: 86, distance: 157.7
click at [149, 86] on div "Search socks" at bounding box center [480, 95] width 733 height 30
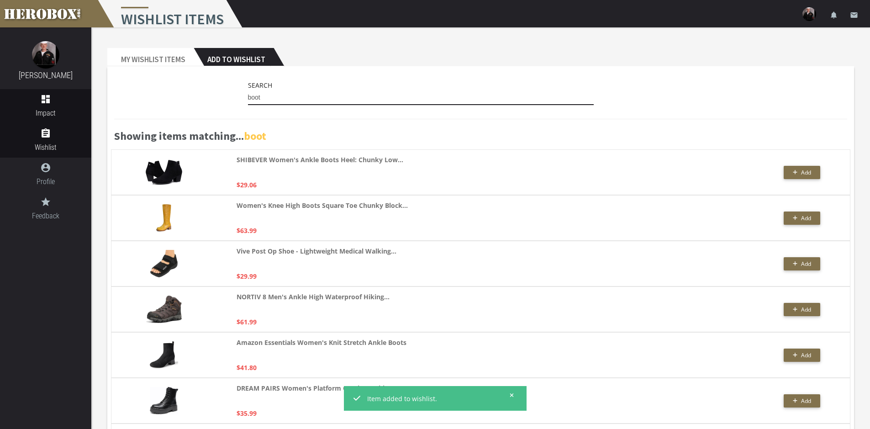
type input "boot"
click at [53, 92] on link "dashboard Impact" at bounding box center [45, 106] width 91 height 34
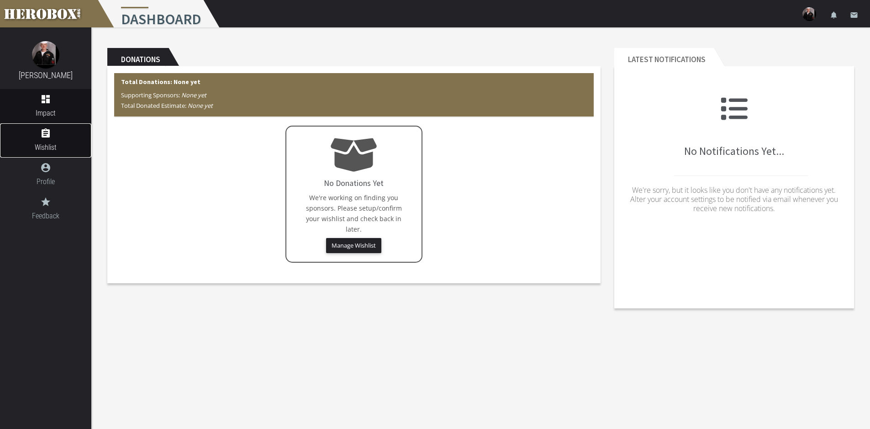
click at [56, 149] on span "Wishlist" at bounding box center [45, 147] width 91 height 11
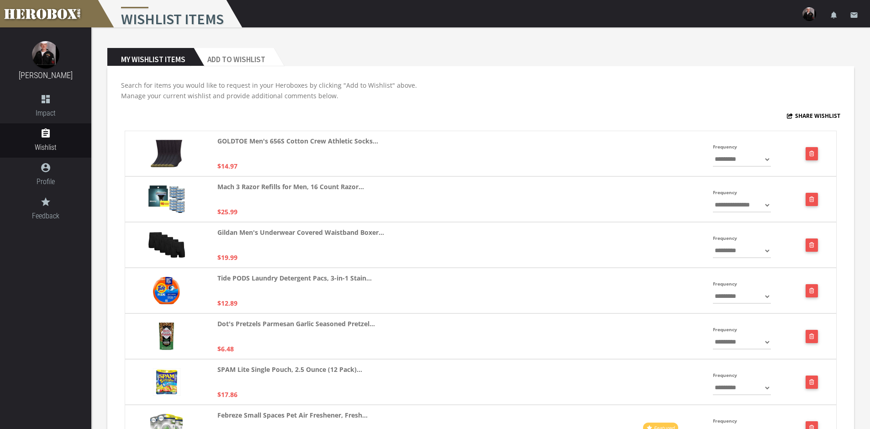
click at [171, 57] on h2 "My Wishlist Items" at bounding box center [150, 57] width 86 height 18
click at [237, 59] on h2 "Add to Wishlist" at bounding box center [234, 57] width 80 height 18
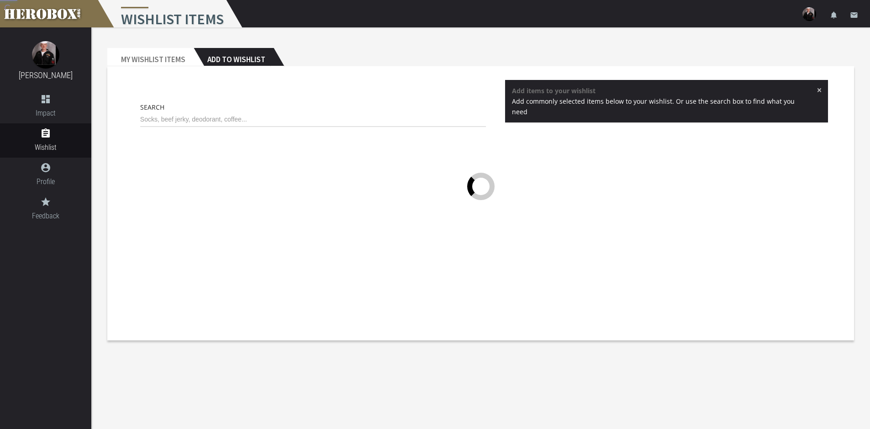
click at [128, 47] on div "My Wishlist Items Add to Wishlist Search × Add items to your wishlist Add commo…" at bounding box center [480, 194] width 760 height 306
click at [156, 67] on div "Search × Add items to your wishlist Add commonly selected items below to your w…" at bounding box center [480, 203] width 747 height 274
click at [164, 63] on h2 "My Wishlist Items" at bounding box center [150, 57] width 86 height 18
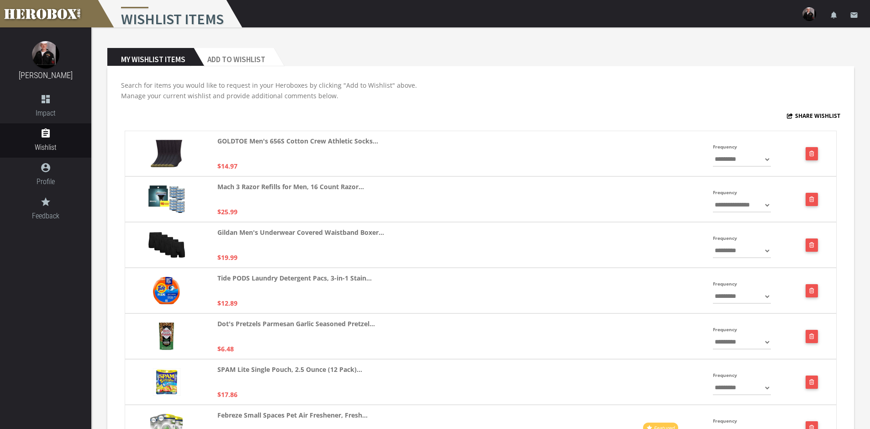
click at [733, 203] on select "**********" at bounding box center [742, 205] width 58 height 15
select select "**********"
click at [713, 198] on select "**********" at bounding box center [742, 205] width 58 height 15
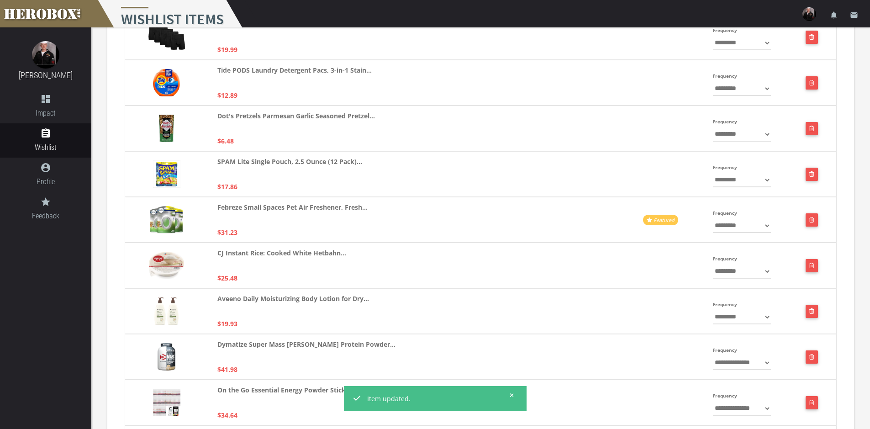
scroll to position [228, 0]
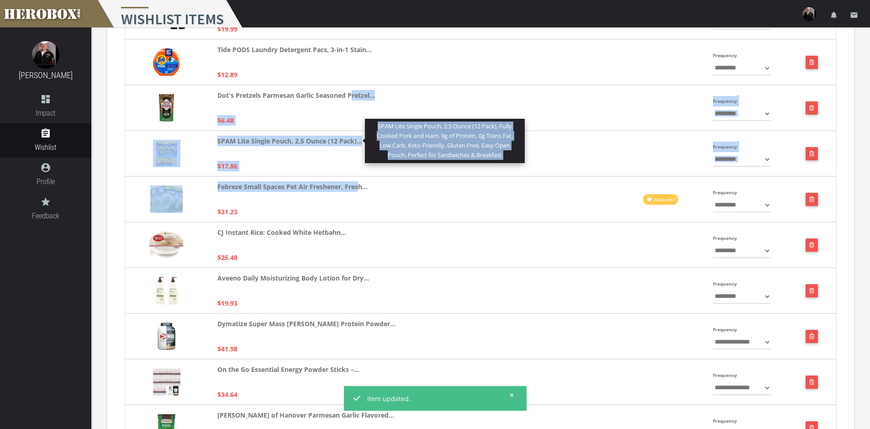
drag, startPoint x: 358, startPoint y: 176, endPoint x: 353, endPoint y: 129, distance: 47.8
click at [353, 129] on div "**********" at bounding box center [480, 203] width 719 height 603
click at [353, 129] on div "**********" at bounding box center [481, 108] width 712 height 46
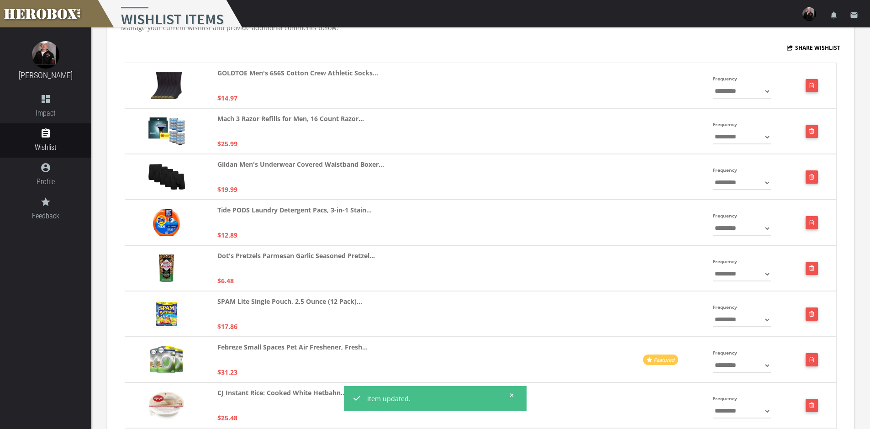
scroll to position [0, 0]
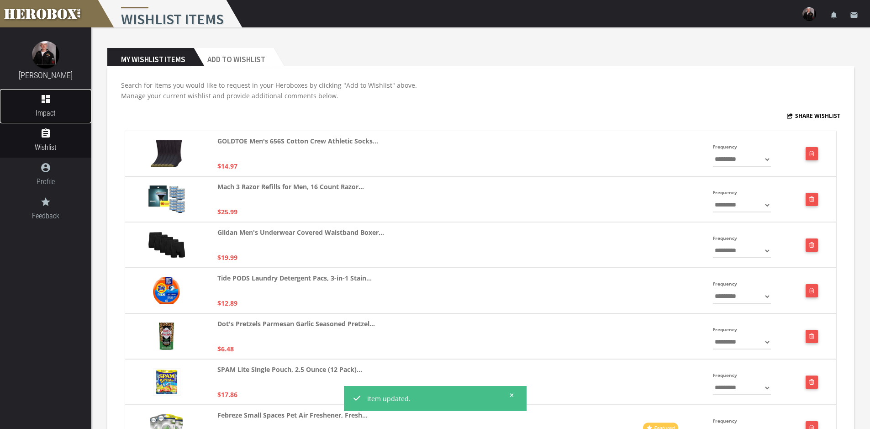
click at [59, 111] on span "Impact" at bounding box center [45, 112] width 91 height 11
